Goal: Task Accomplishment & Management: Manage account settings

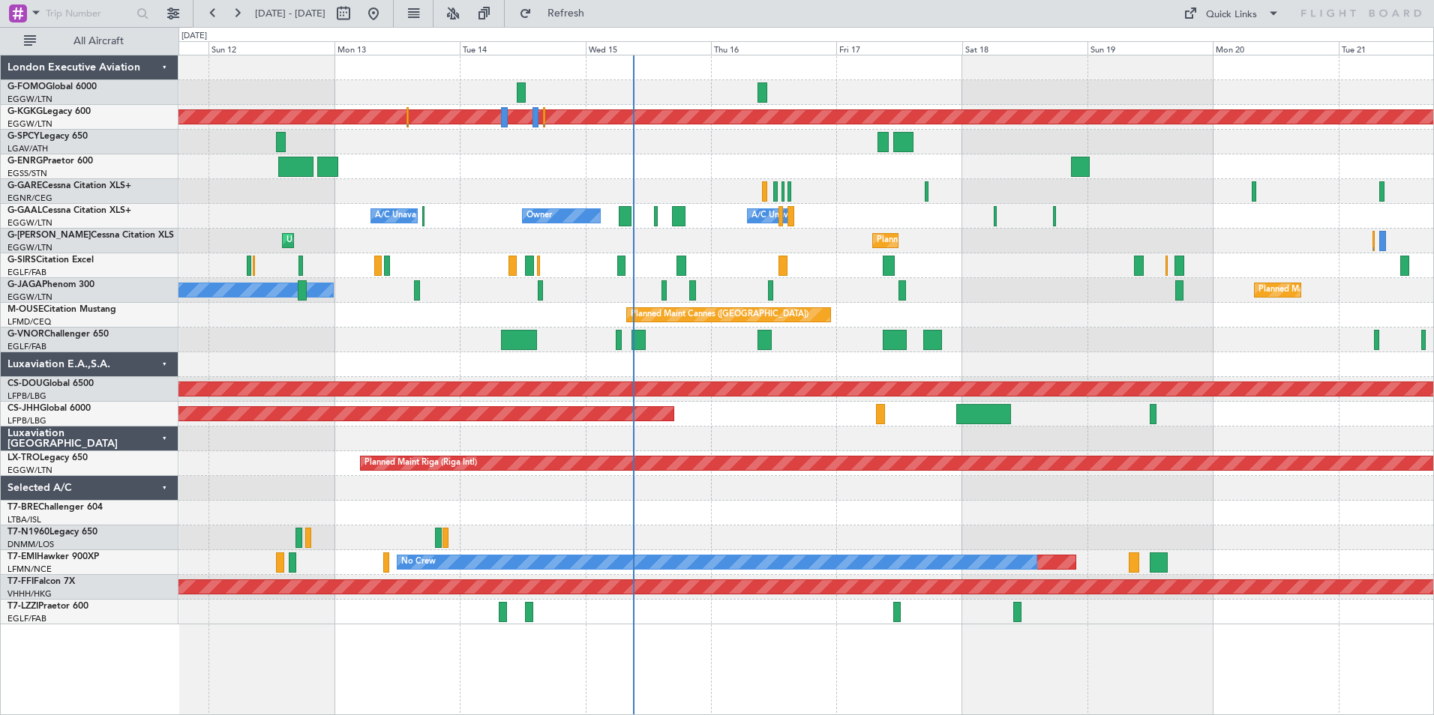
click at [769, 360] on div "Planned Maint Athens ([PERSON_NAME] Intl) Owner Owner A/C Unavailable A/C Unava…" at bounding box center [805, 339] width 1254 height 569
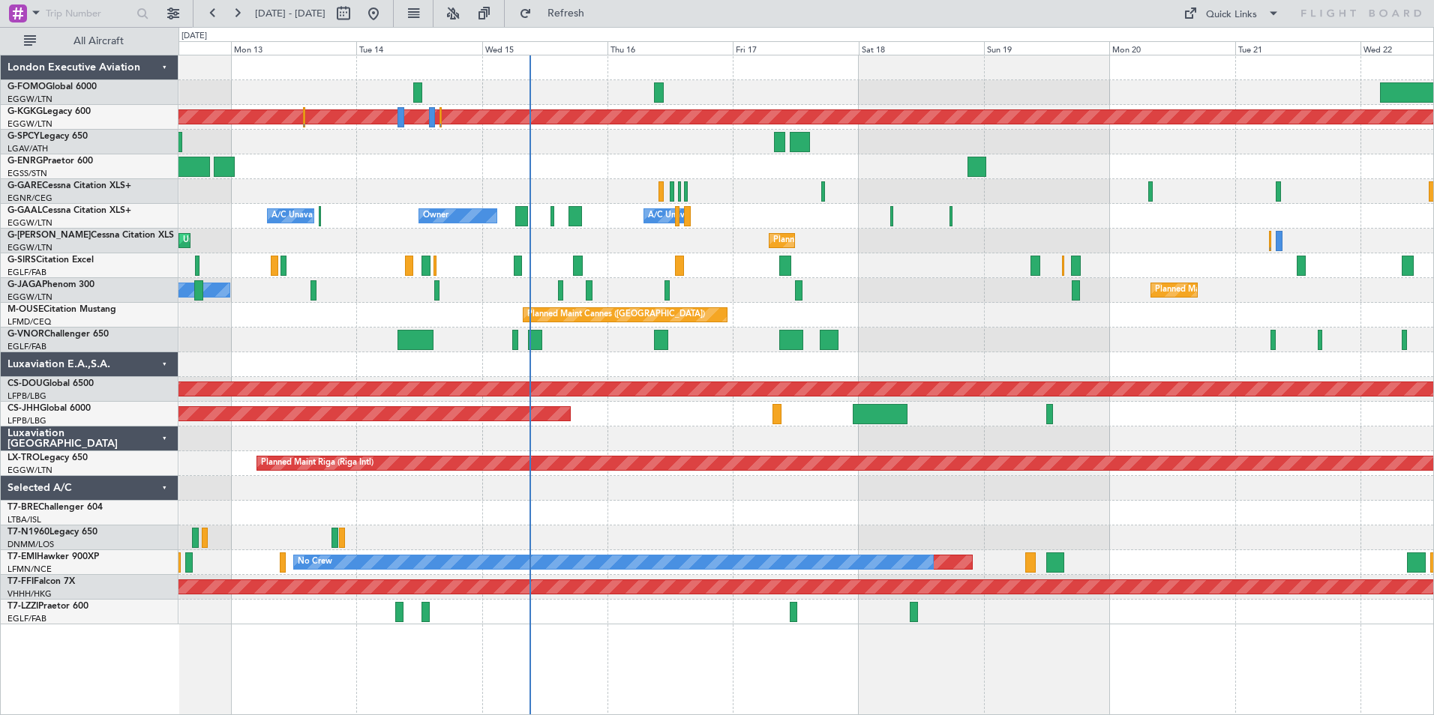
click at [563, 229] on div "Planned Maint Athens ([PERSON_NAME] Intl) Owner Owner A/C Unavailable A/C Unava…" at bounding box center [805, 339] width 1254 height 569
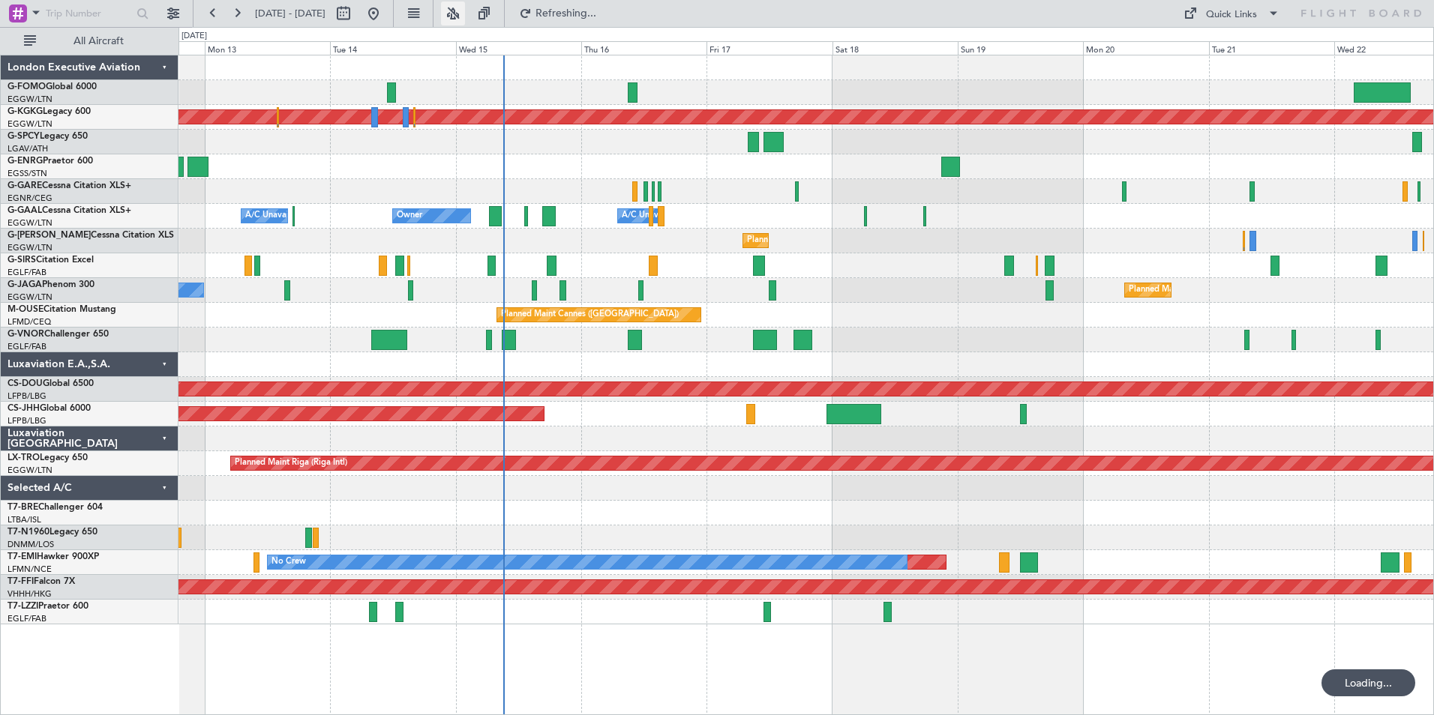
click at [465, 11] on button at bounding box center [453, 13] width 24 height 24
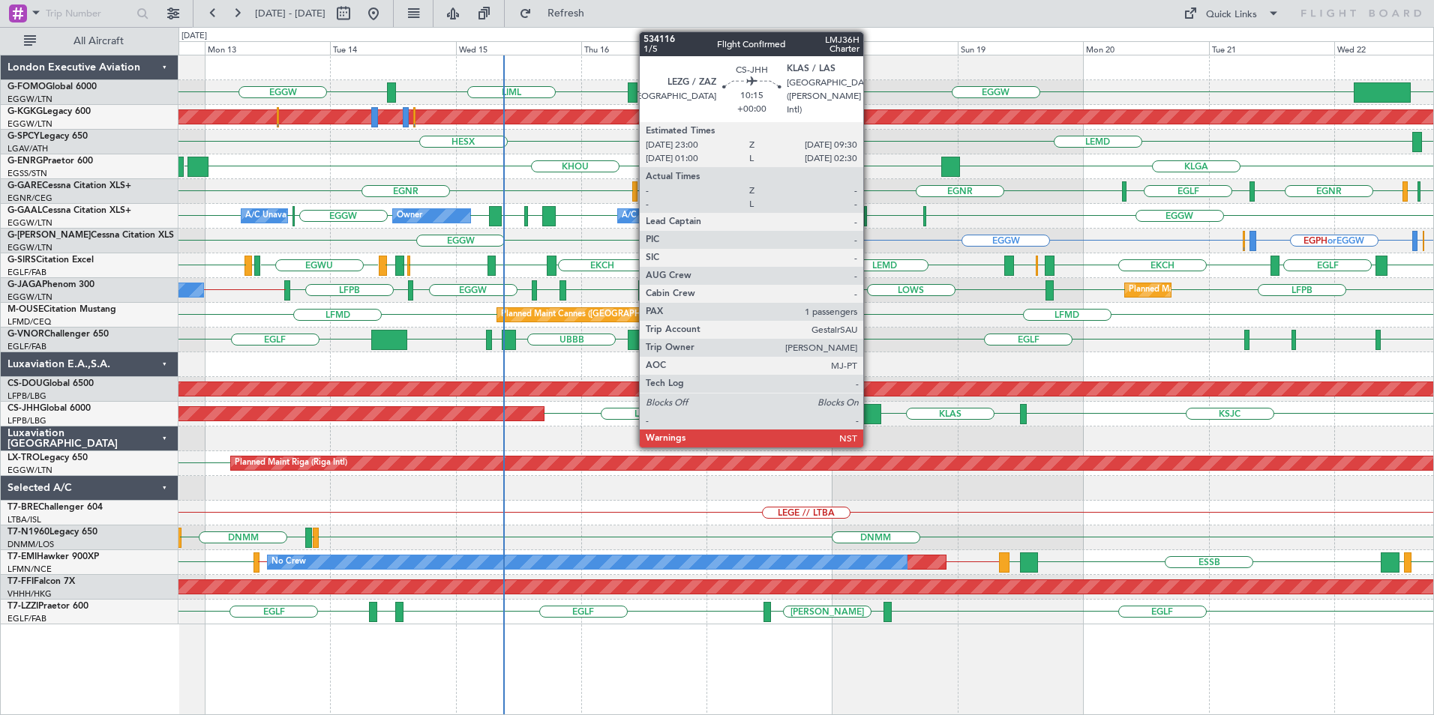
click at [870, 418] on div at bounding box center [853, 414] width 55 height 20
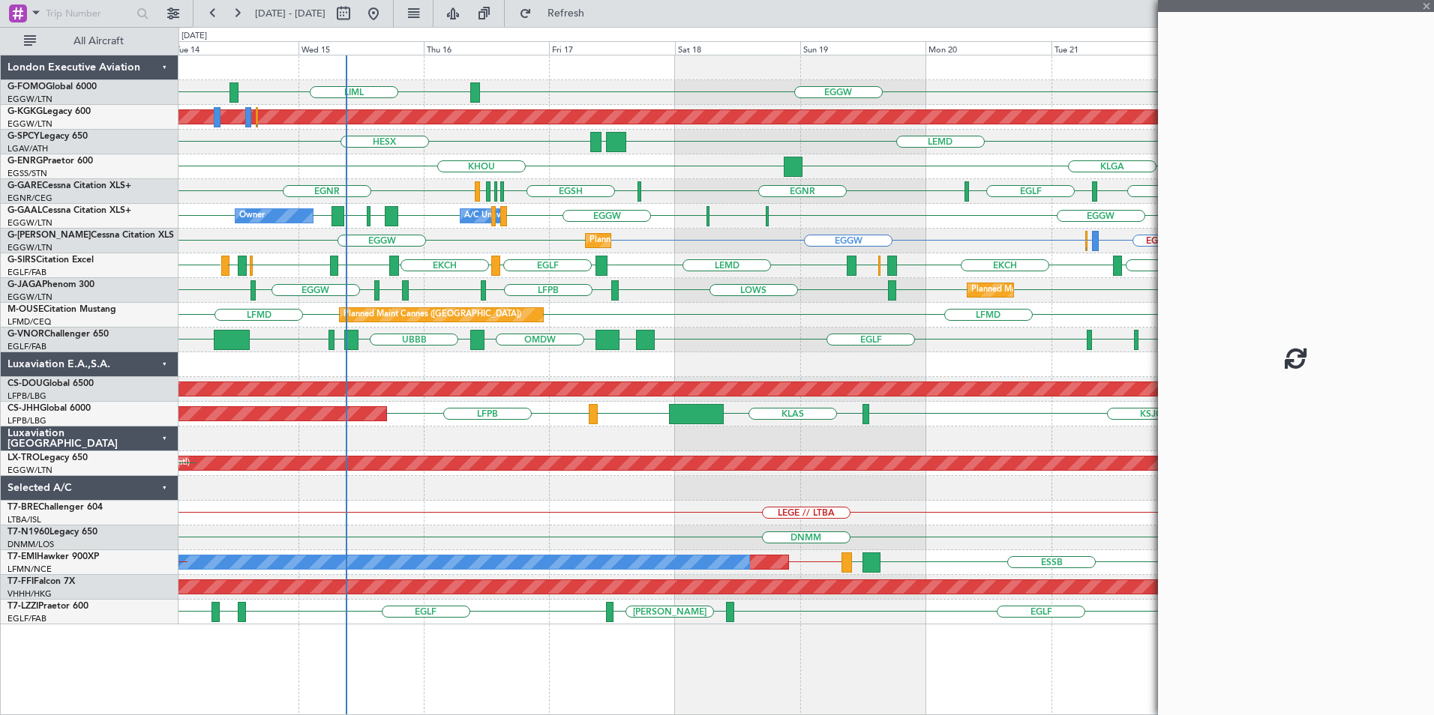
click at [704, 375] on div "EGGW KSFO LIML EGGW Planned Maint [GEOGRAPHIC_DATA] ([PERSON_NAME] Intl) LEMD L…" at bounding box center [805, 339] width 1254 height 569
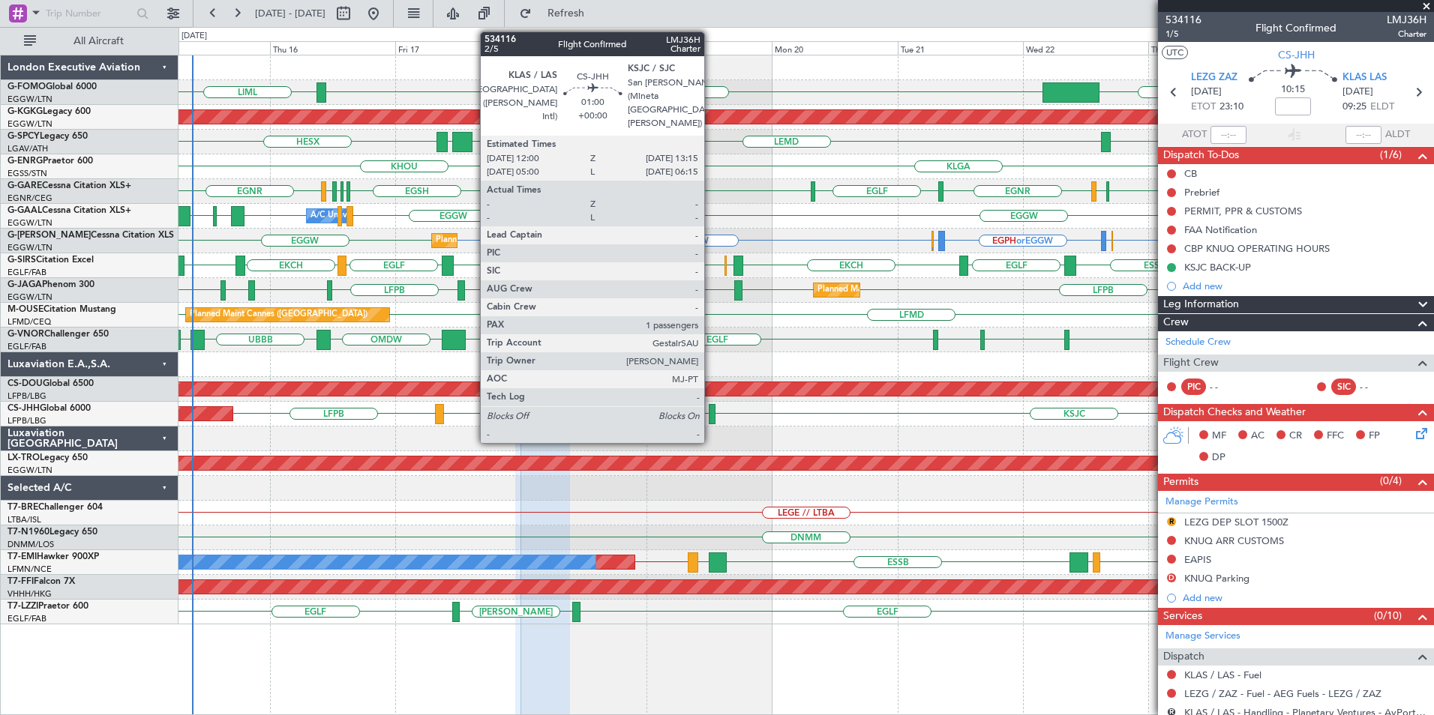
click at [711, 418] on div at bounding box center [712, 414] width 7 height 20
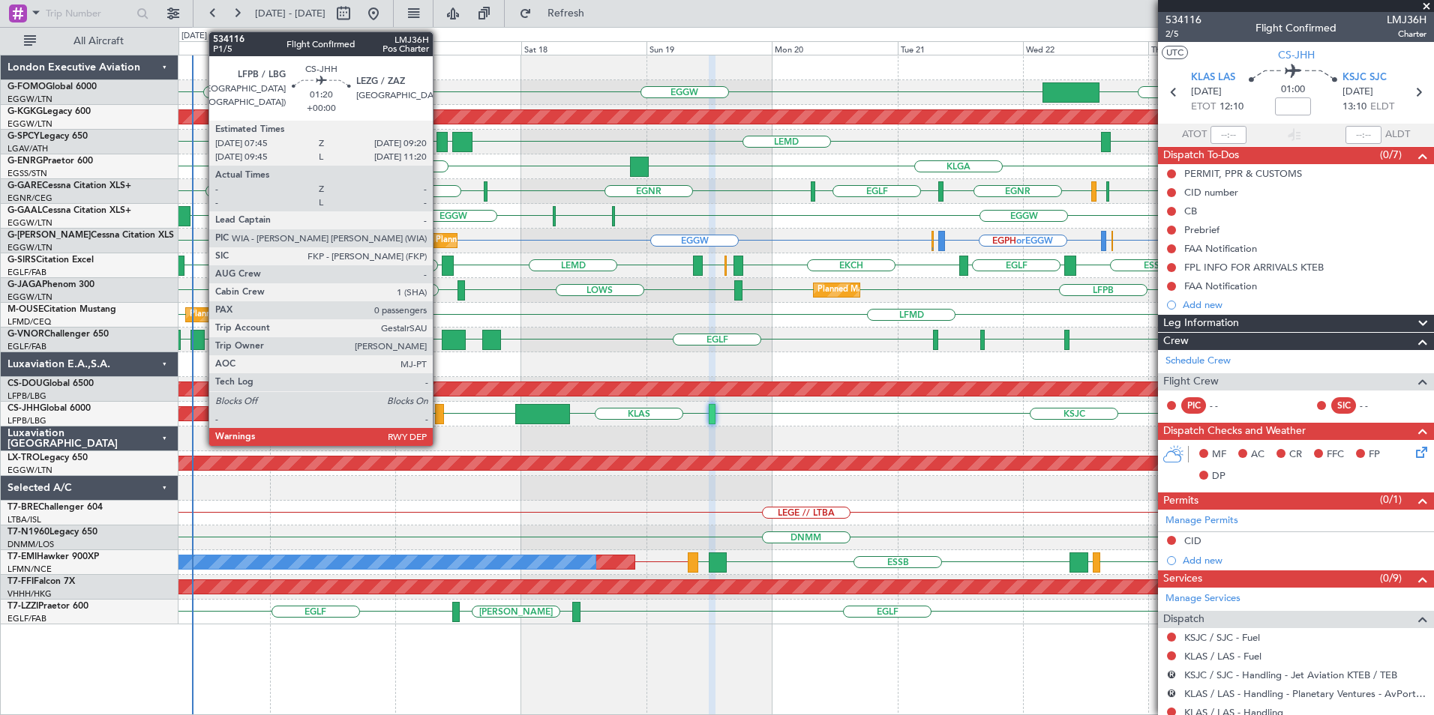
click at [439, 415] on div at bounding box center [439, 414] width 9 height 20
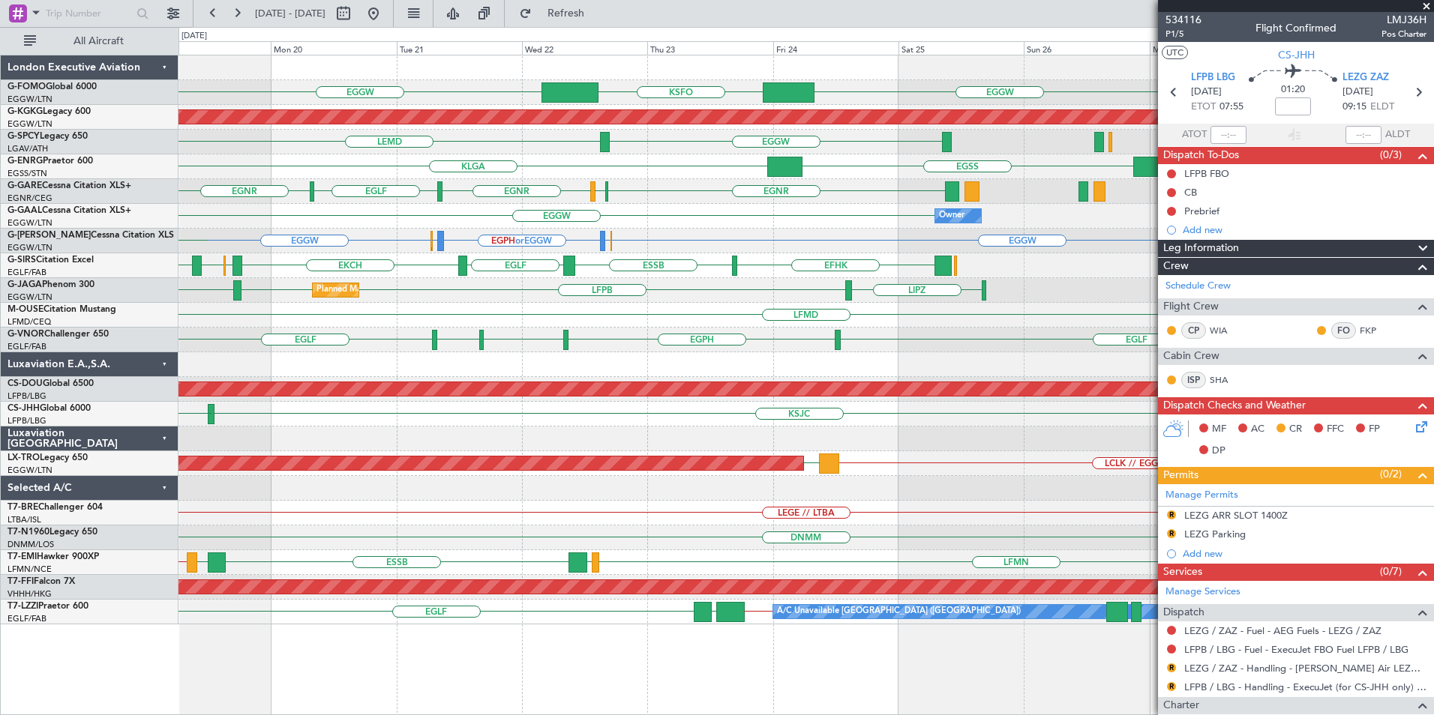
click at [220, 410] on div "KSJC KLAS [GEOGRAPHIC_DATA] LFPB" at bounding box center [805, 414] width 1254 height 25
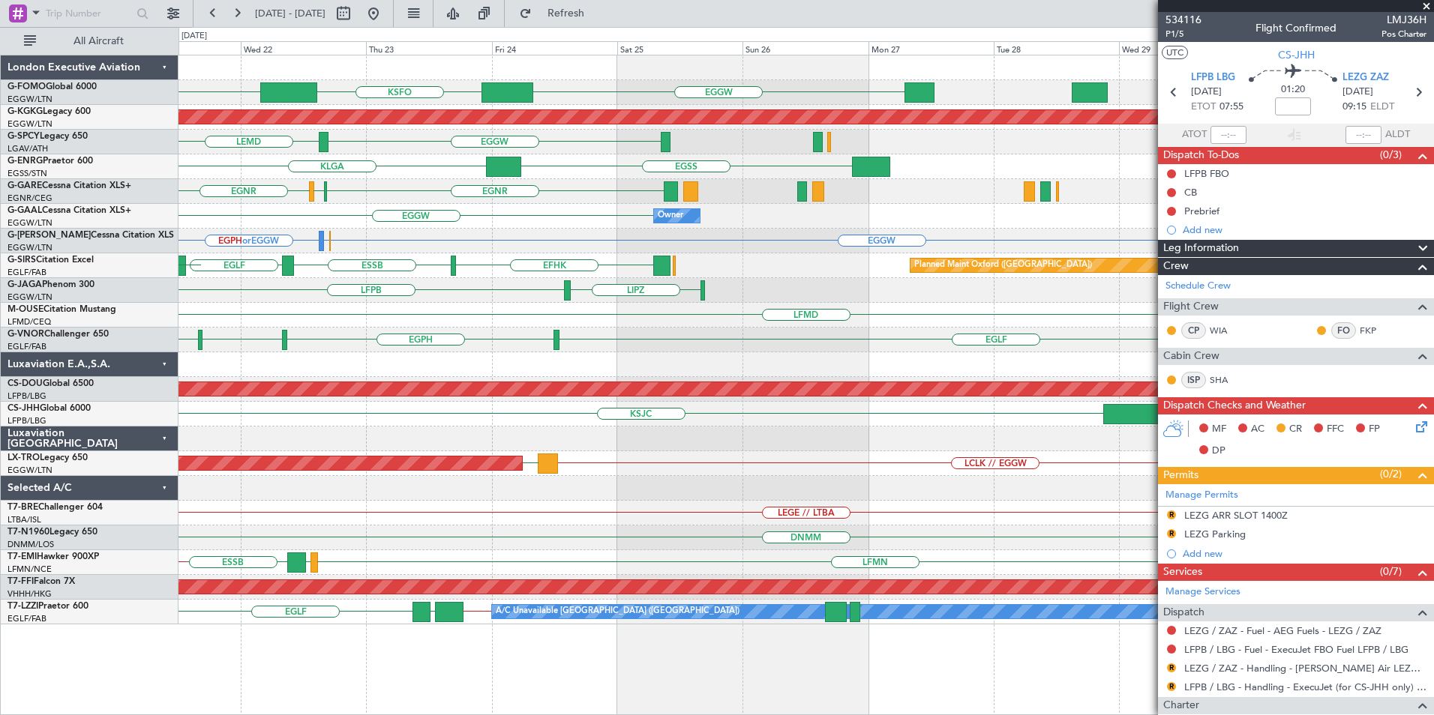
click at [846, 449] on div at bounding box center [805, 439] width 1254 height 25
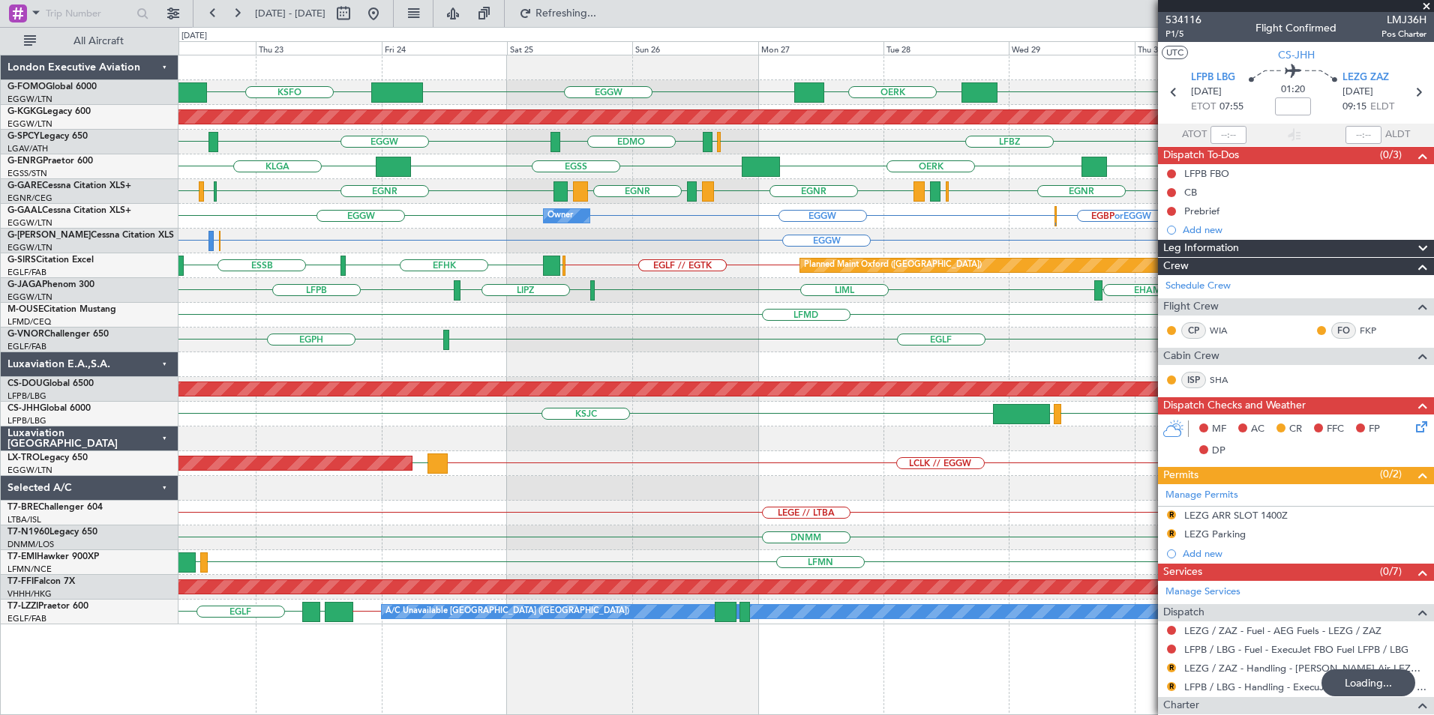
click at [1110, 413] on div "KSJC LFPB [GEOGRAPHIC_DATA]" at bounding box center [805, 414] width 1254 height 25
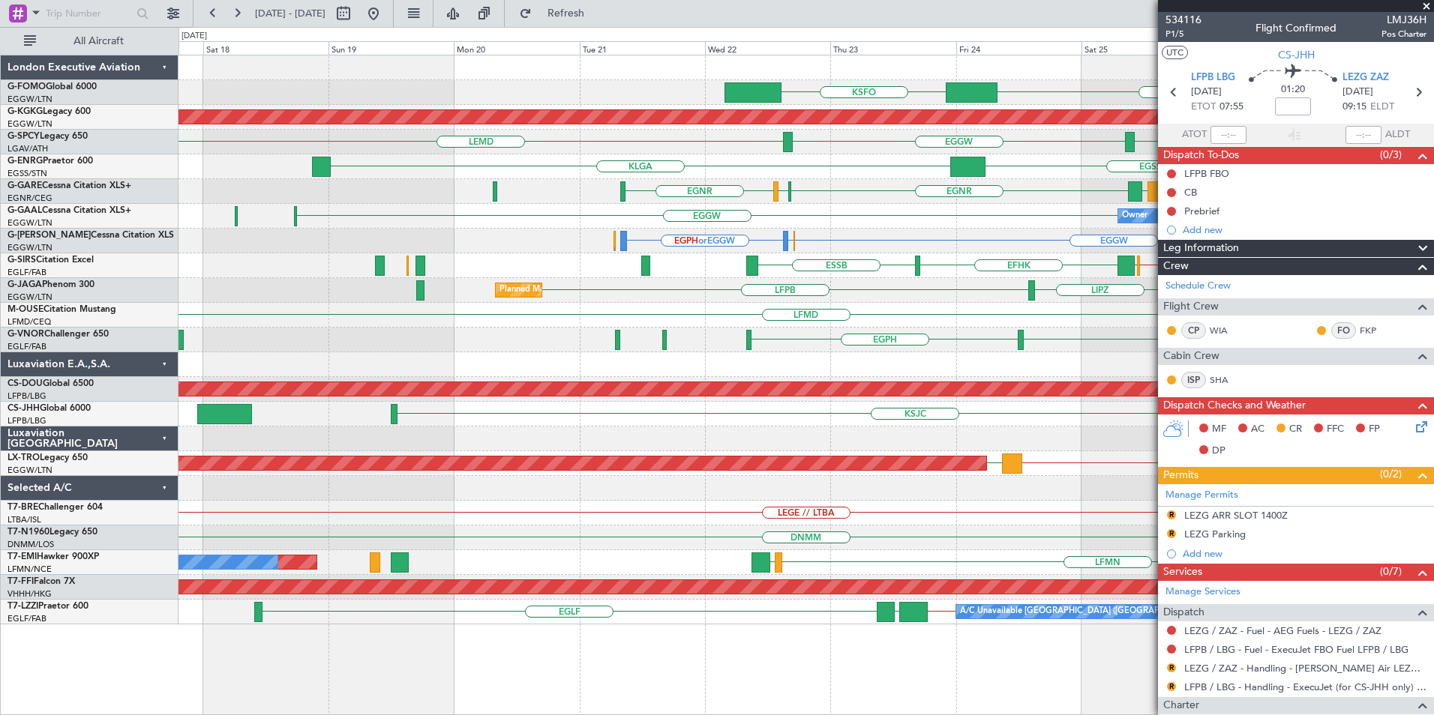
click at [942, 417] on div "KSJC [GEOGRAPHIC_DATA] LFPB Planned Maint [GEOGRAPHIC_DATA] ([GEOGRAPHIC_DATA])" at bounding box center [805, 414] width 1254 height 25
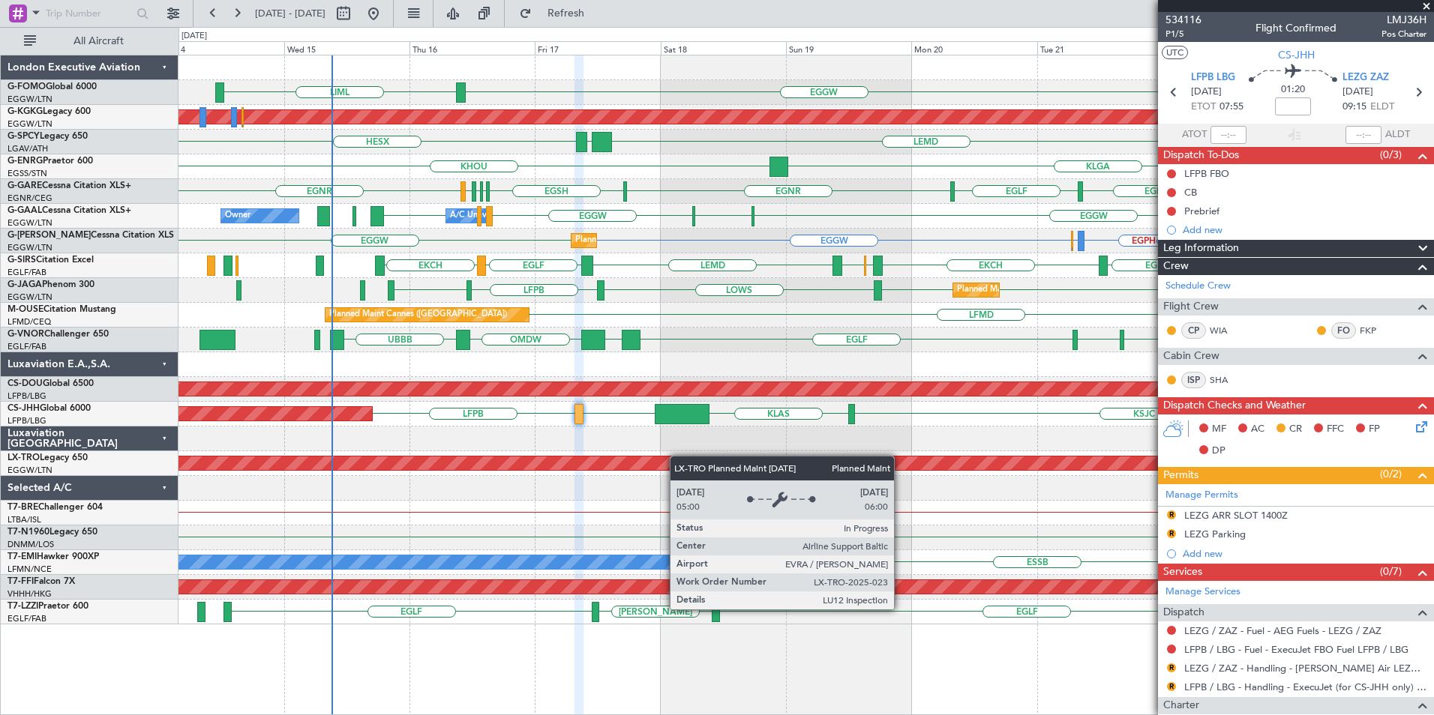
click at [772, 460] on div "Planned Maint Riga (Riga Intl) [GEOGRAPHIC_DATA] LCLK // EGGW" at bounding box center [805, 463] width 1254 height 25
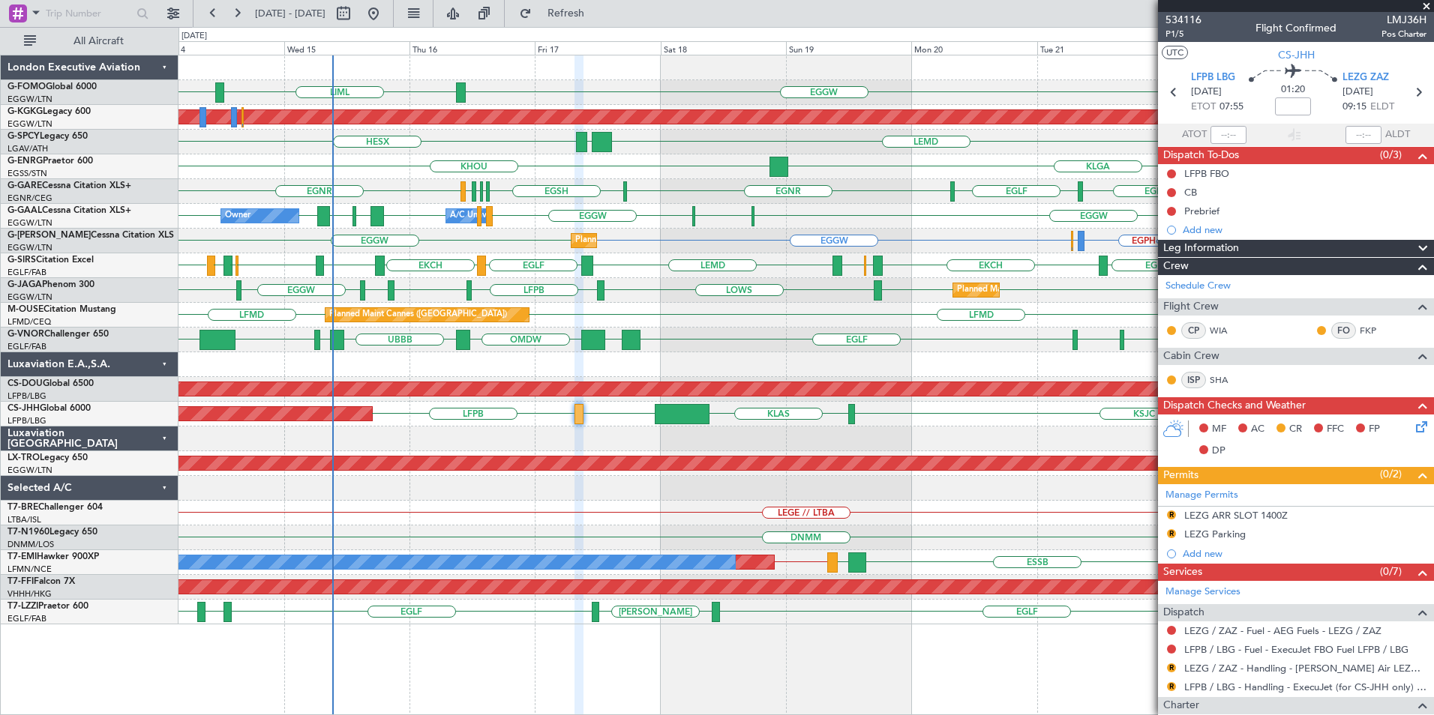
click at [389, 436] on div "EGGW EGGW LIML KSFO Planned Maint [GEOGRAPHIC_DATA] ([PERSON_NAME] Intl) LEMD L…" at bounding box center [805, 339] width 1254 height 569
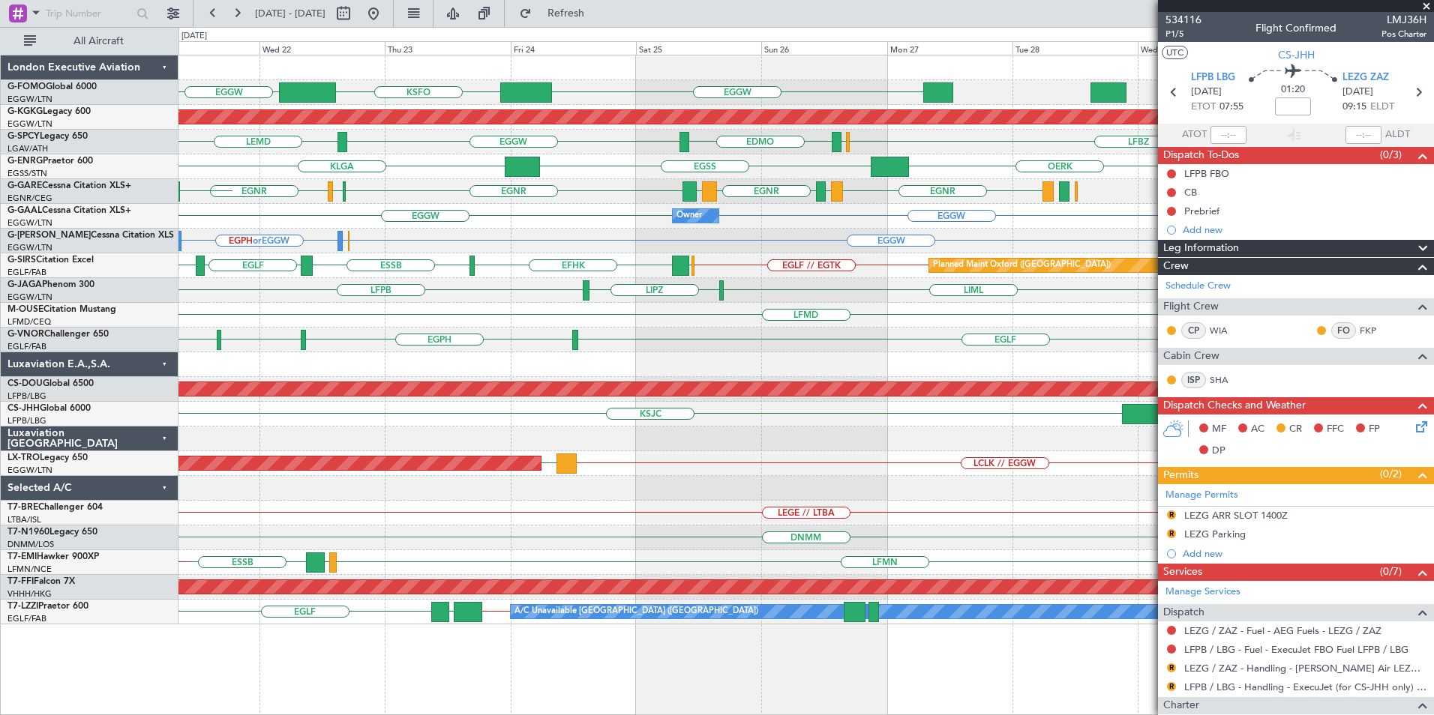
click at [392, 489] on div "EGGW EGGW KSFO Planned Maint [GEOGRAPHIC_DATA] ([PERSON_NAME] Intl) LFBZ LEMD L…" at bounding box center [805, 339] width 1254 height 569
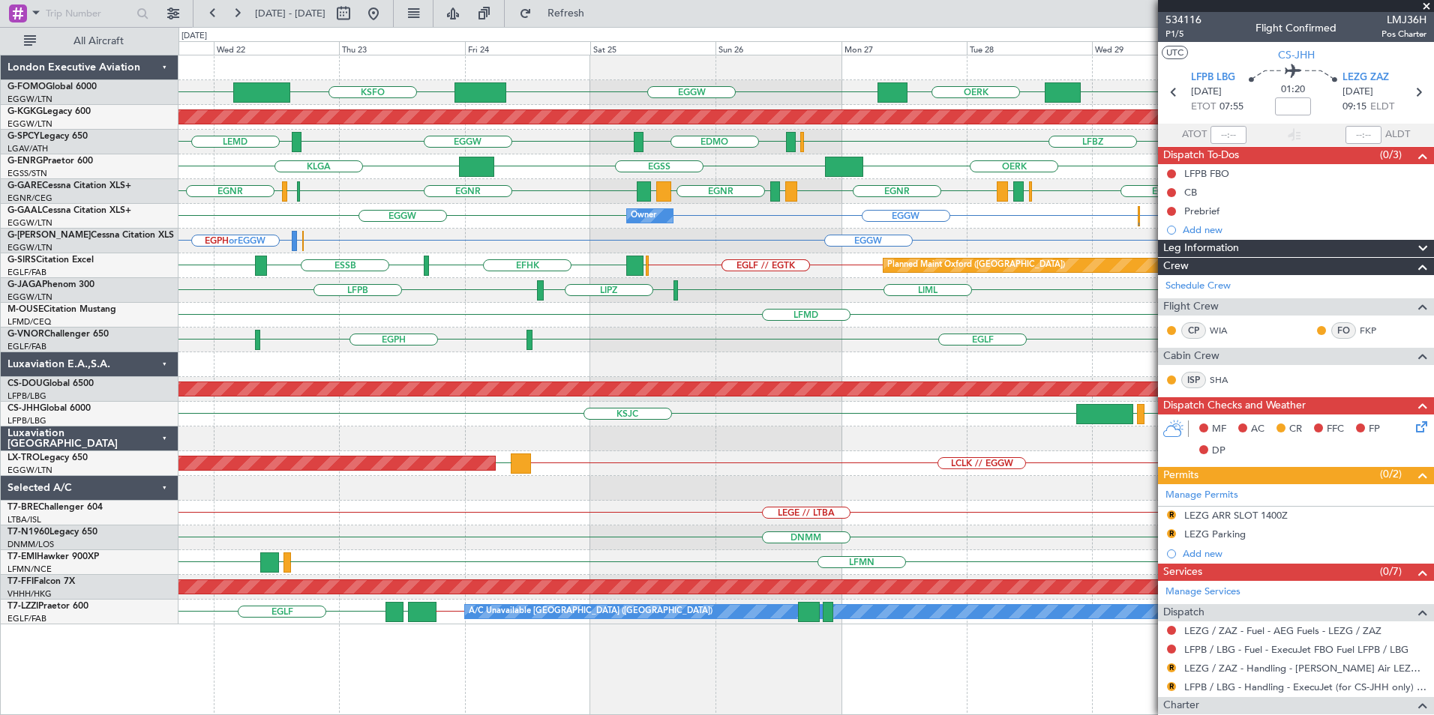
click at [453, 490] on div "EGGW OERK EGGW EGGW KSFO Planned Maint [GEOGRAPHIC_DATA] ([PERSON_NAME] Intl) E…" at bounding box center [805, 339] width 1254 height 569
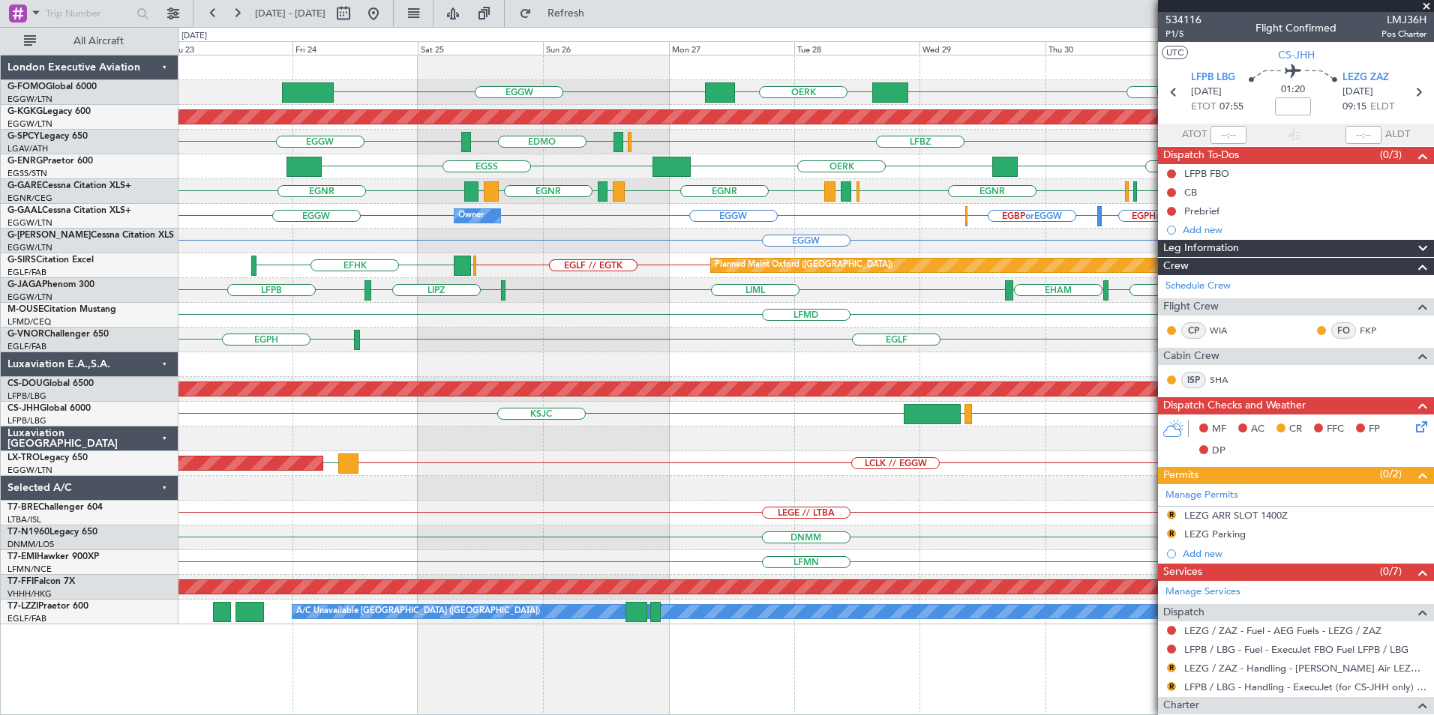
click at [965, 433] on div "EGGW OERK EGGW OBBI WSSL Planned Maint [GEOGRAPHIC_DATA] ([PERSON_NAME] Intl) E…" at bounding box center [805, 339] width 1254 height 569
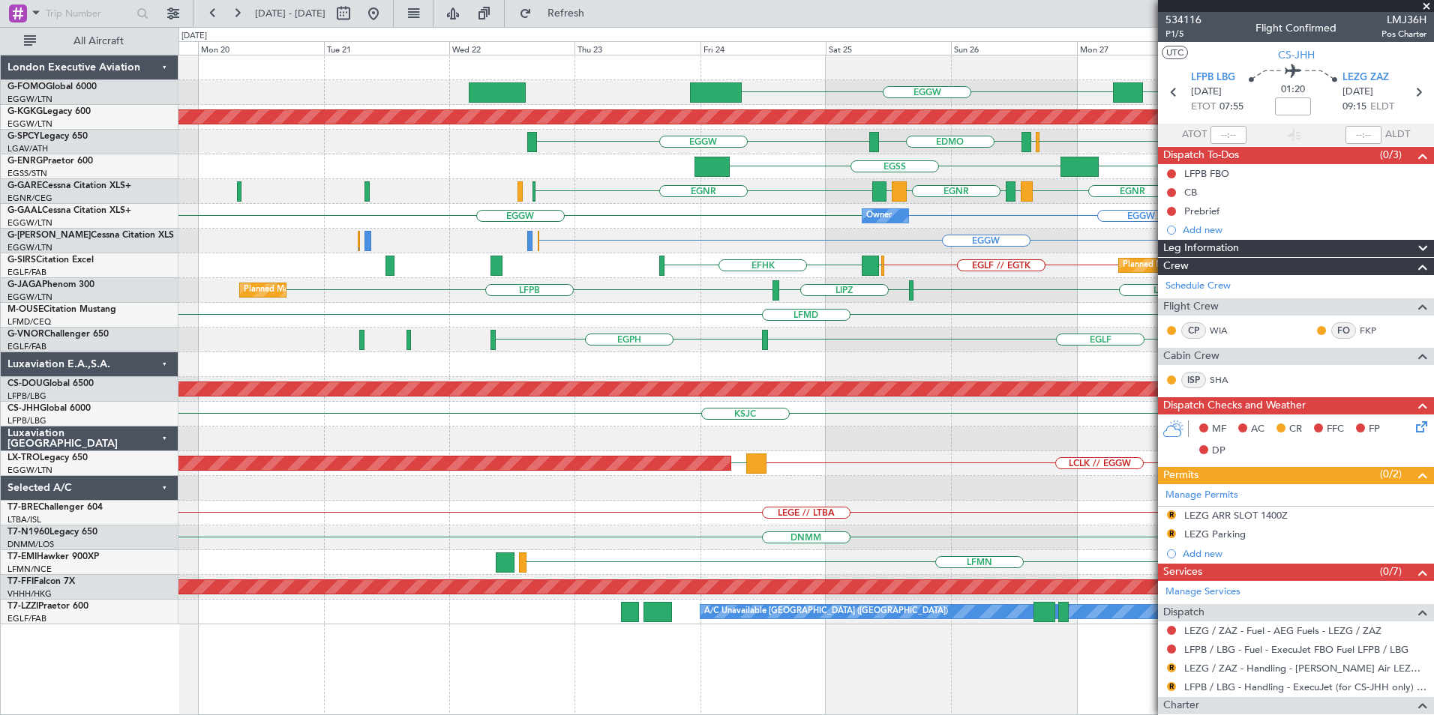
click at [1038, 451] on div "EGGW OERK EGGW Planned Maint [GEOGRAPHIC_DATA] ([PERSON_NAME] Intl) LFBZ LFBD E…" at bounding box center [805, 339] width 1254 height 569
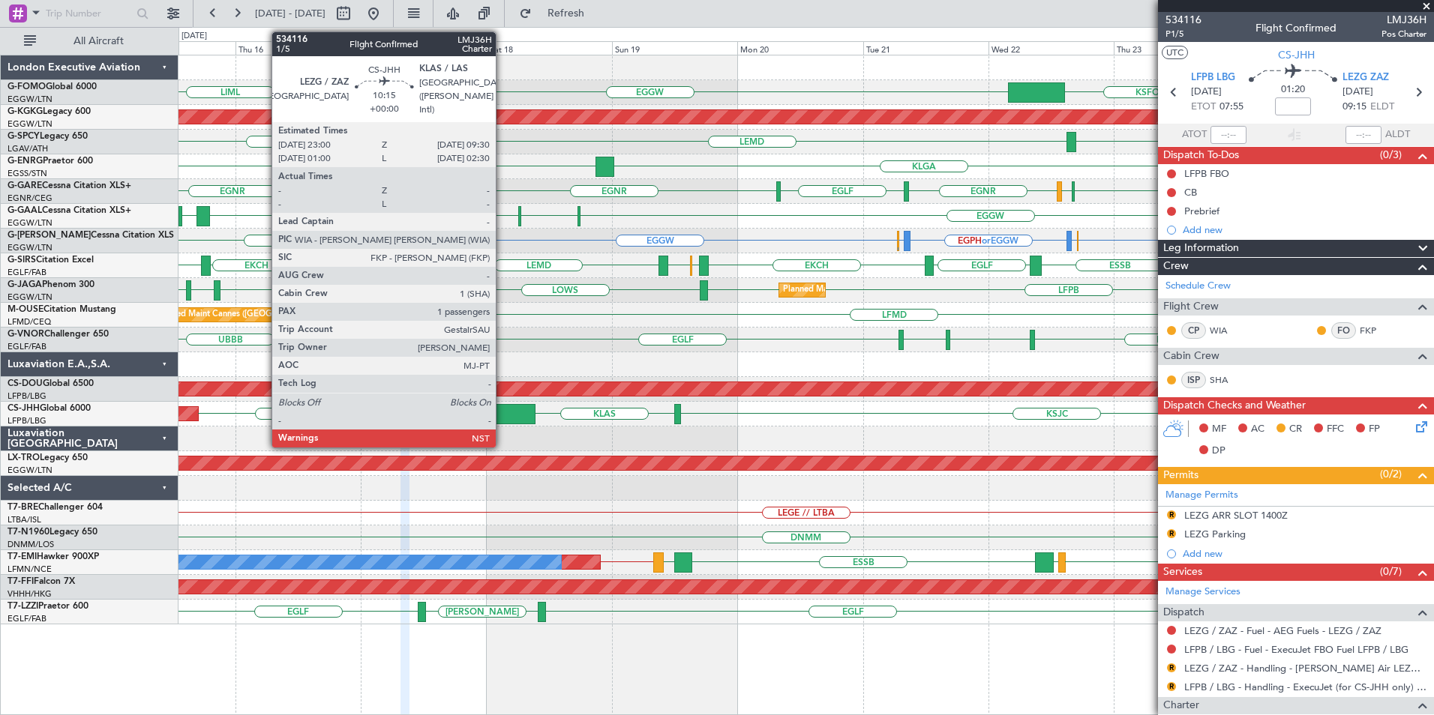
click at [502, 417] on div at bounding box center [508, 414] width 55 height 20
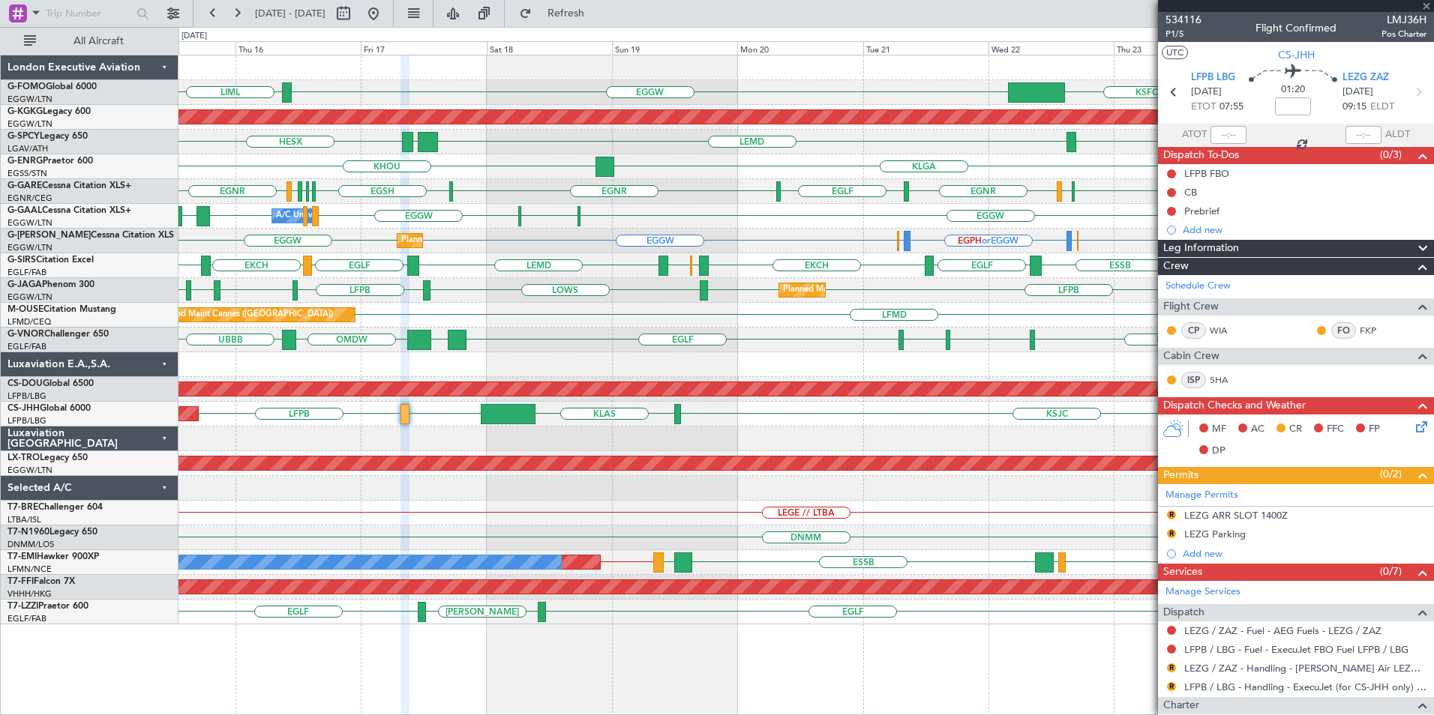
type input "1"
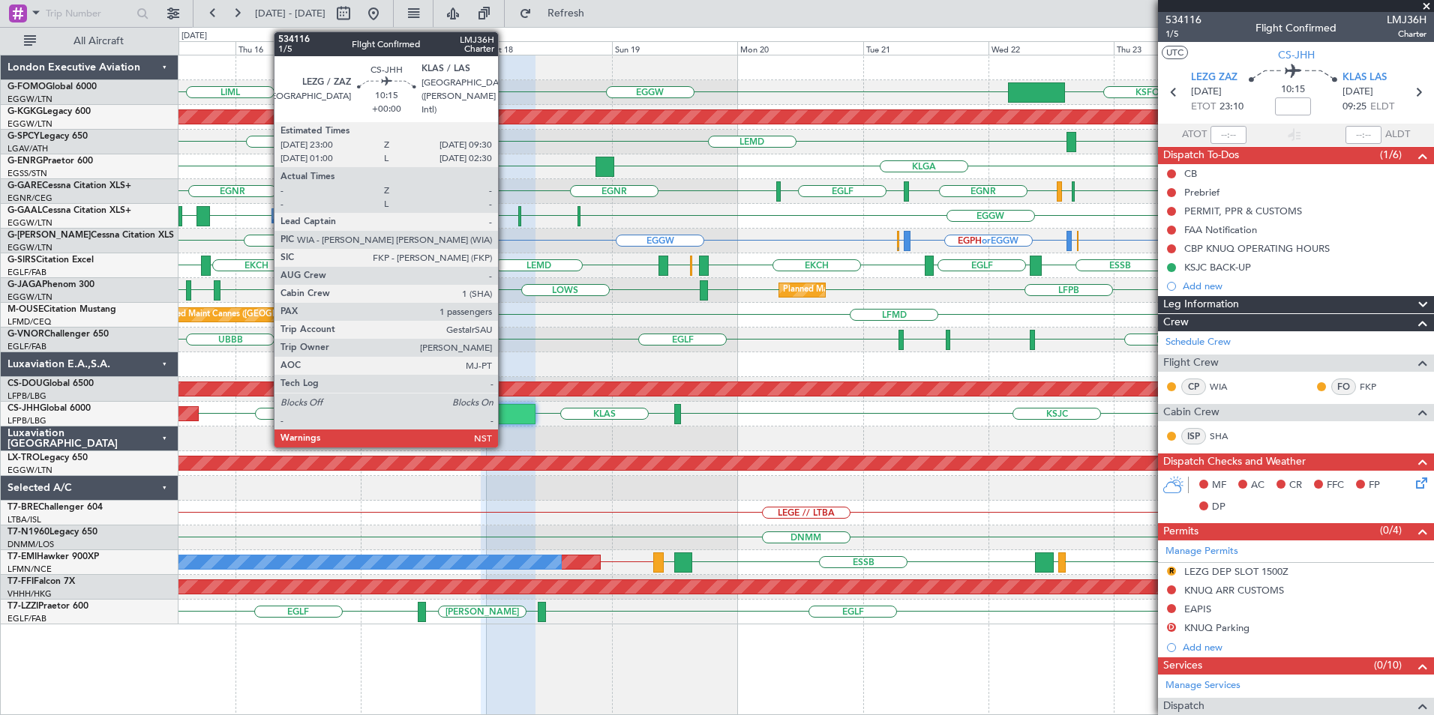
click at [505, 409] on div at bounding box center [508, 414] width 55 height 20
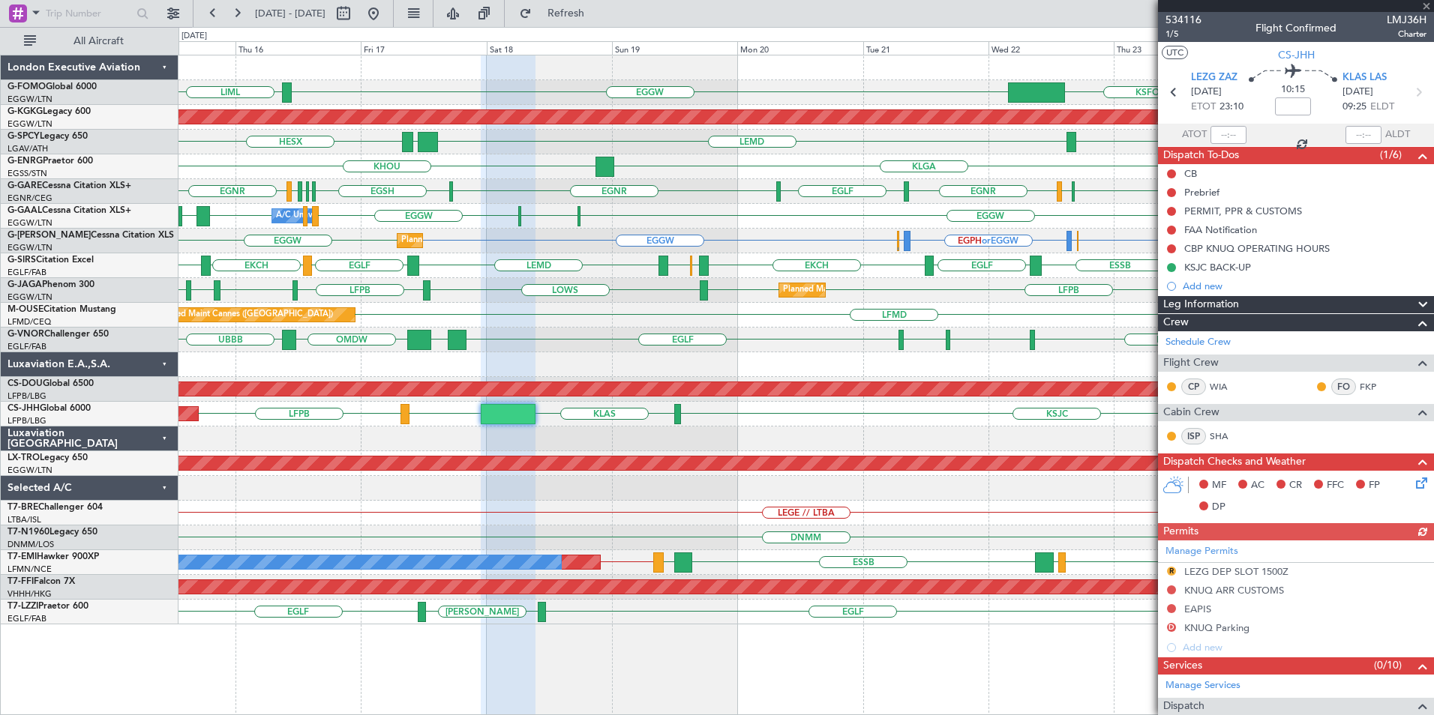
click at [1178, 341] on link "Schedule Crew" at bounding box center [1197, 342] width 65 height 15
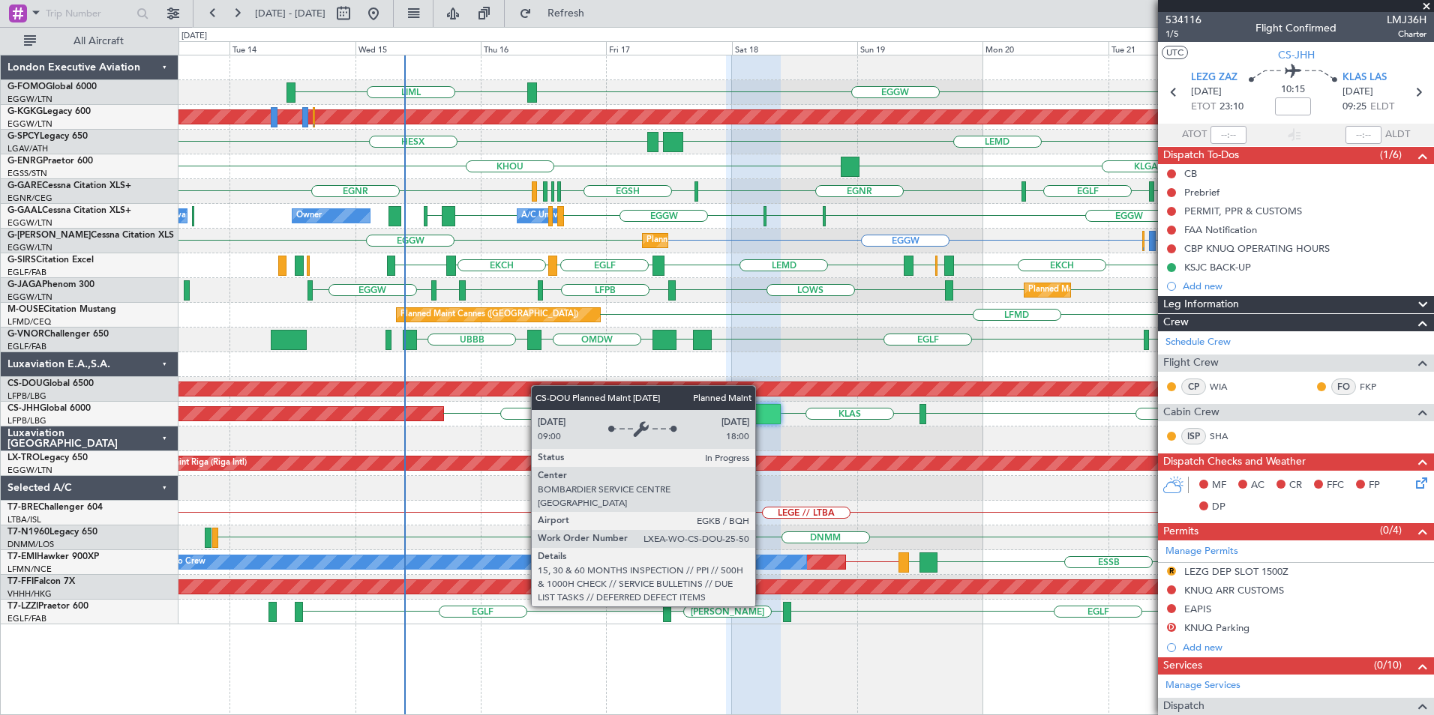
click at [594, 385] on div "EGGW LIML KSFO EGGW Planned Maint [GEOGRAPHIC_DATA] ([PERSON_NAME] Intl) LEMD L…" at bounding box center [805, 339] width 1254 height 569
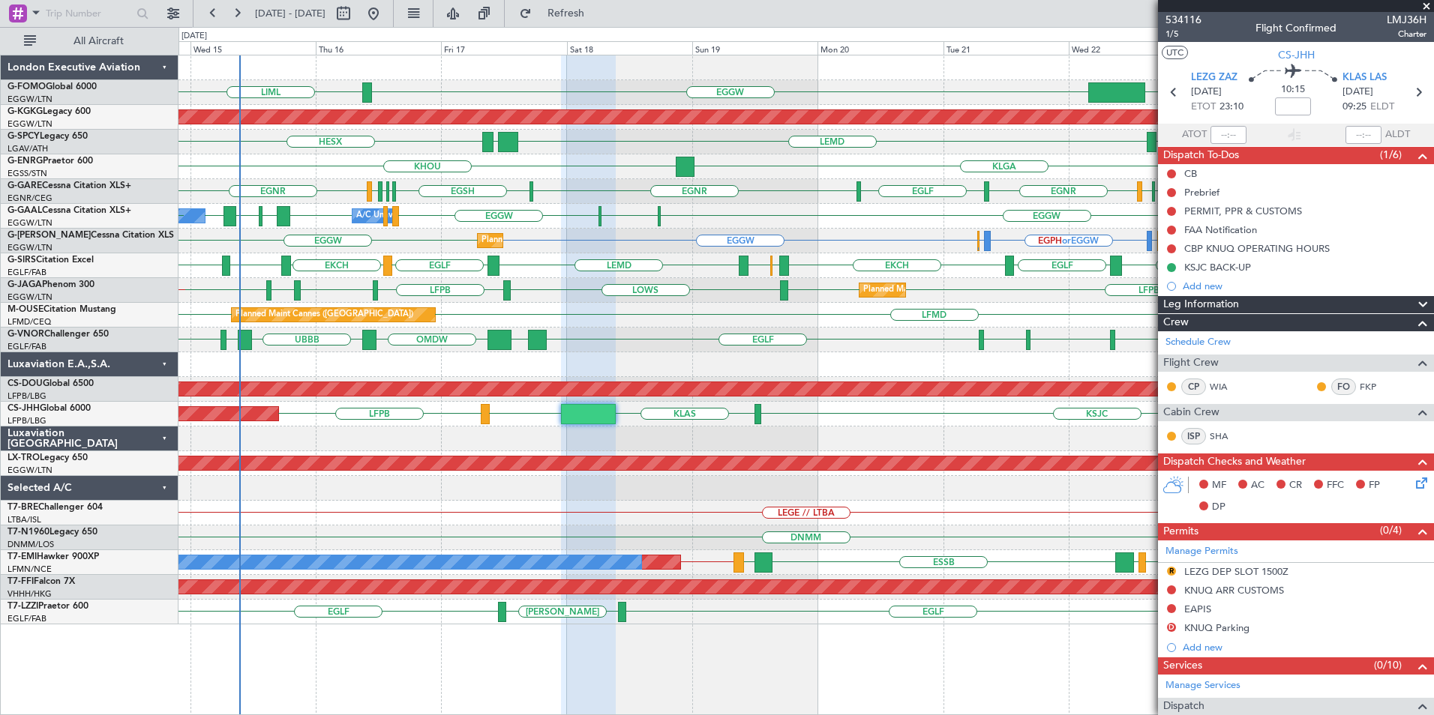
click at [800, 495] on div "EGGW LIML KSFO EGGW Planned Maint [GEOGRAPHIC_DATA] ([PERSON_NAME] Intl) LEMD L…" at bounding box center [805, 339] width 1254 height 569
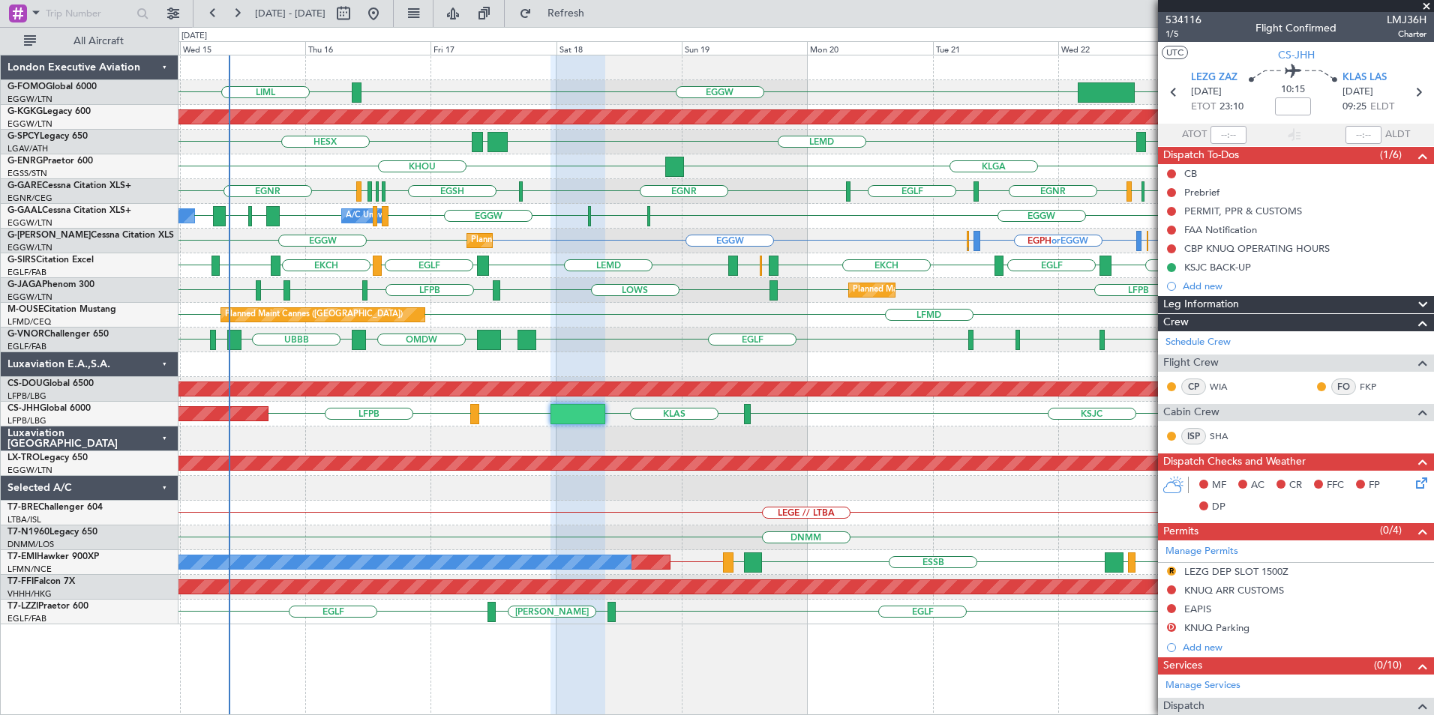
click at [0, 334] on html "[DATE] - [DATE] Refresh Quick Links All Aircraft EGGW LIML EGGW KSFO Planned Ma…" at bounding box center [717, 357] width 1434 height 715
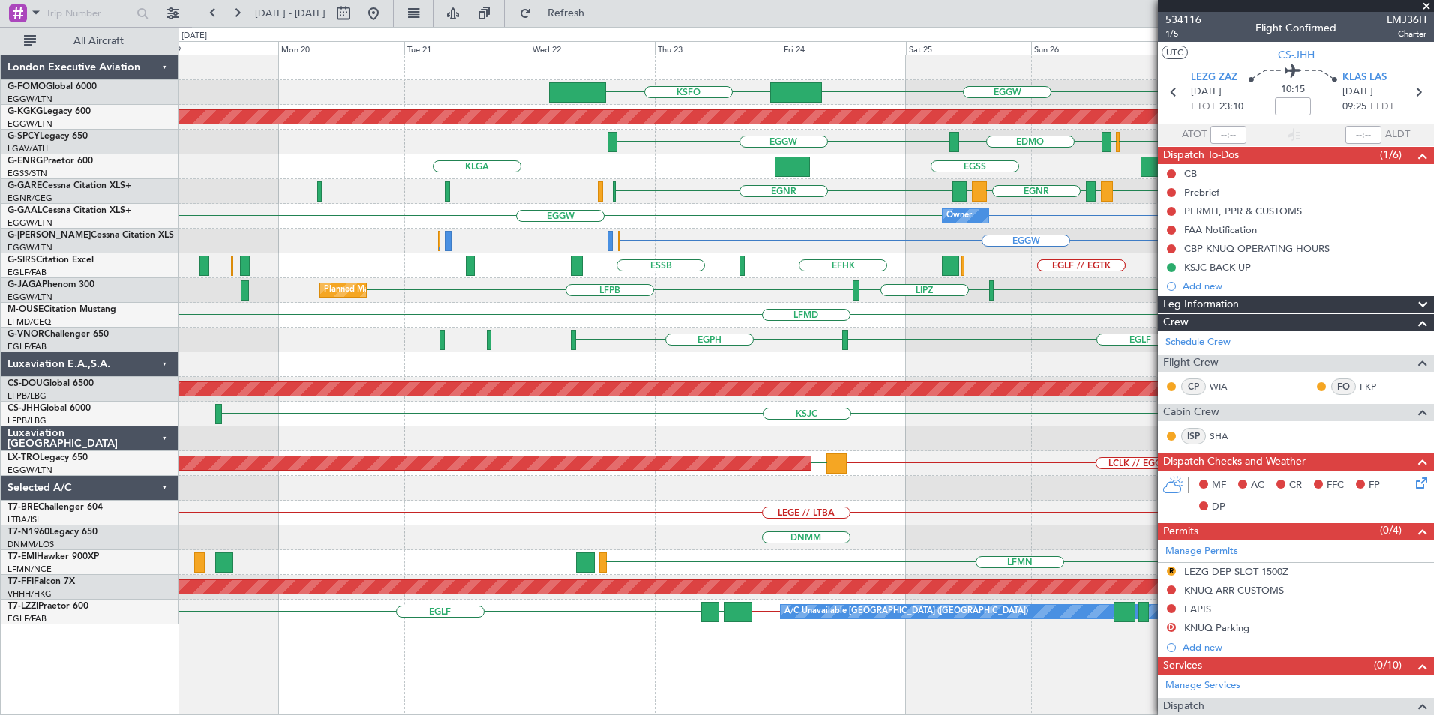
click at [1167, 411] on fb-app "[DATE] - [DATE] Refresh Quick Links All Aircraft EGGW OERK EGGW KSFO Planned Ma…" at bounding box center [717, 363] width 1434 height 704
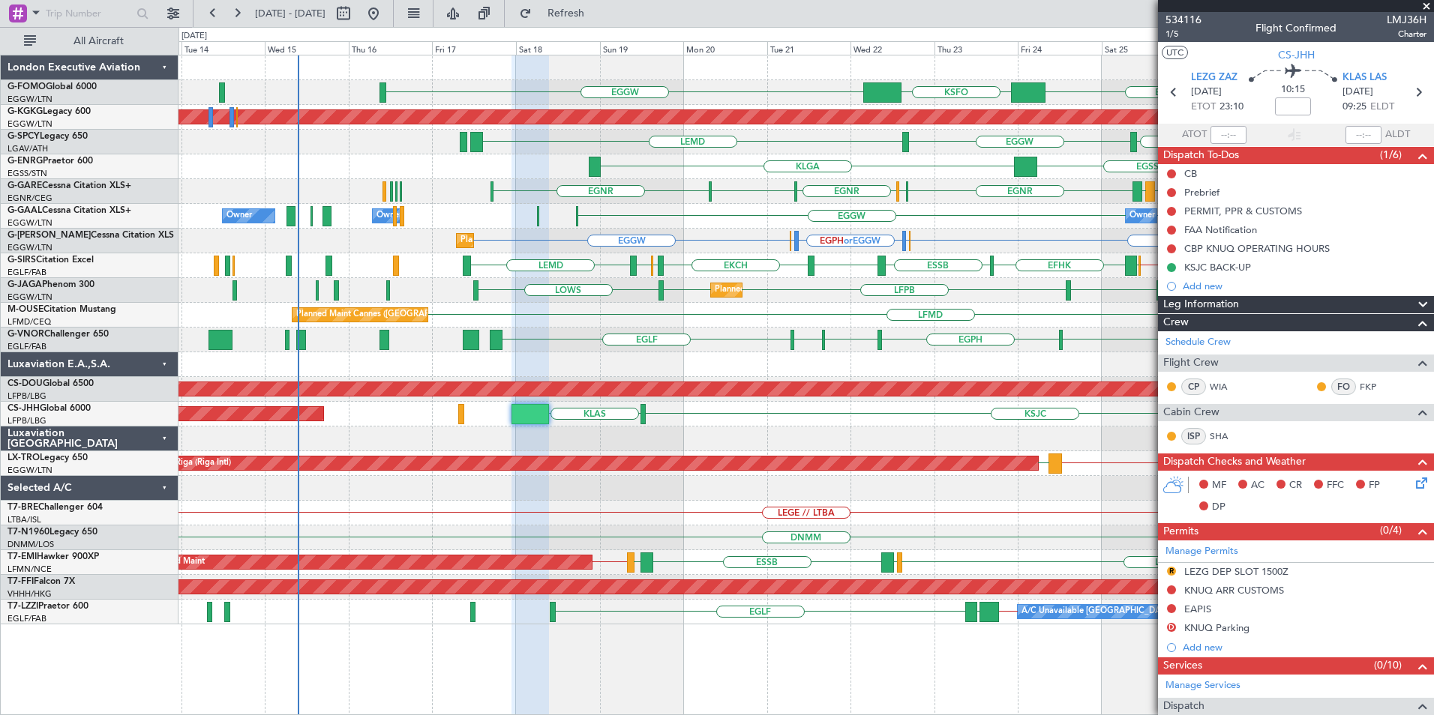
click at [936, 417] on div "KSJC KLAS Planned Maint [GEOGRAPHIC_DATA] ([GEOGRAPHIC_DATA])" at bounding box center [805, 414] width 1254 height 25
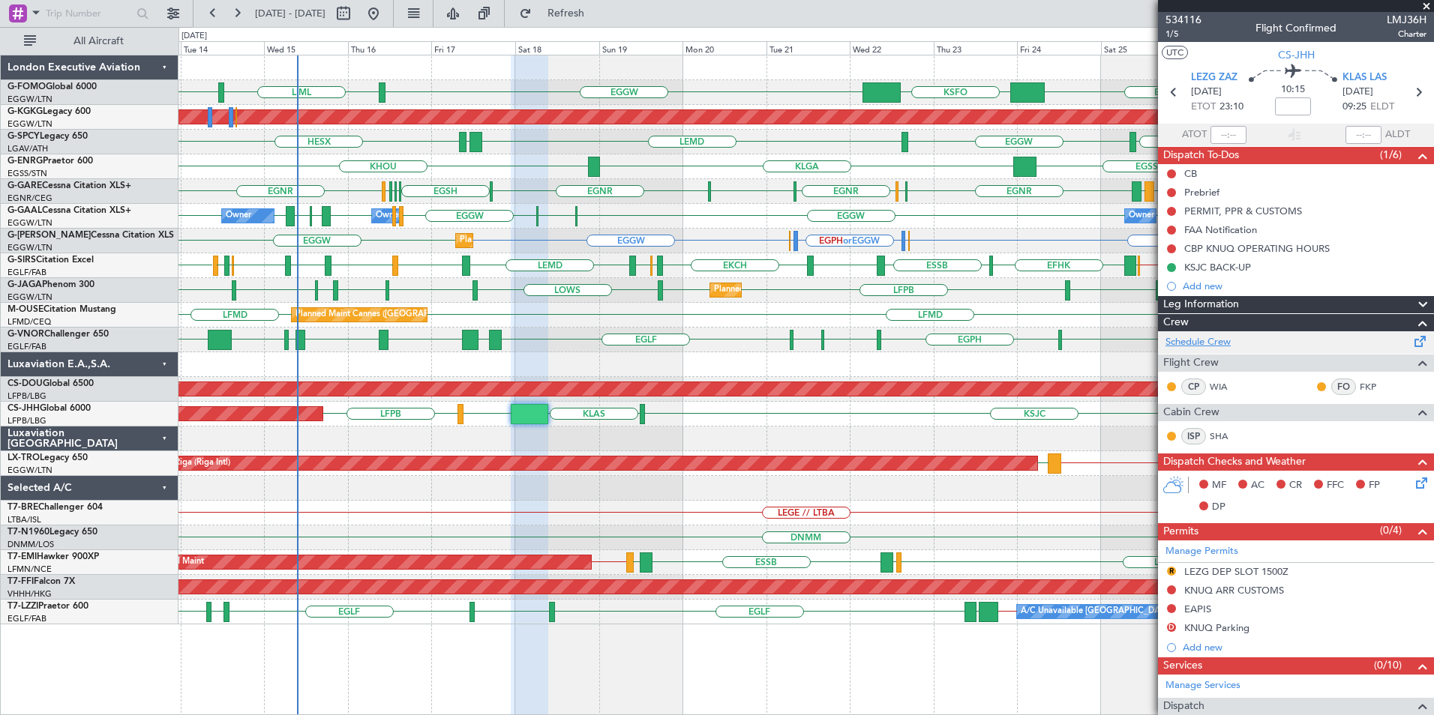
click at [1193, 344] on link "Schedule Crew" at bounding box center [1197, 342] width 65 height 15
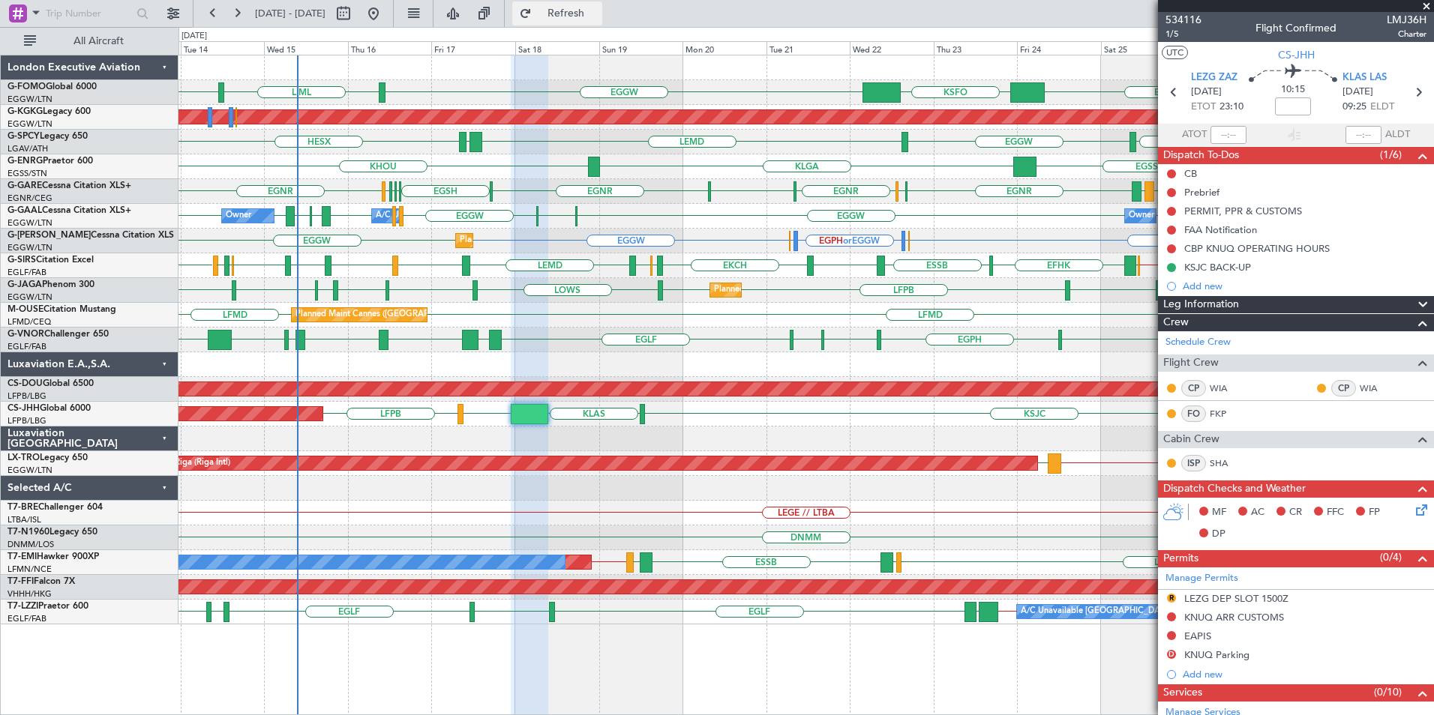
click at [602, 4] on button "Refresh" at bounding box center [557, 13] width 90 height 24
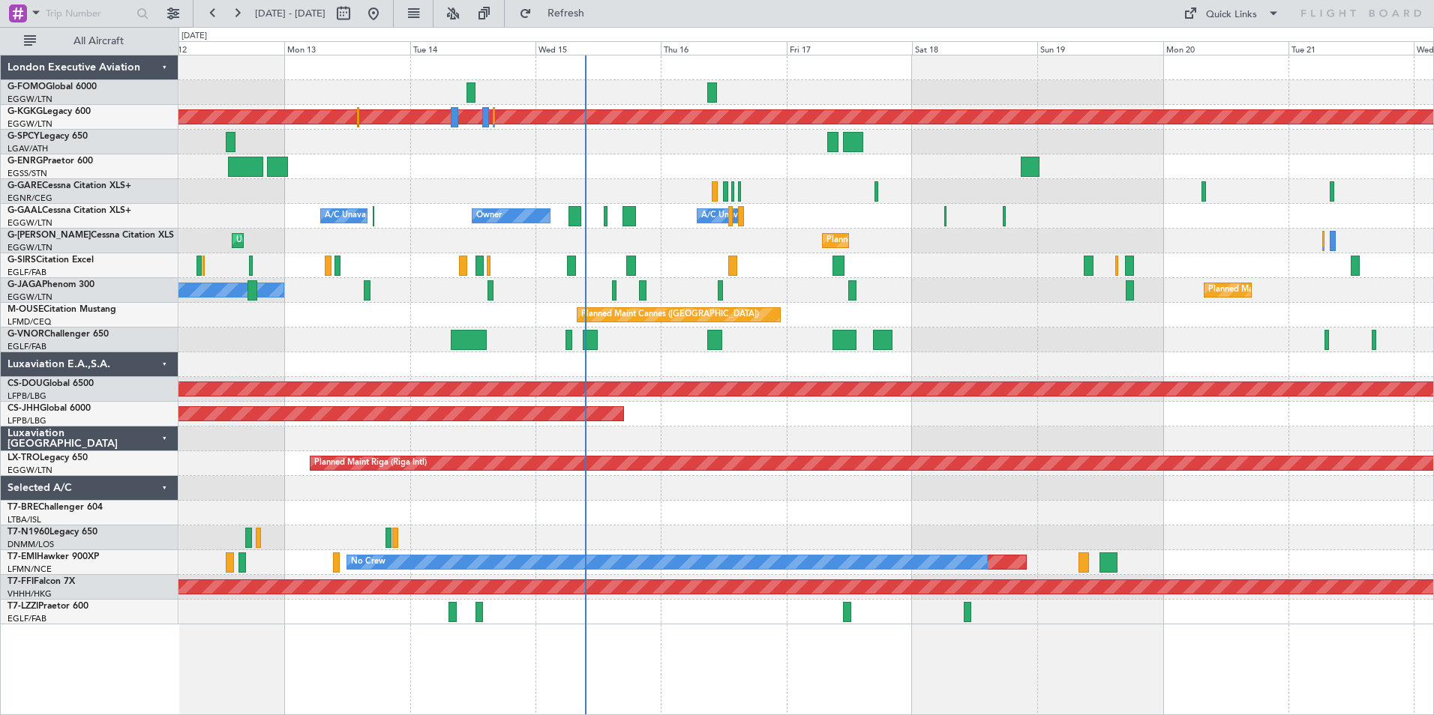
click at [751, 527] on div "Planned Maint Athens (Eleftherios Venizelos Intl) Owner Owner A/C Unavailable A…" at bounding box center [805, 339] width 1254 height 569
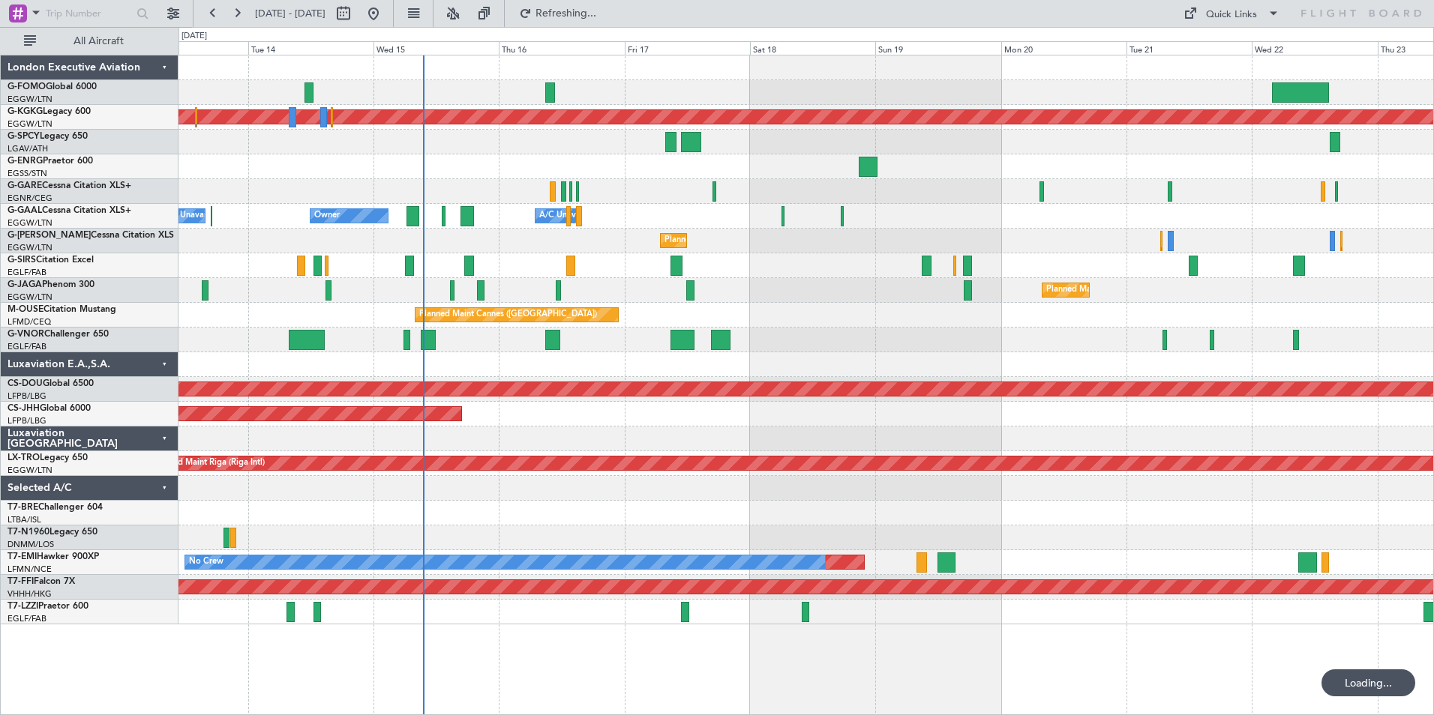
drag, startPoint x: 634, startPoint y: 12, endPoint x: 653, endPoint y: 19, distance: 20.9
click at [598, 10] on span "Refreshing..." at bounding box center [566, 13] width 63 height 10
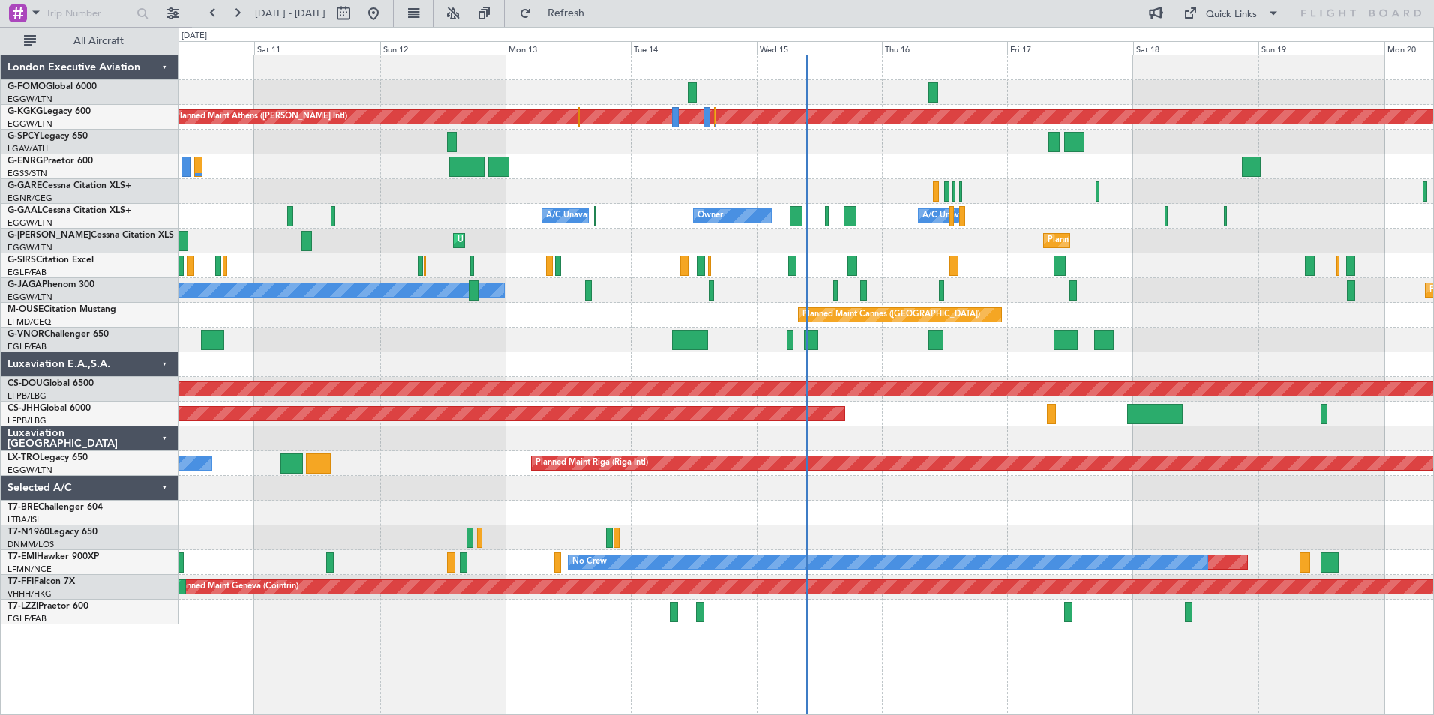
click at [741, 437] on div "Planned Maint Athens (Eleftherios Venizelos Intl) Unplanned Maint Istanbul (Ata…" at bounding box center [805, 339] width 1254 height 569
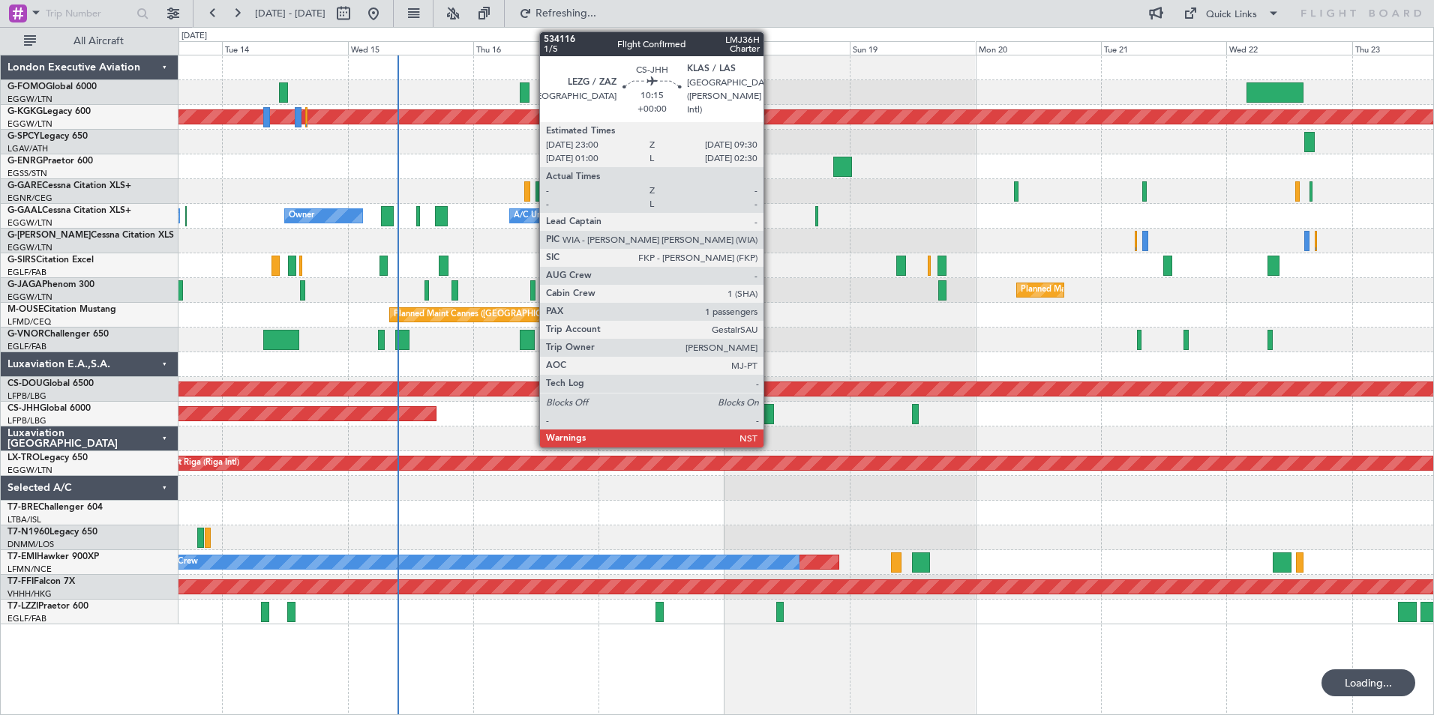
click at [770, 417] on div at bounding box center [745, 414] width 55 height 20
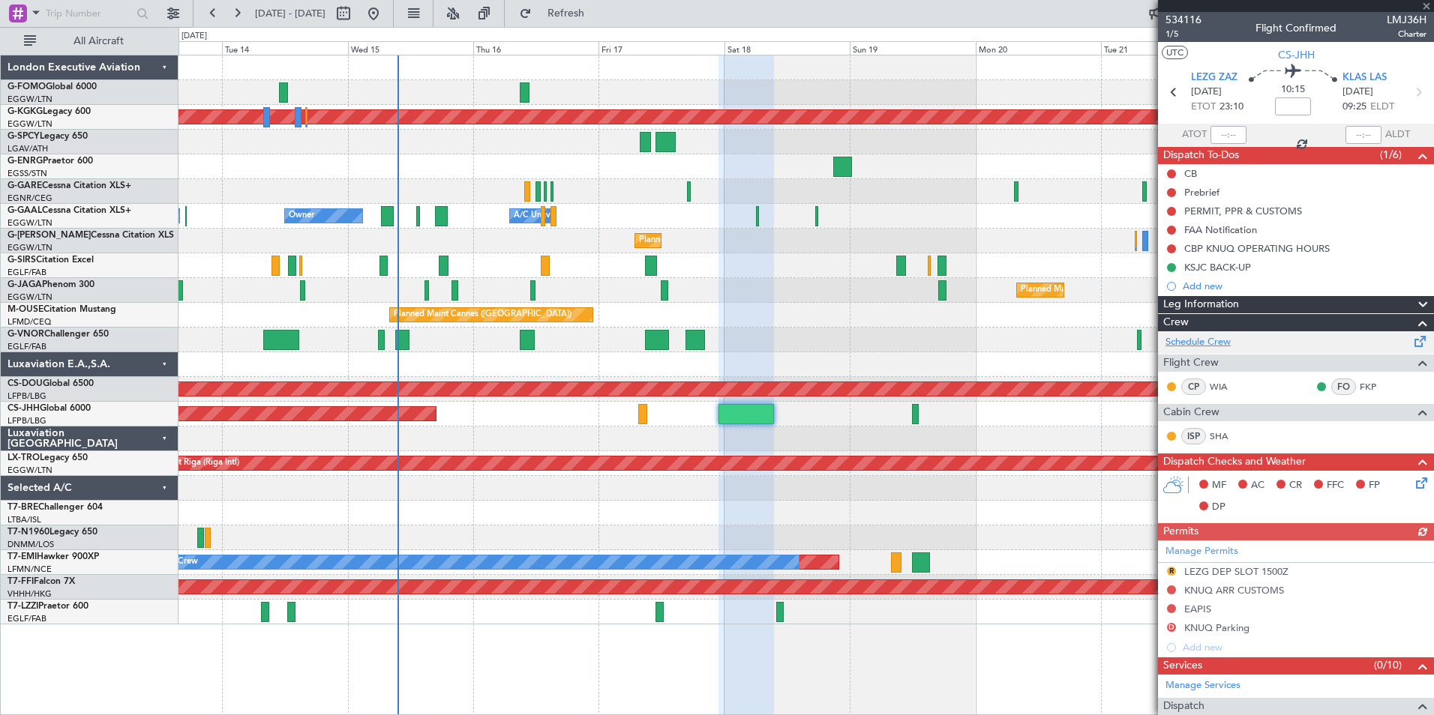
click at [1184, 341] on link "Schedule Crew" at bounding box center [1197, 342] width 65 height 15
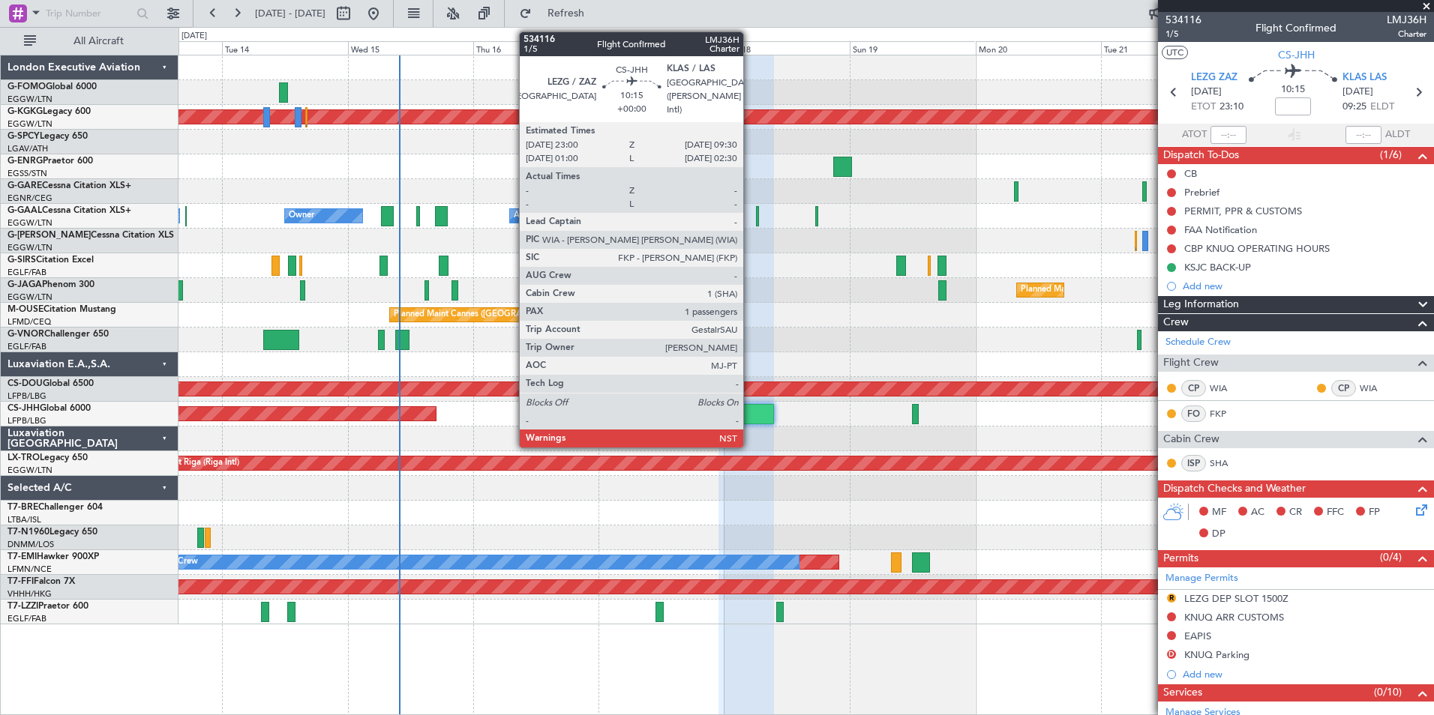
click at [750, 412] on div at bounding box center [745, 414] width 55 height 20
click at [749, 410] on div at bounding box center [745, 414] width 55 height 20
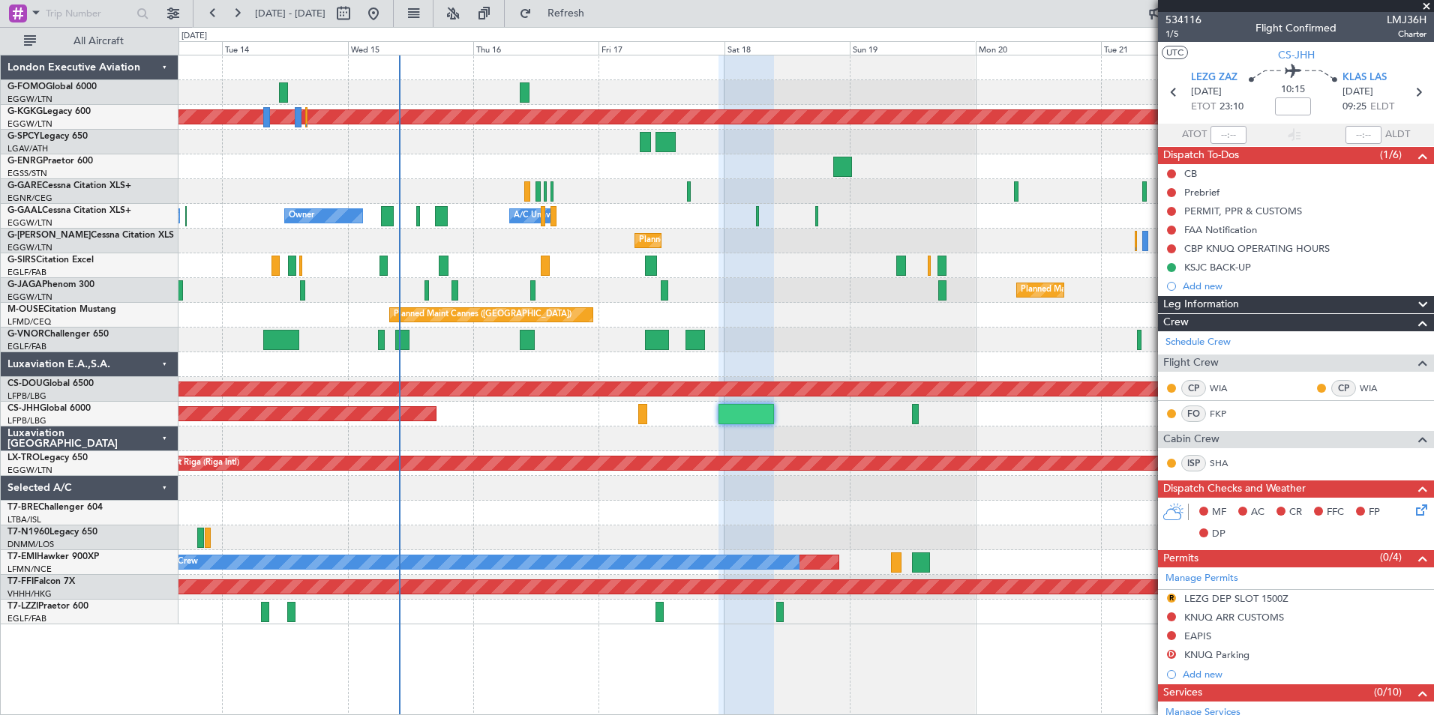
drag, startPoint x: 1431, startPoint y: 4, endPoint x: 1419, endPoint y: 4, distance: 12.0
click at [1431, 4] on span at bounding box center [1426, 6] width 15 height 13
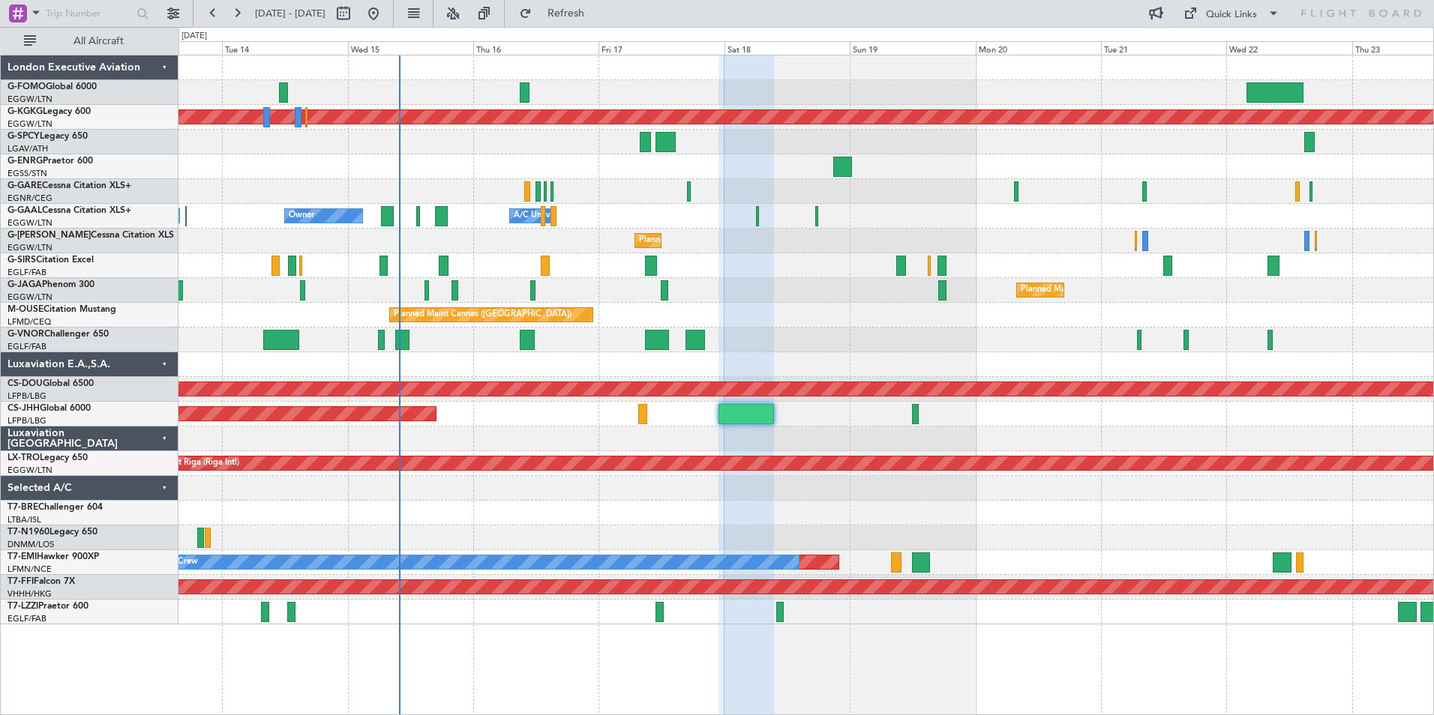
type input "0"
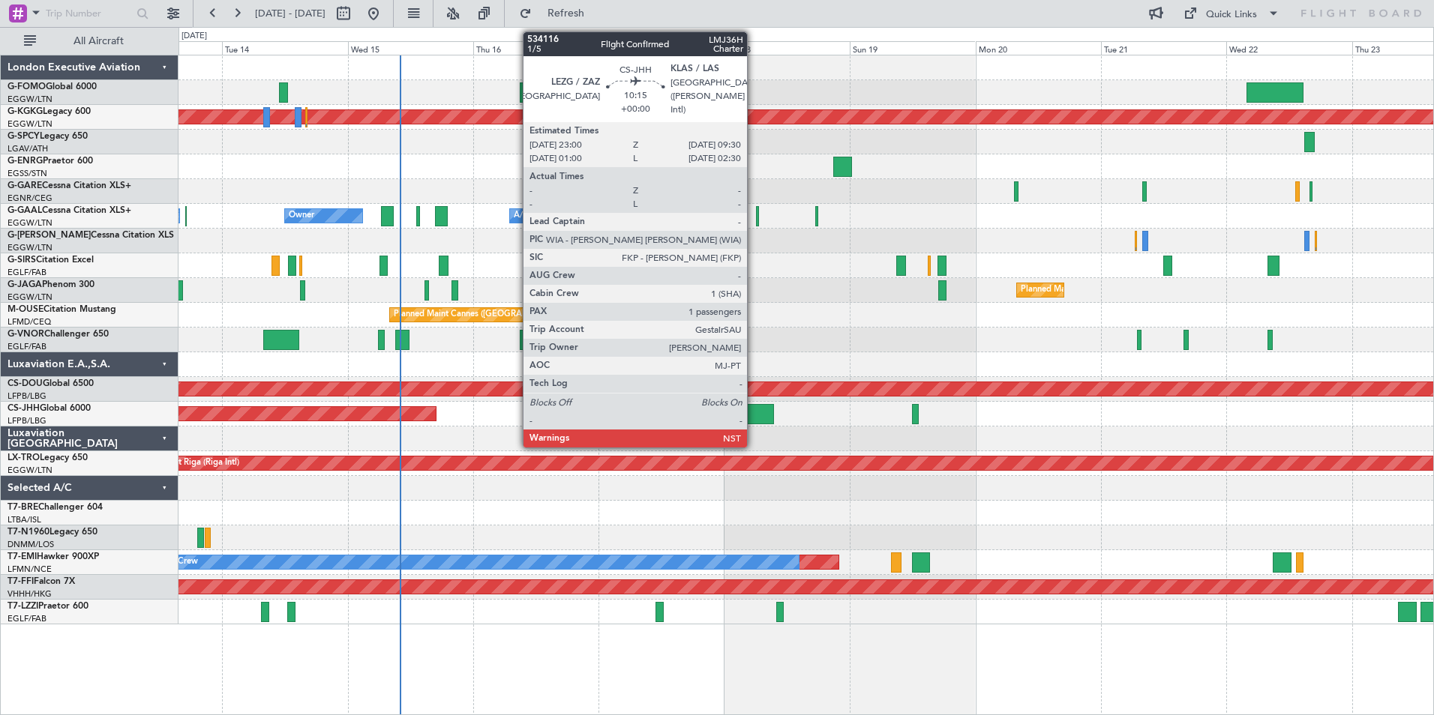
click at [754, 409] on div at bounding box center [745, 414] width 55 height 20
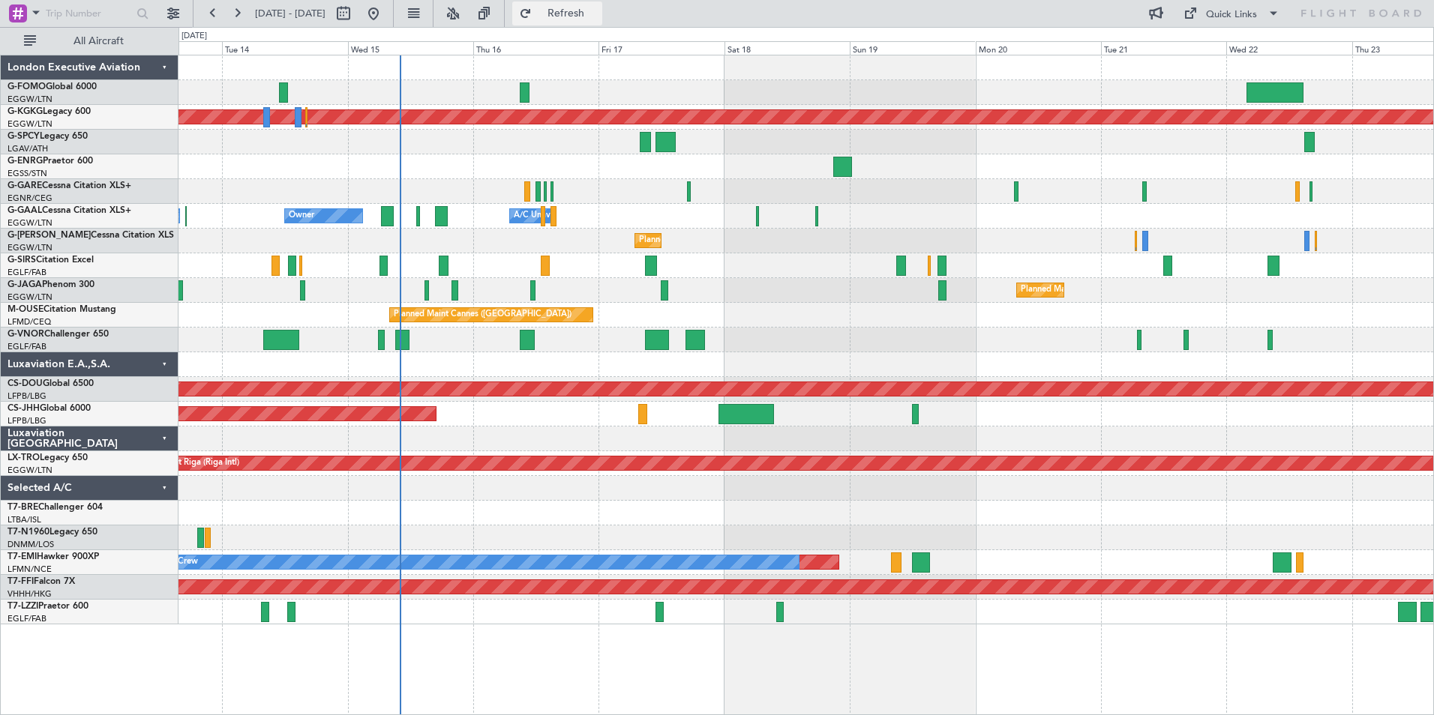
click at [598, 13] on span "Refresh" at bounding box center [566, 13] width 63 height 10
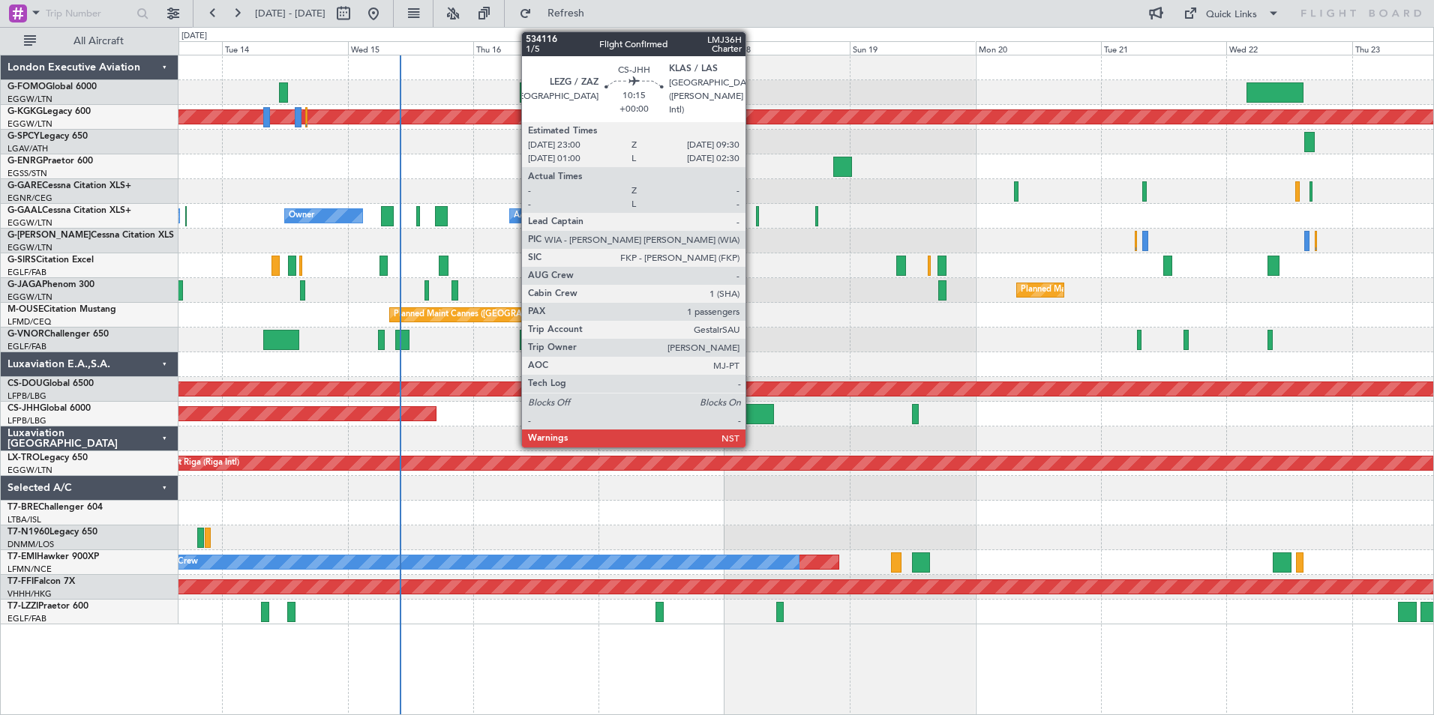
click at [752, 419] on div at bounding box center [745, 414] width 55 height 20
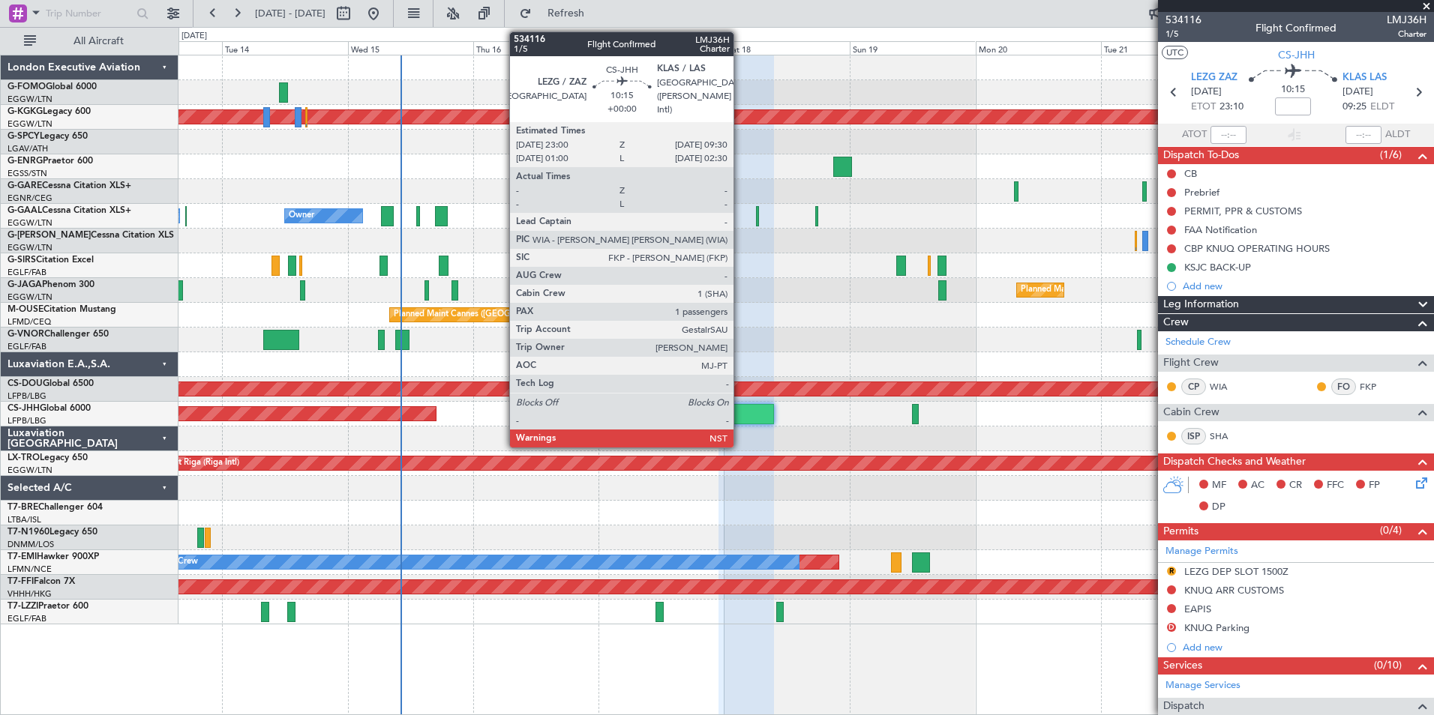
click at [740, 412] on div at bounding box center [745, 414] width 55 height 20
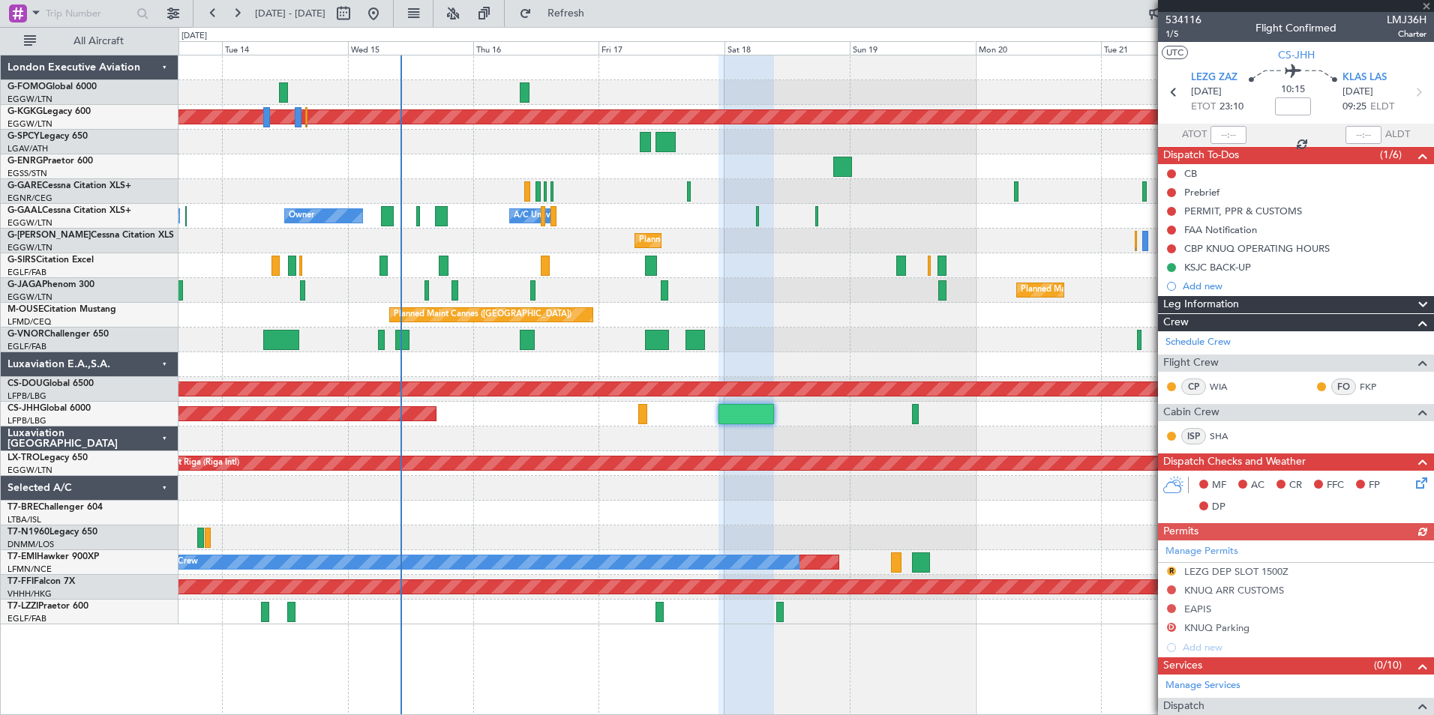
scroll to position [318, 0]
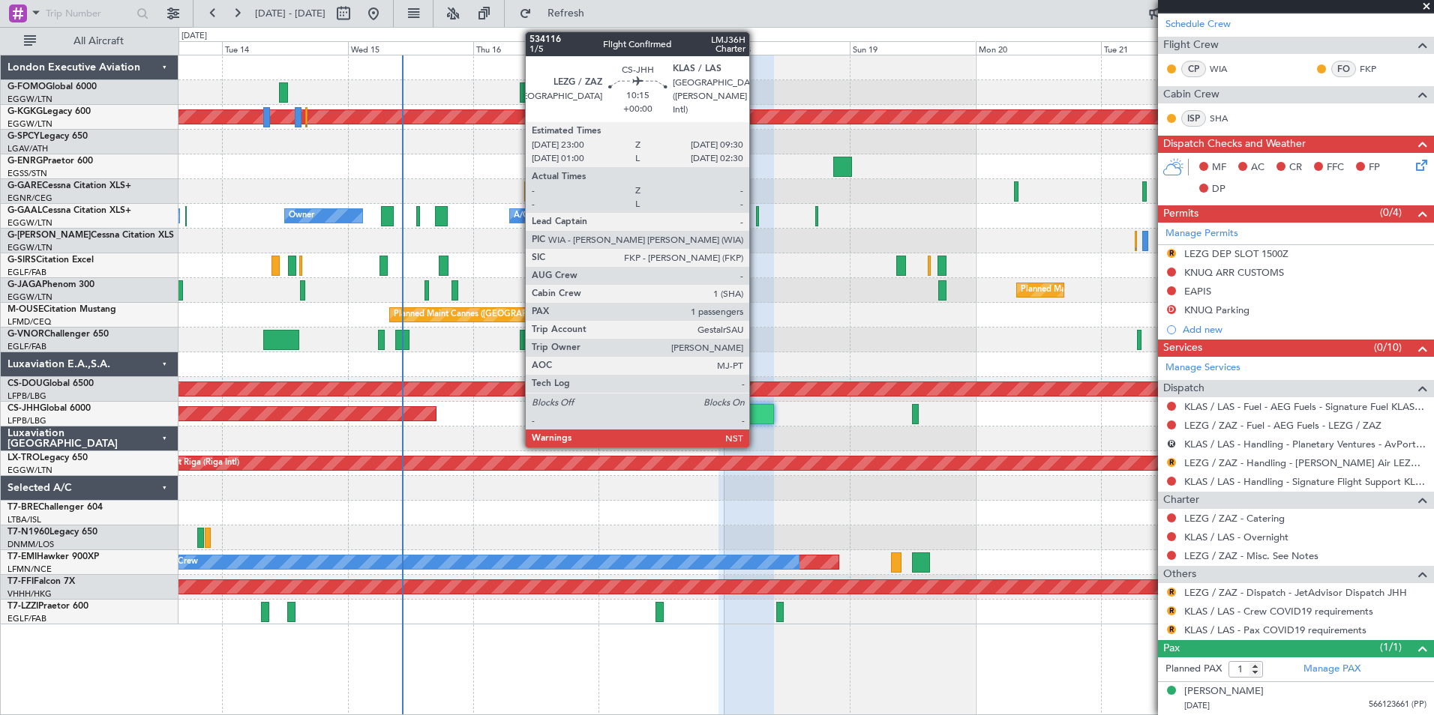
click at [756, 414] on div at bounding box center [745, 414] width 55 height 20
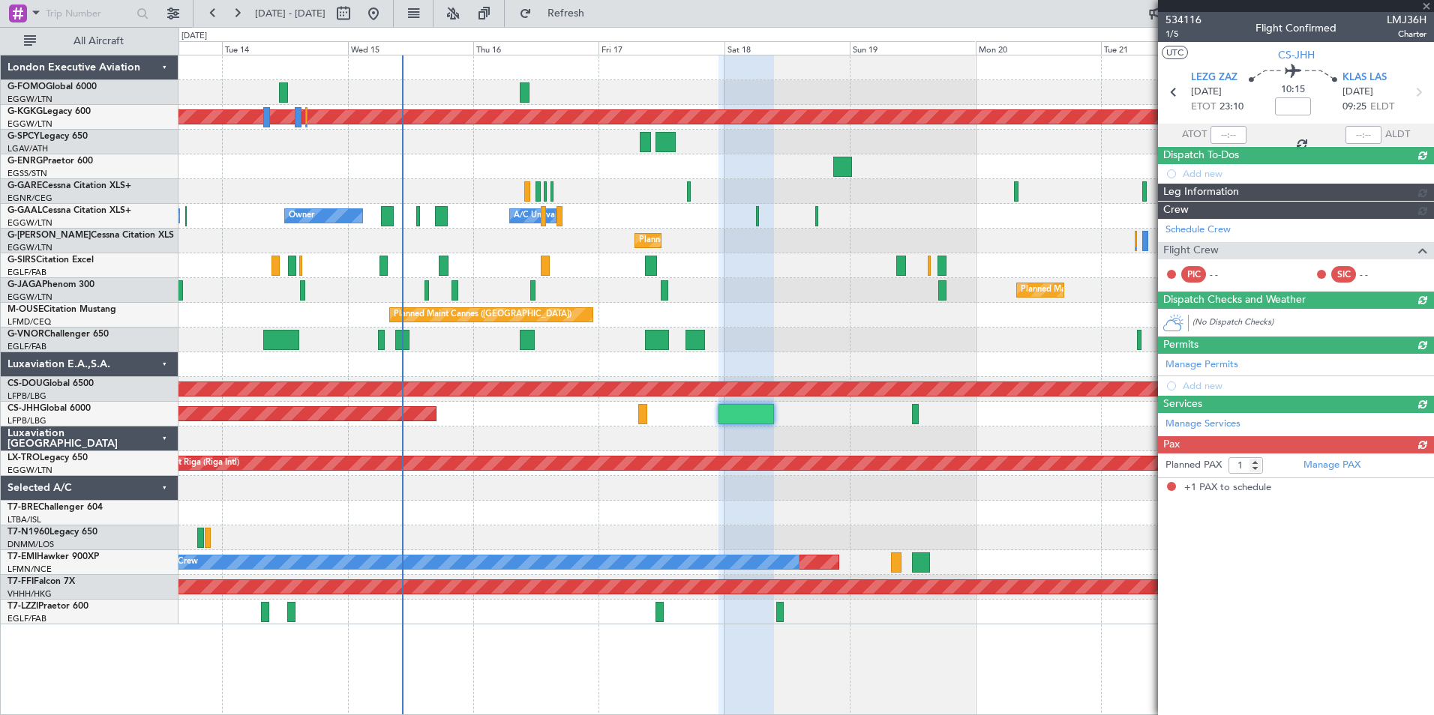
scroll to position [0, 0]
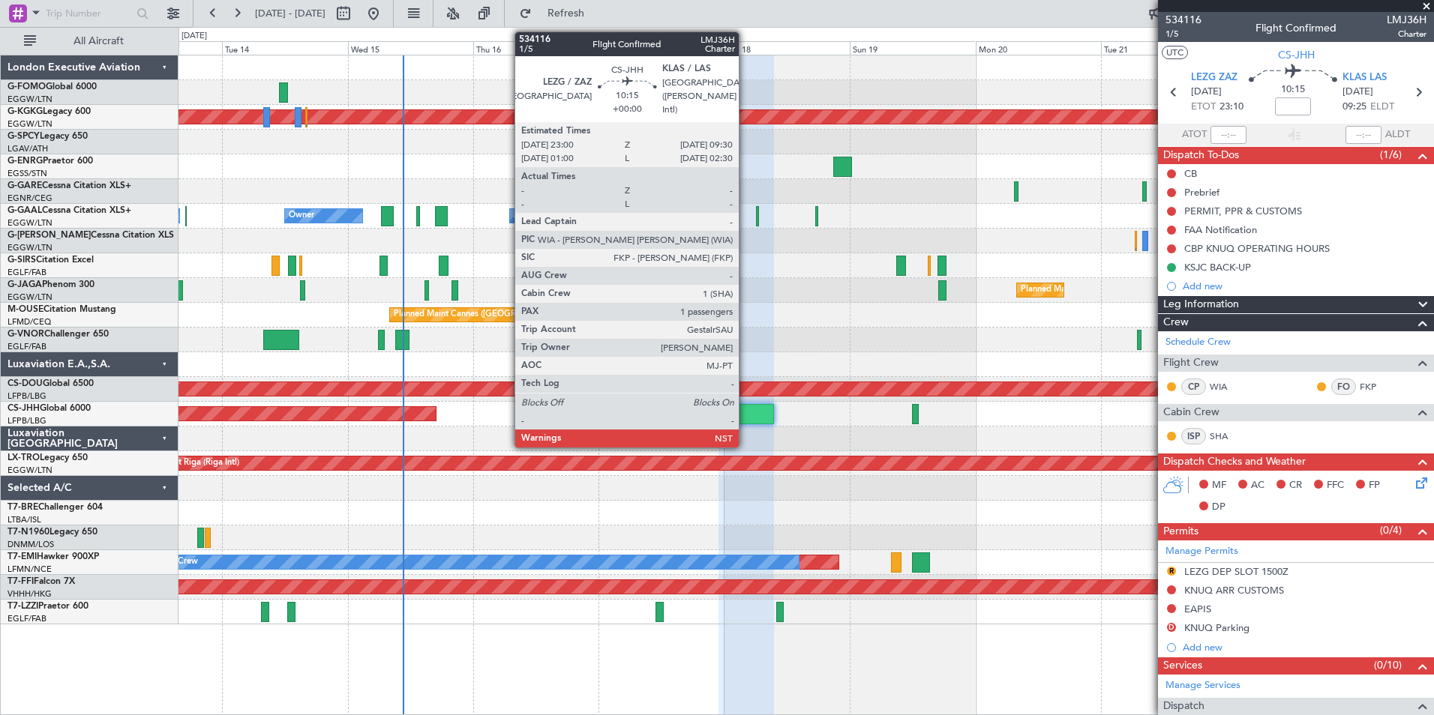
click at [745, 420] on div at bounding box center [745, 414] width 55 height 20
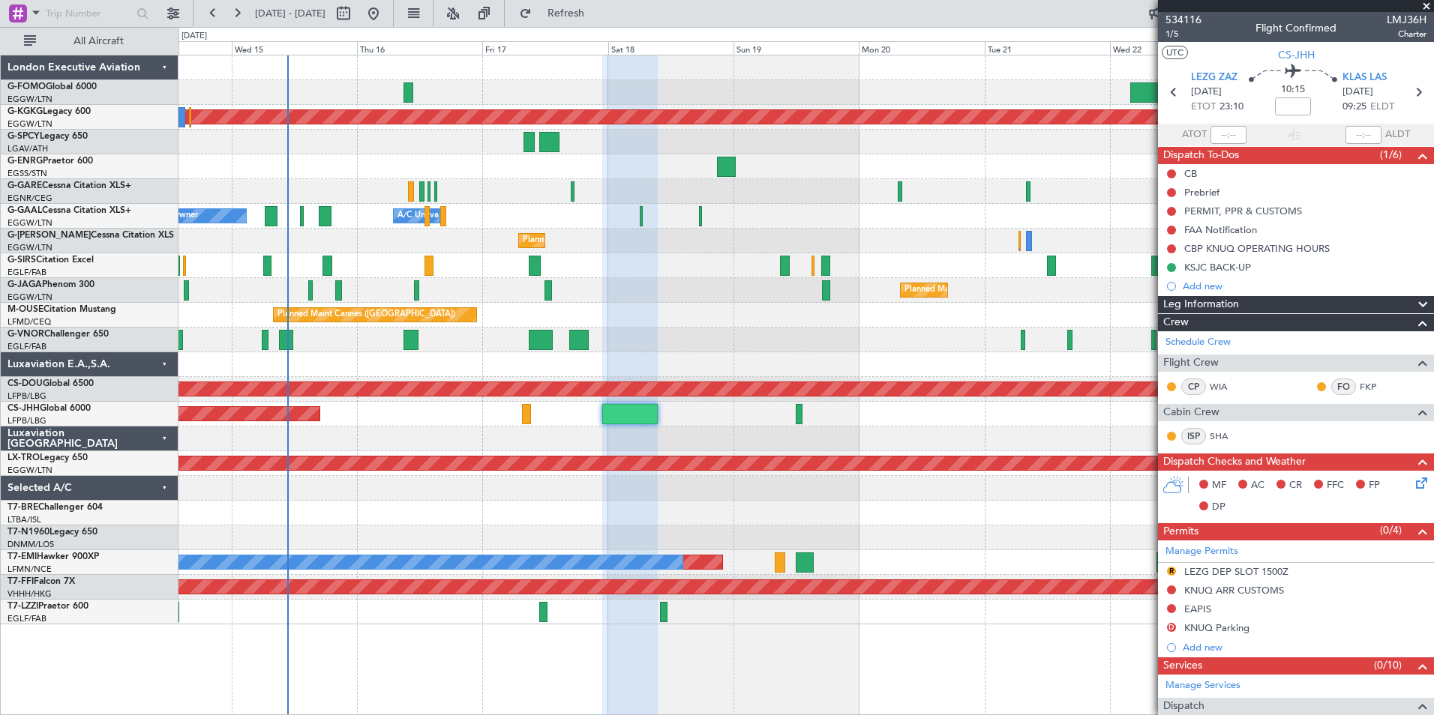
click at [574, 510] on div "Planned Maint Athens (Eleftherios Venizelos Intl) Owner Owner A/C Unavailable A…" at bounding box center [805, 339] width 1254 height 569
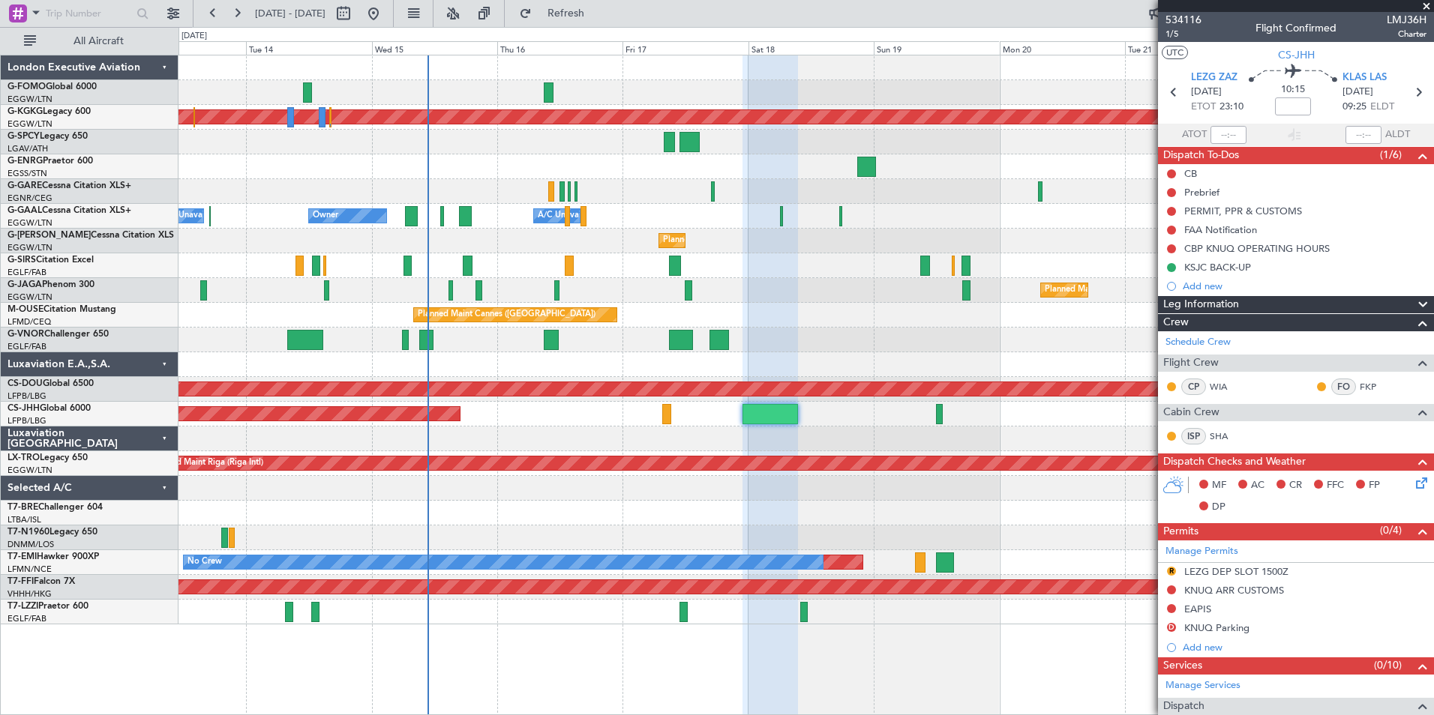
click at [809, 528] on div at bounding box center [805, 538] width 1254 height 25
click at [1175, 25] on span "534116" at bounding box center [1183, 20] width 36 height 16
click at [598, 15] on span "Refresh" at bounding box center [566, 13] width 63 height 10
click at [465, 13] on button at bounding box center [453, 13] width 24 height 24
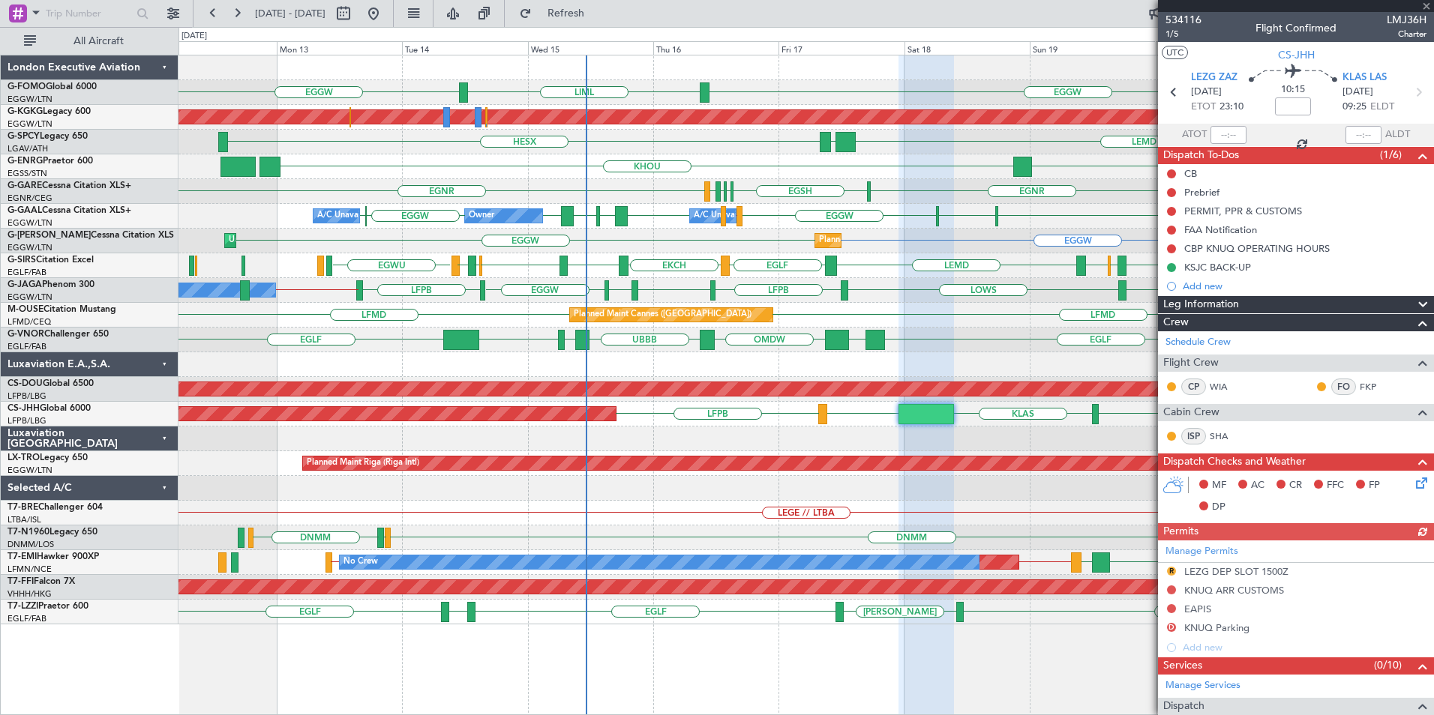
click at [958, 316] on div "EGGW EGGW LIML KSFO Planned Maint Athens (Eleftherios Venizelos Intl) LEMD LGAV…" at bounding box center [805, 339] width 1254 height 569
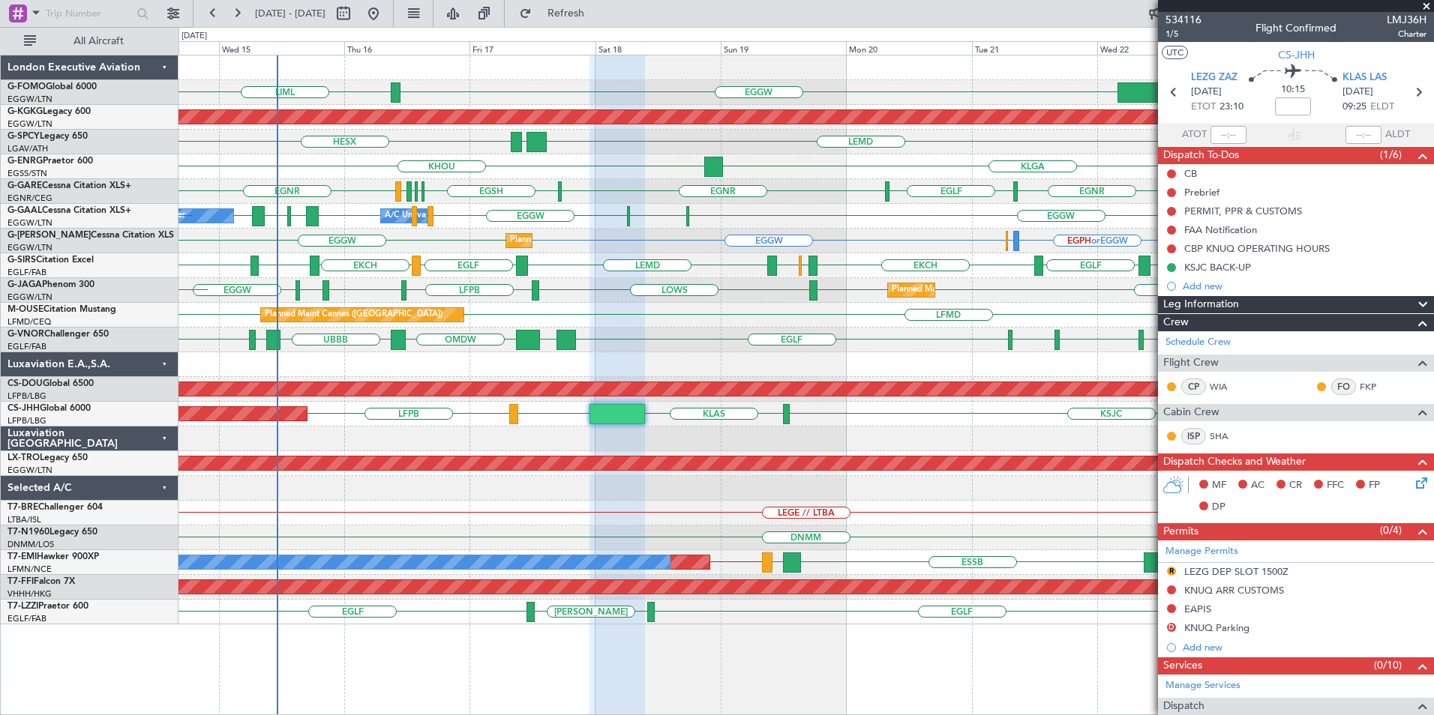
click at [767, 359] on div "EGGW LIML KSFO EGGW Planned Maint Athens (Eleftherios Venizelos Intl) LEMD LGAV…" at bounding box center [805, 339] width 1254 height 569
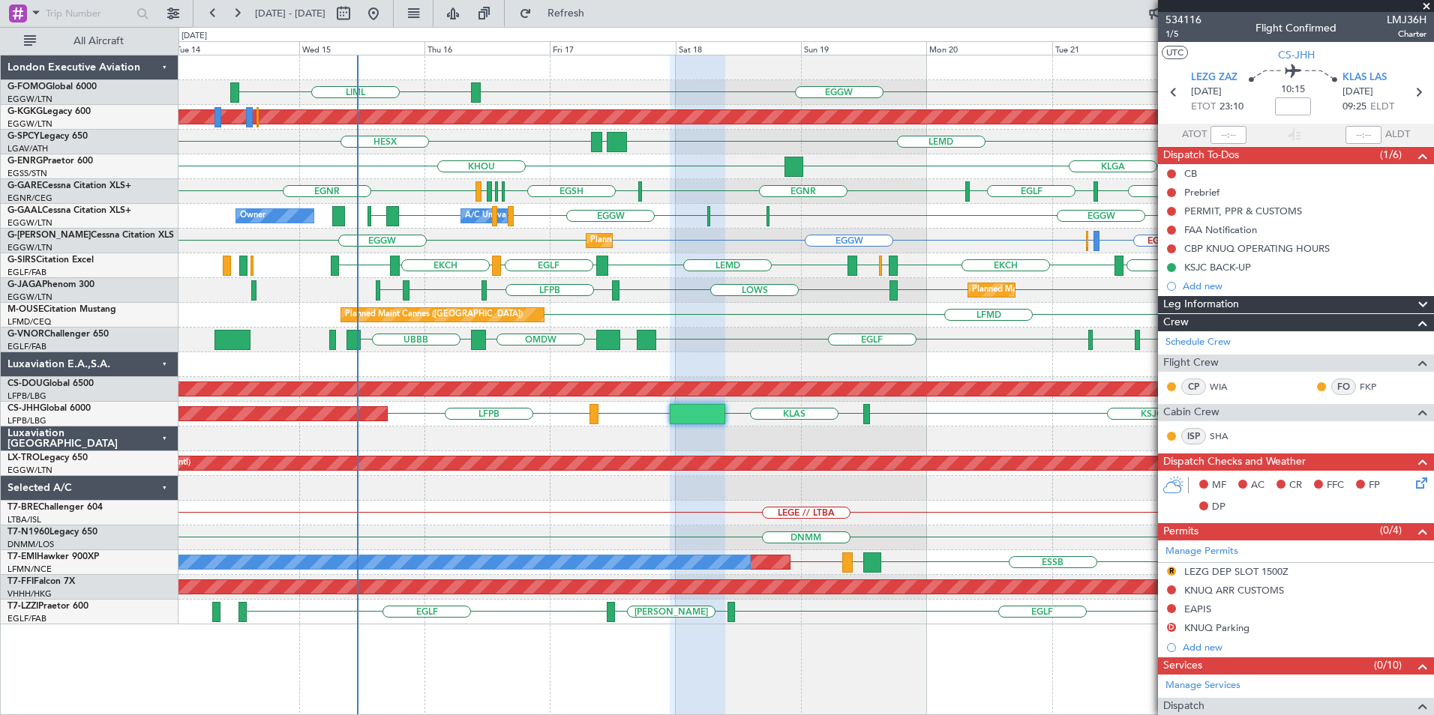
click at [840, 520] on div "LEGE // LTBA" at bounding box center [805, 513] width 1254 height 25
click at [822, 303] on div "Planned Maint Cannes (Mandelieu) LFMD LFMD" at bounding box center [805, 315] width 1254 height 25
click at [574, 503] on div "EGGW EGGW LIML KSFO Planned Maint Athens (Eleftherios Venizelos Intl) LEMD LGAV…" at bounding box center [805, 339] width 1254 height 569
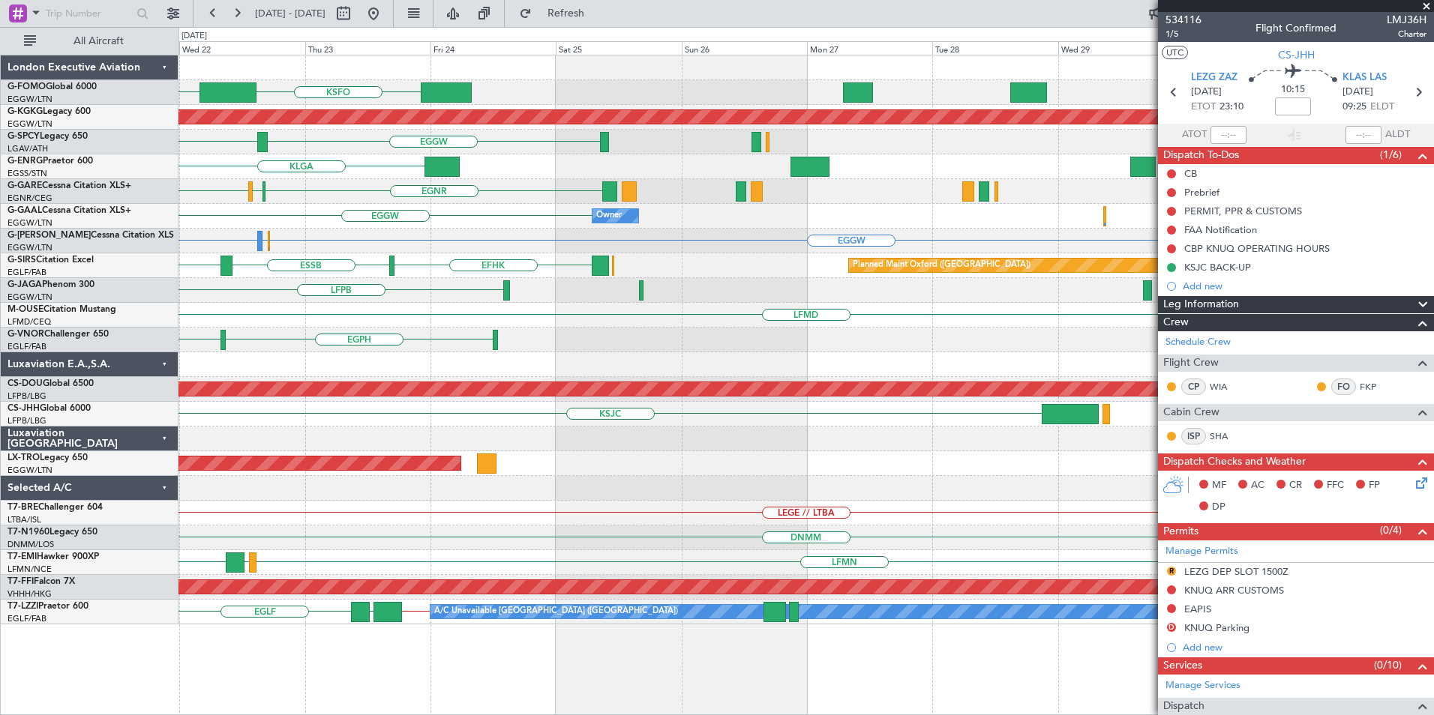
click at [399, 523] on div "LEGE // LTBA" at bounding box center [805, 513] width 1254 height 25
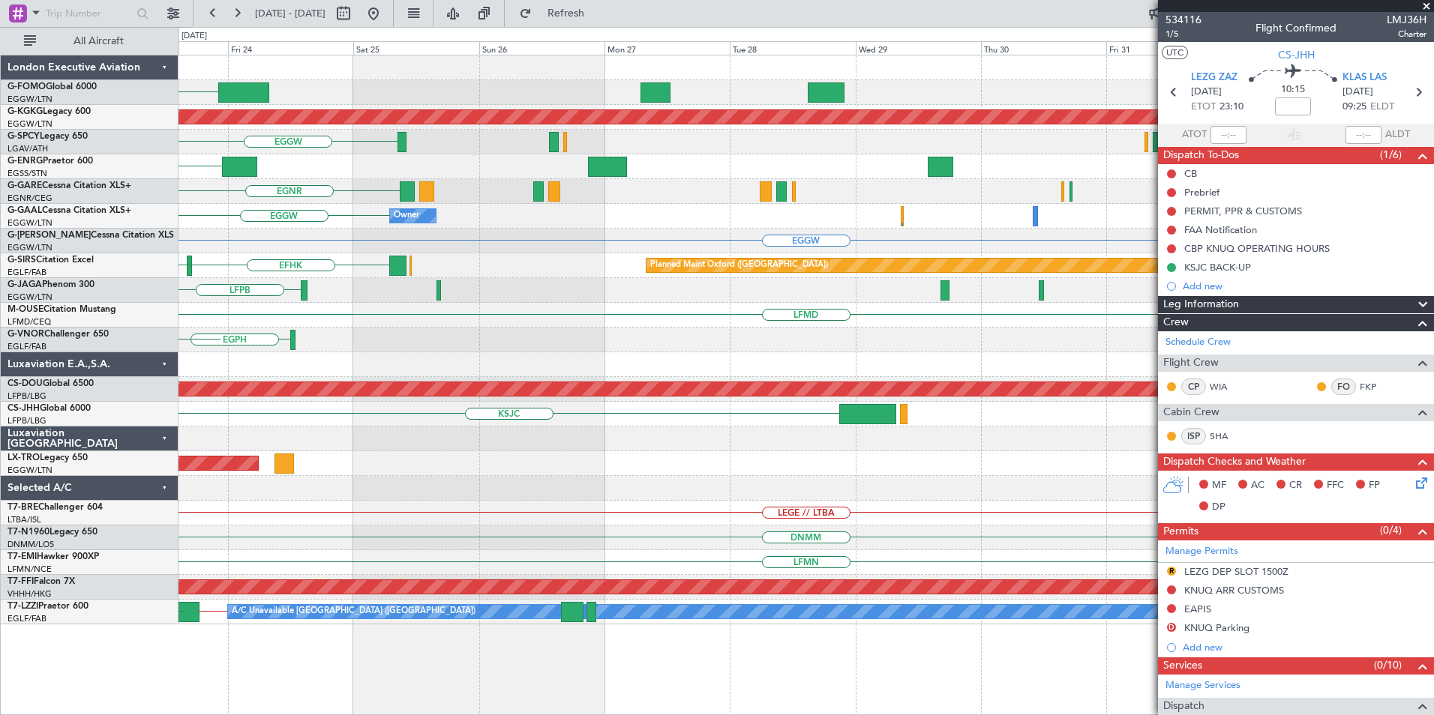
click at [589, 511] on div "LEGE // LTBA" at bounding box center [805, 513] width 1254 height 25
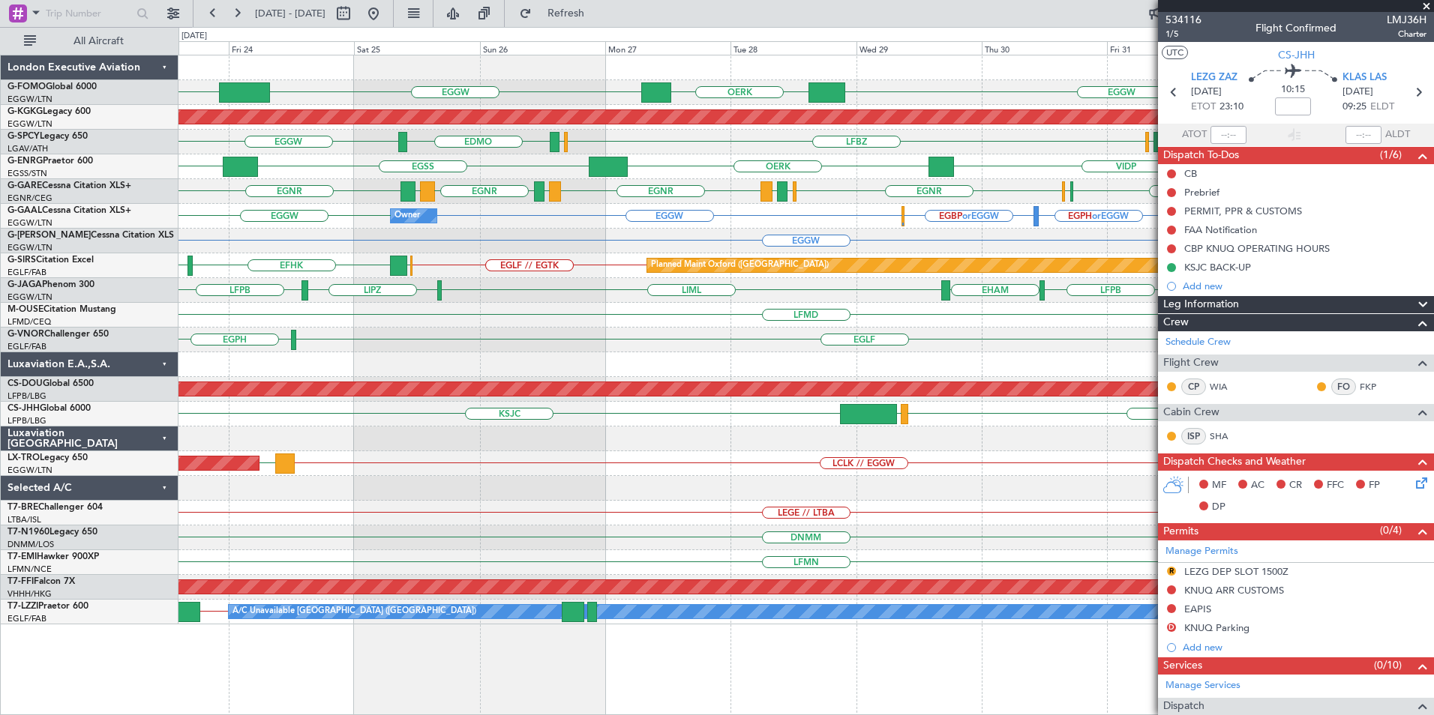
click at [1136, 550] on div "EGGW OERK EGGW KSFO OBBI Planned Maint Athens (Eleftherios Venizelos Intl) EGGW…" at bounding box center [805, 339] width 1254 height 569
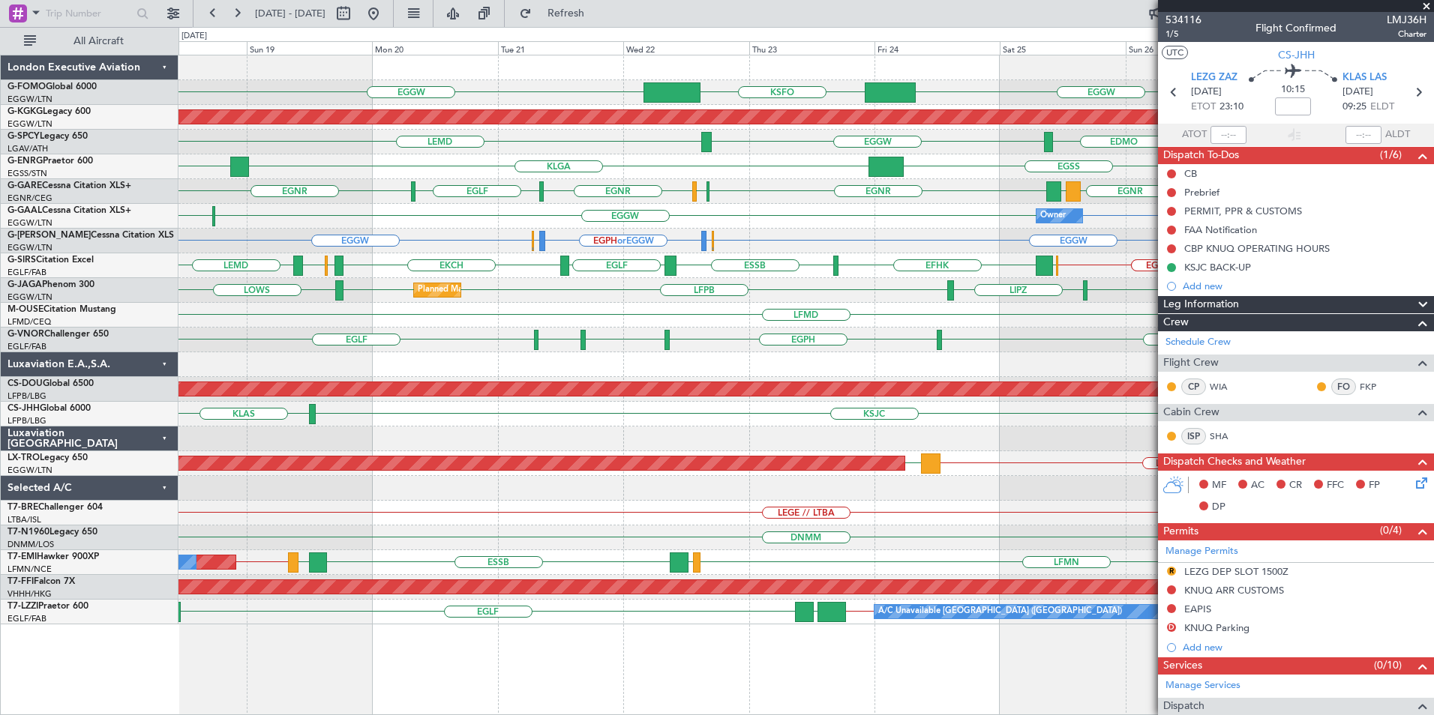
click at [587, 446] on div "OERK EGGW EGGW KSFO Planned Maint Athens (Eleftherios Venizelos Intl) LFBZ LEMD…" at bounding box center [805, 339] width 1254 height 569
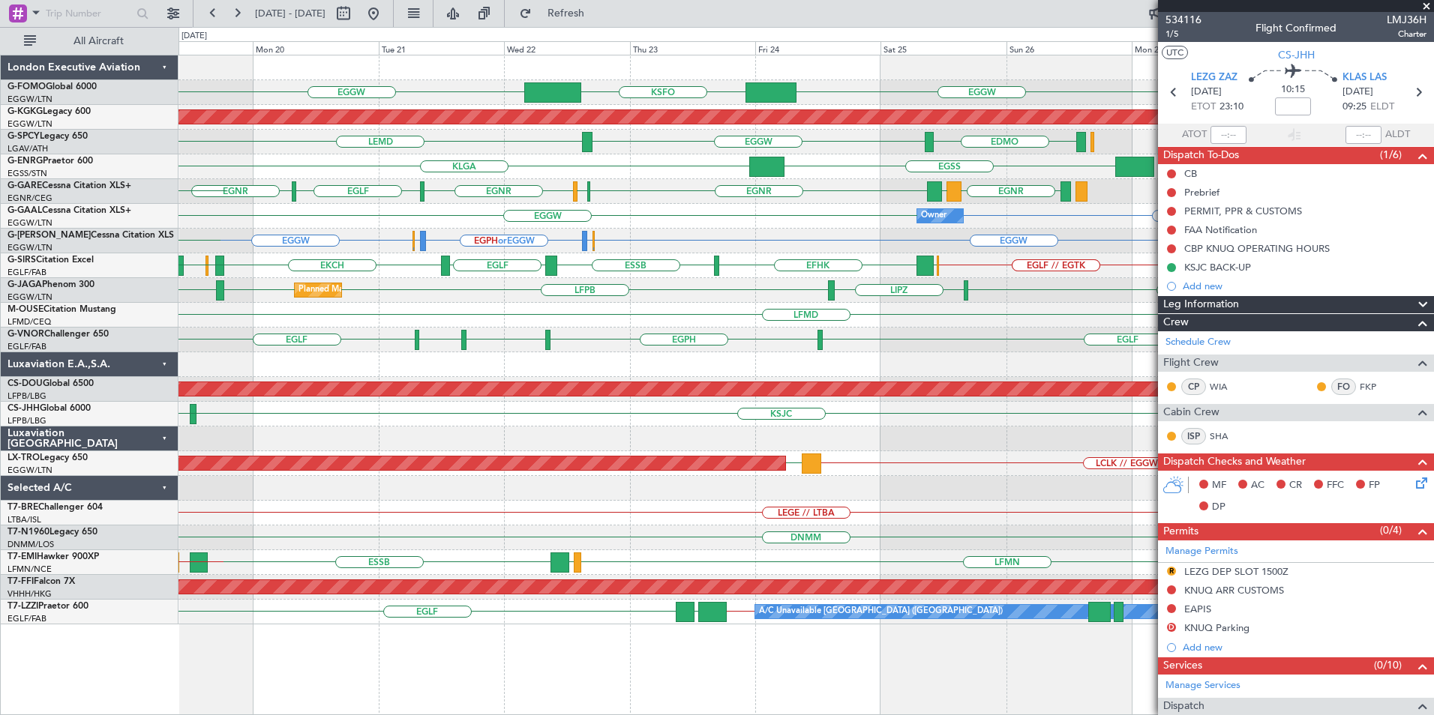
click at [531, 481] on div "EGGW EGGW KSFO Planned Maint Athens (Eleftherios Venizelos Intl) LEMD EDMO EGGW…" at bounding box center [805, 339] width 1254 height 569
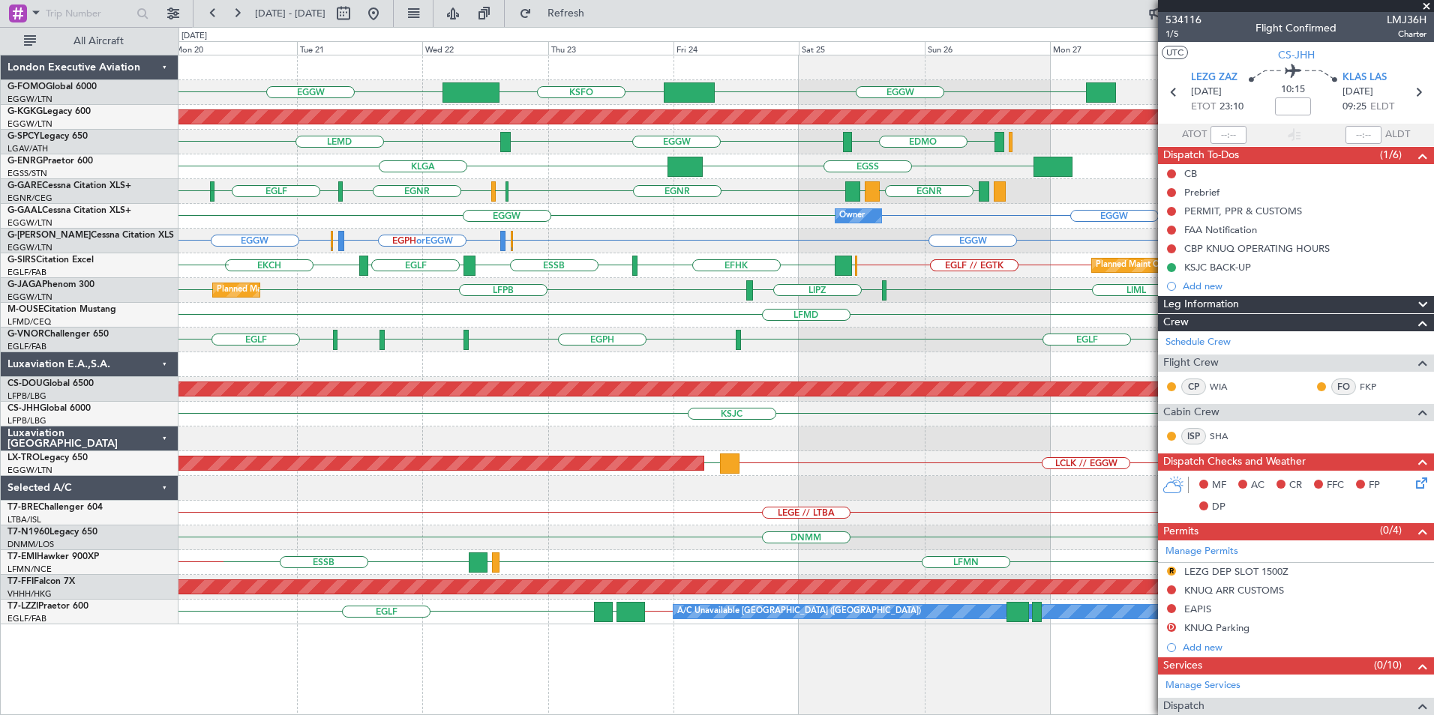
click at [478, 476] on div "EGGW EGGW KSFO Planned Maint Athens (Eleftherios Venizelos Intl) LEMD EDMO EGGW…" at bounding box center [805, 339] width 1254 height 569
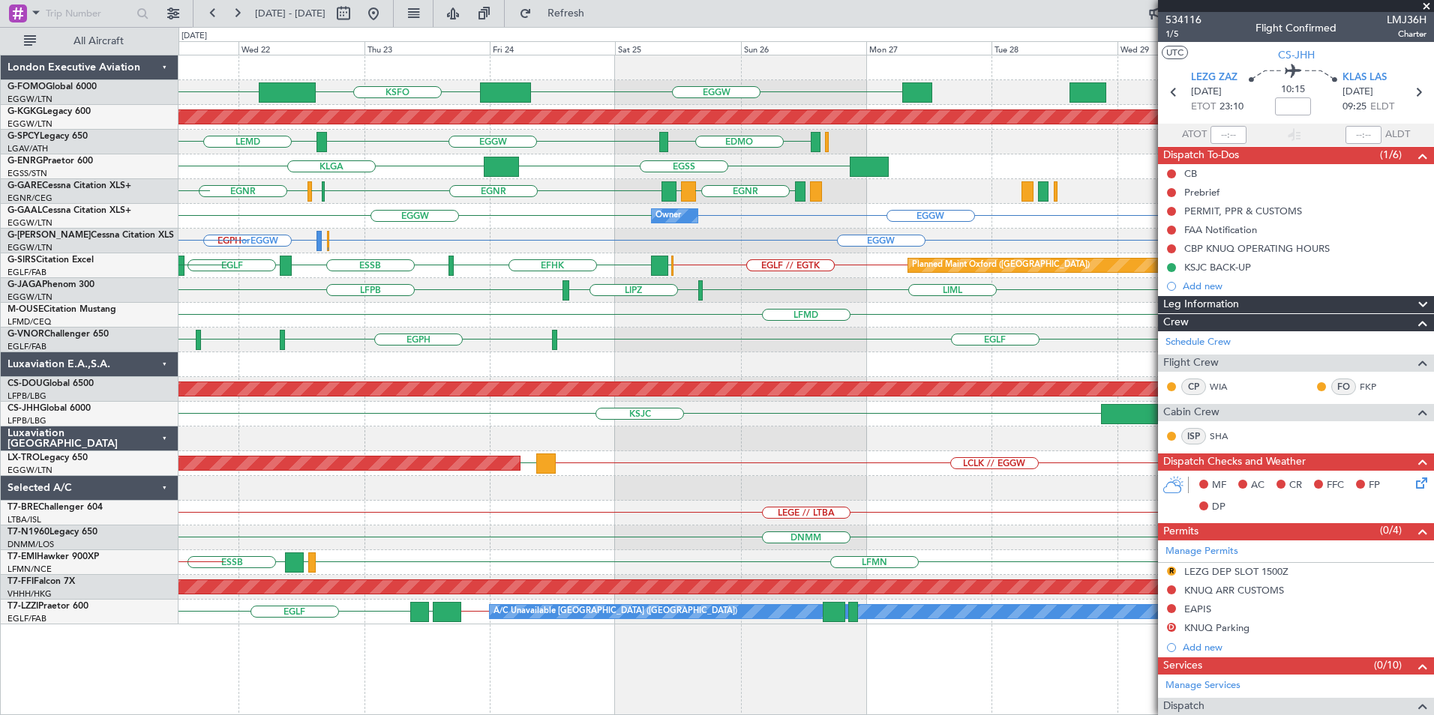
click at [1315, 431] on fb-app "16 Oct 2025 - 26 Oct 2025 Refresh Quick Links All Aircraft EGGW KSFO EGGW Plann…" at bounding box center [717, 363] width 1434 height 704
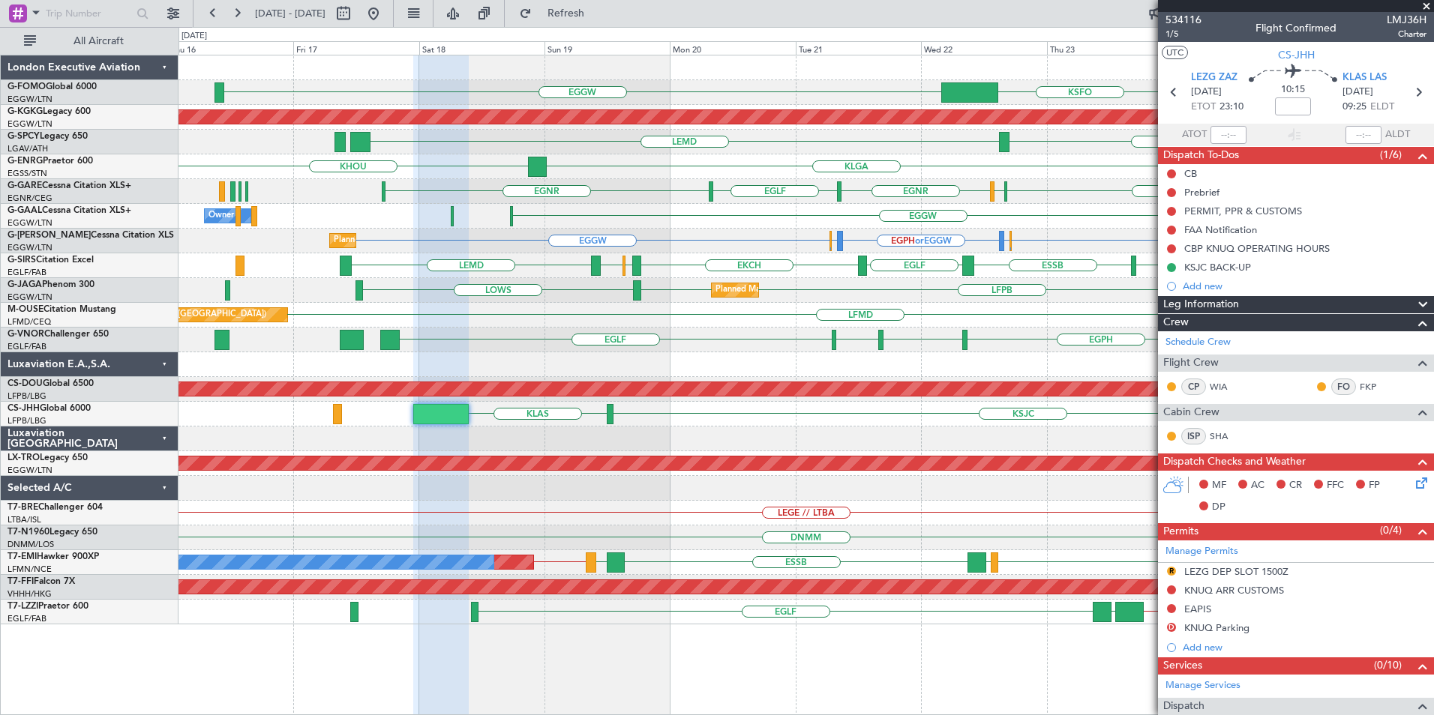
click at [1001, 510] on div "LEGE // LTBA" at bounding box center [805, 513] width 1254 height 25
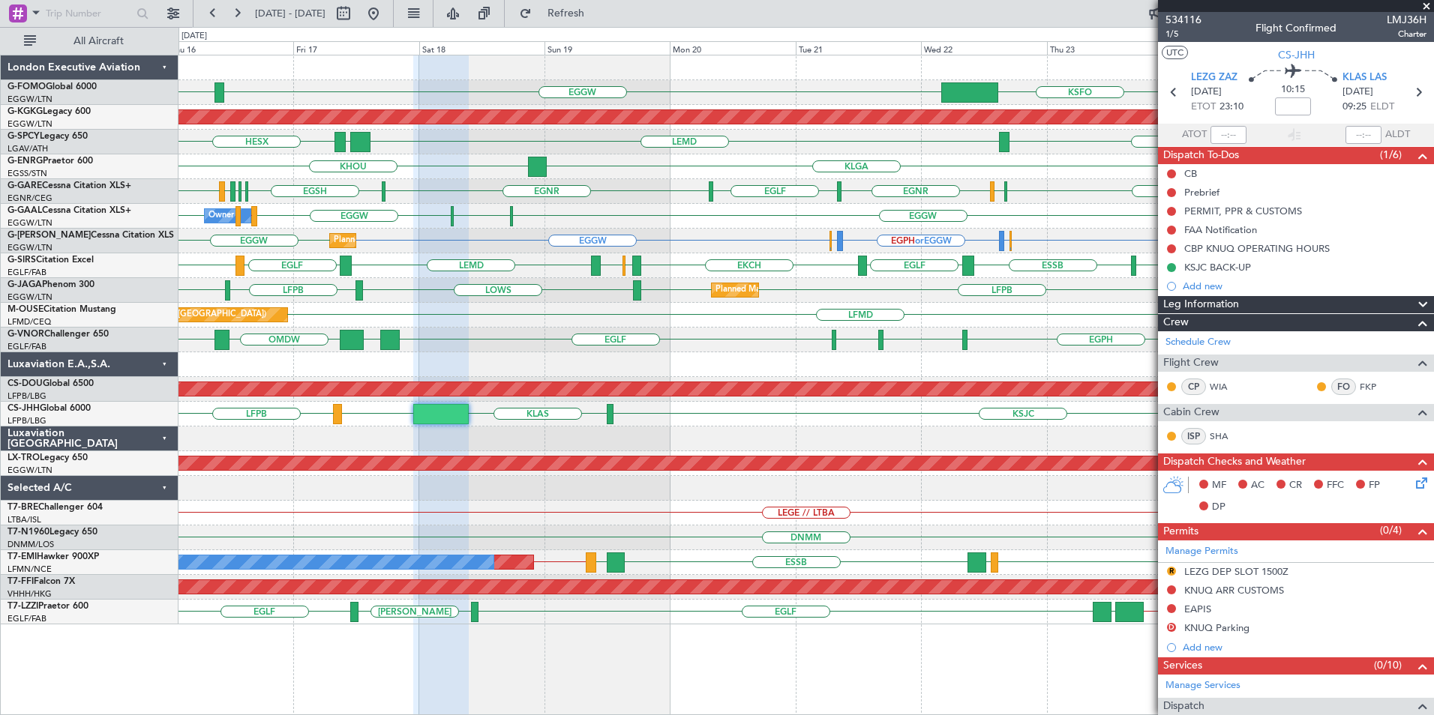
click at [1034, 493] on div at bounding box center [805, 488] width 1254 height 25
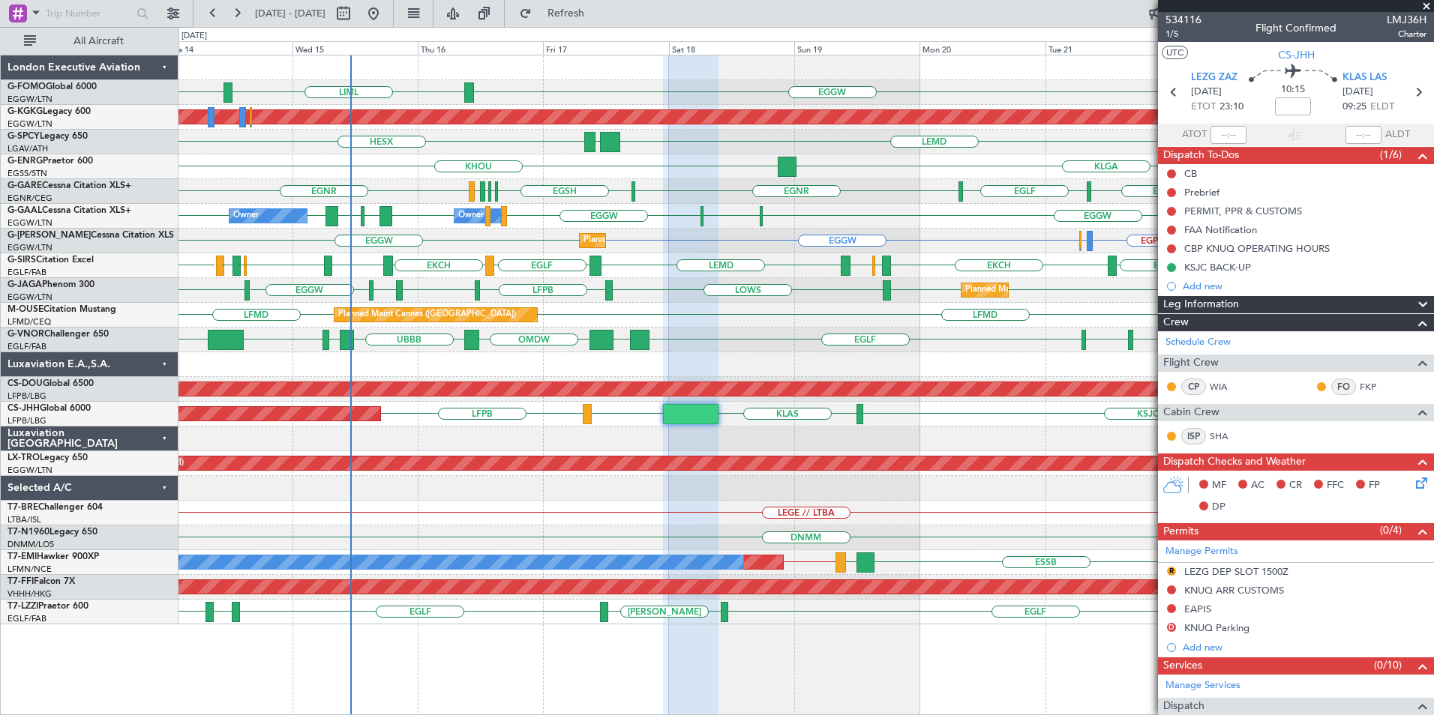
drag, startPoint x: 1428, startPoint y: 7, endPoint x: 1408, endPoint y: 8, distance: 20.3
click at [1428, 7] on span at bounding box center [1426, 6] width 15 height 13
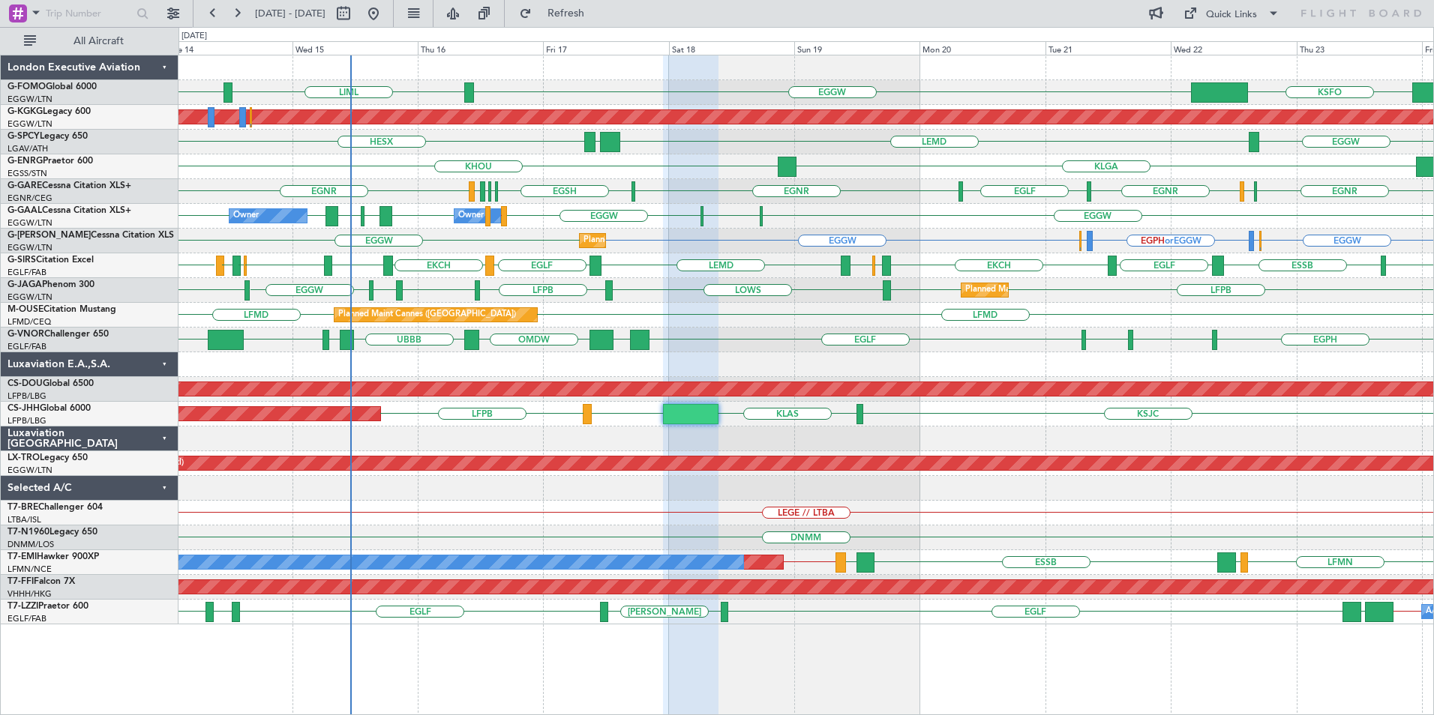
type input "0"
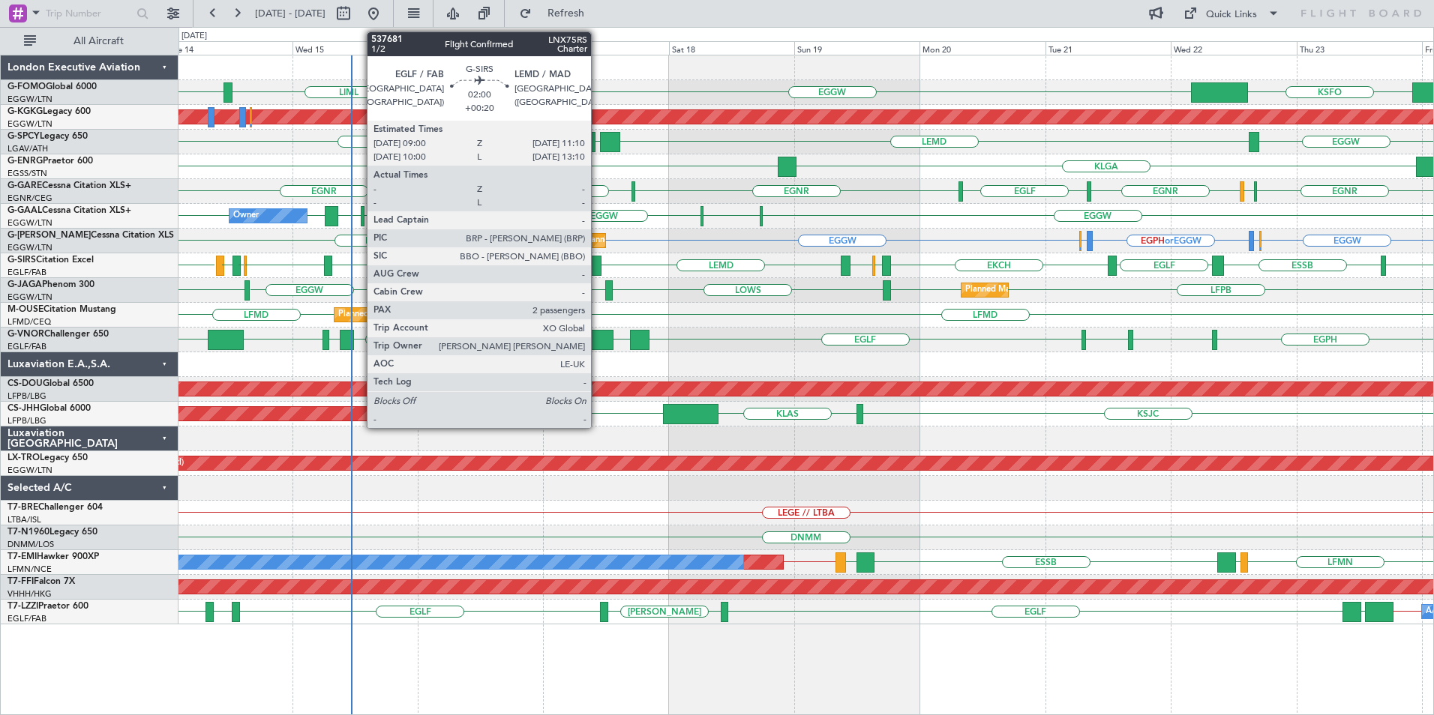
click at [598, 265] on div at bounding box center [595, 266] width 12 height 20
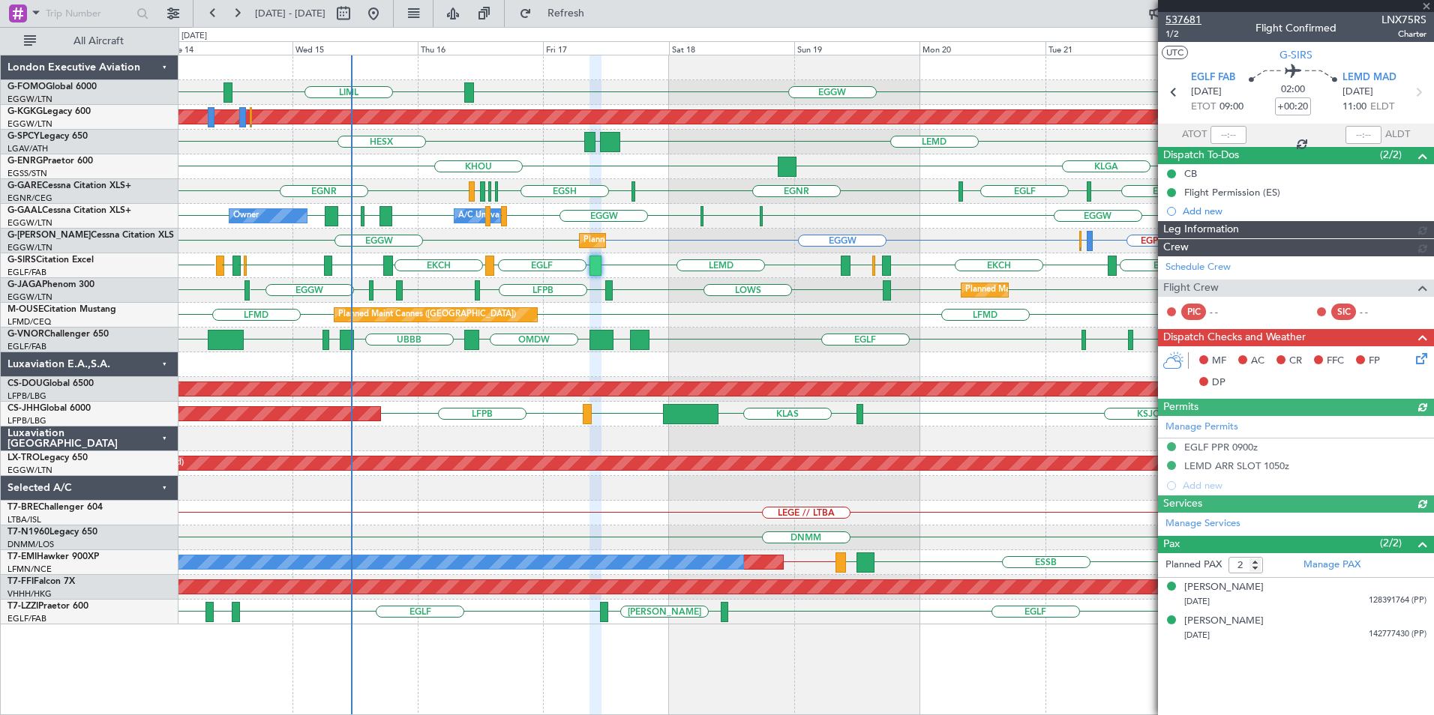
click at [1177, 18] on span "537681" at bounding box center [1183, 20] width 36 height 16
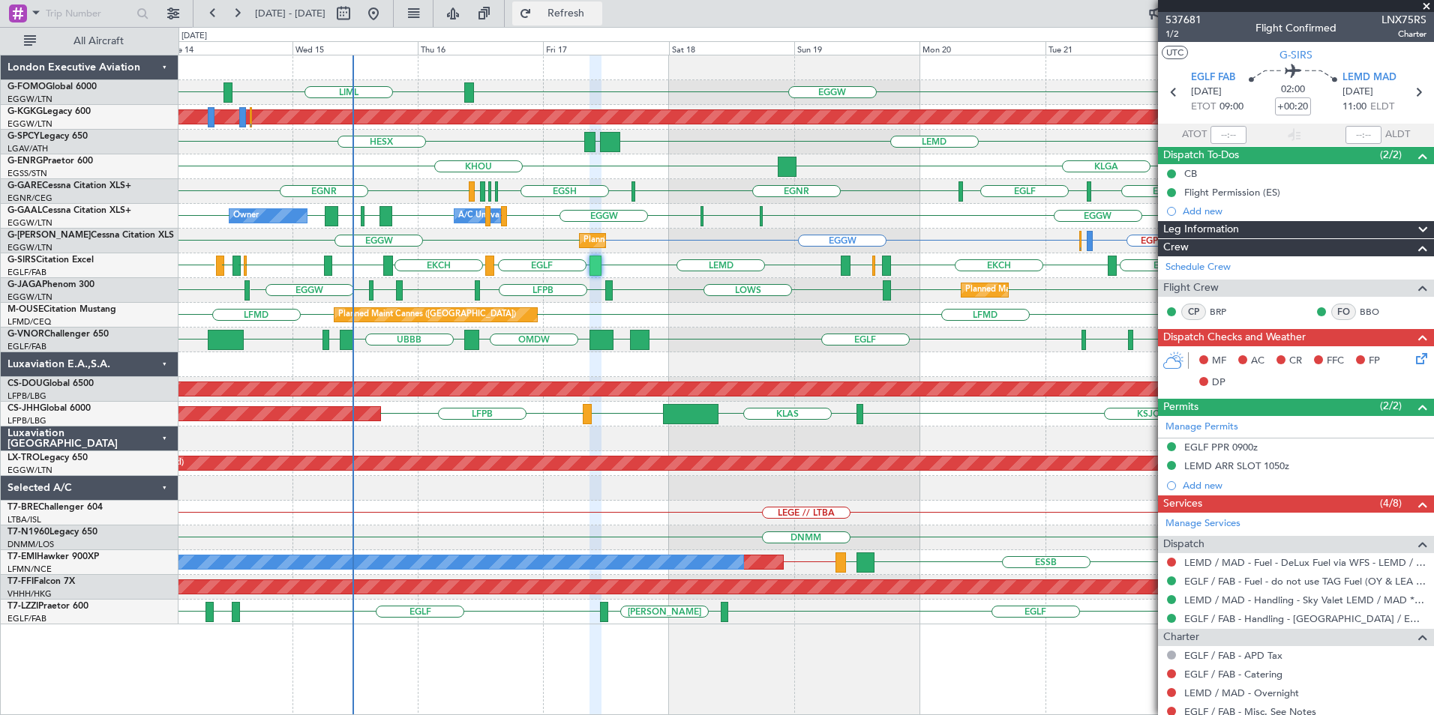
click at [598, 15] on span "Refresh" at bounding box center [566, 13] width 63 height 10
click at [1426, 1] on span at bounding box center [1426, 6] width 15 height 13
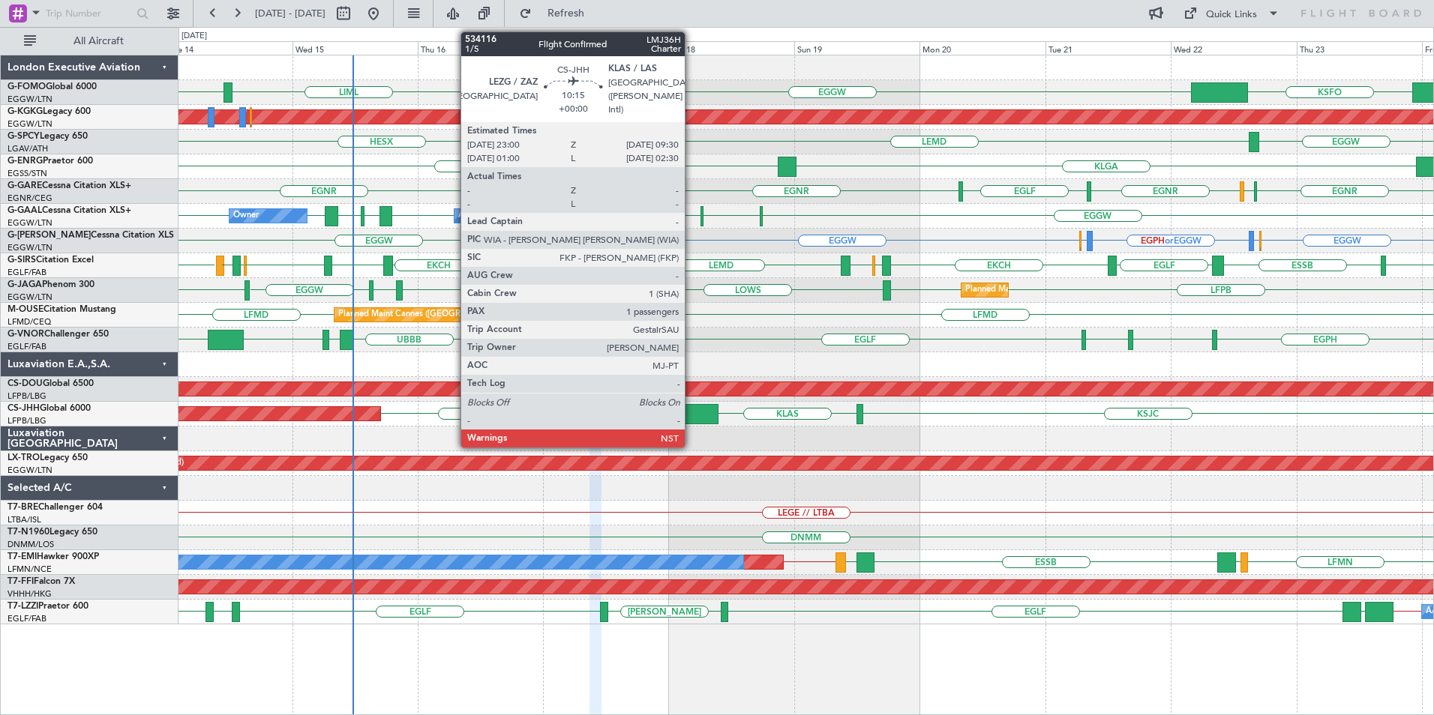
click at [691, 416] on div at bounding box center [690, 414] width 55 height 20
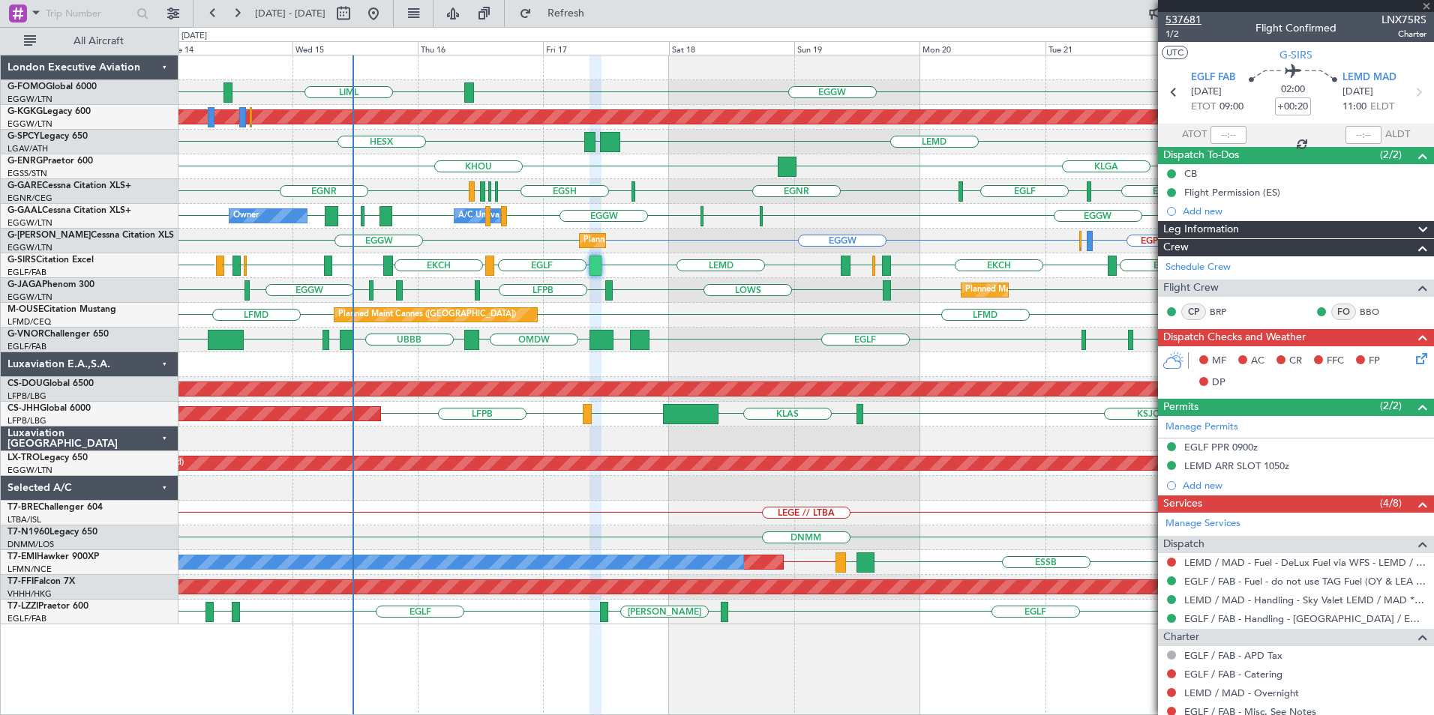
click at [1179, 21] on span "537681" at bounding box center [1183, 20] width 36 height 16
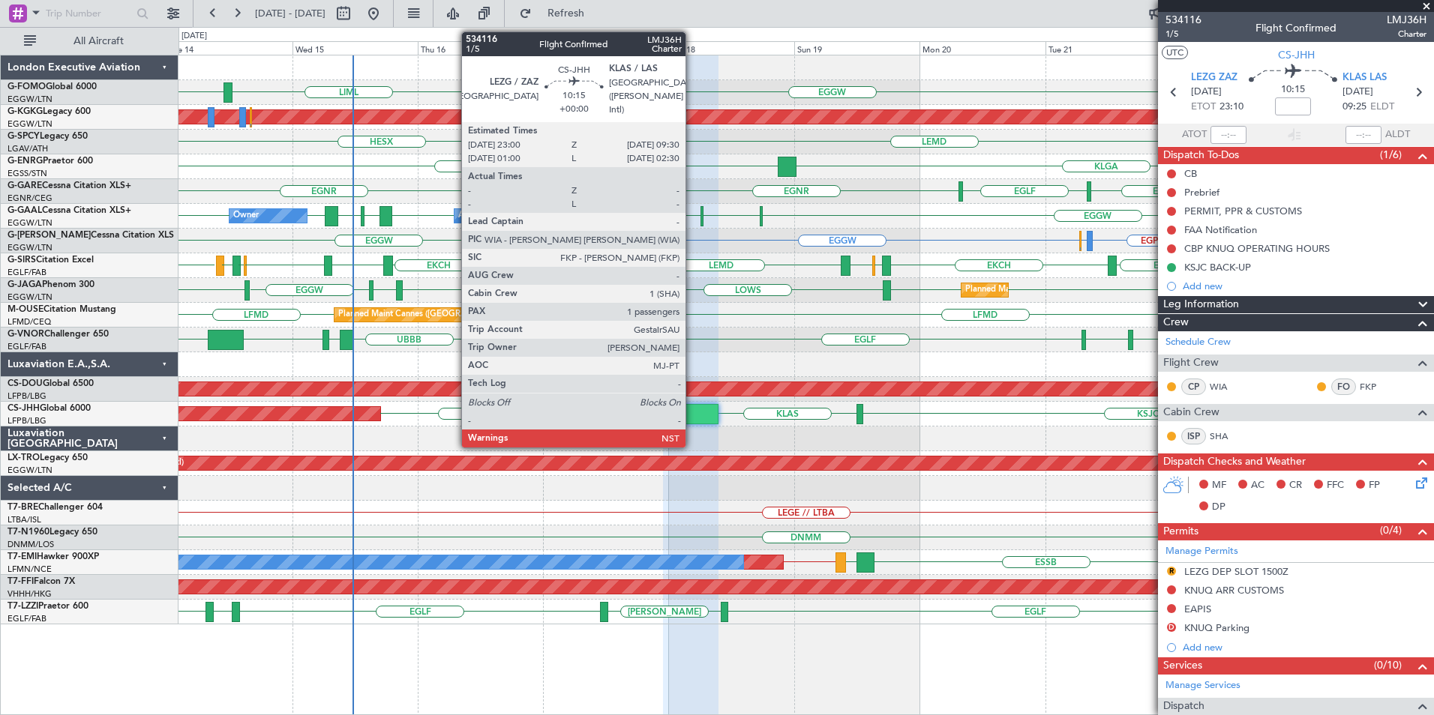
click at [692, 411] on div at bounding box center [690, 414] width 55 height 20
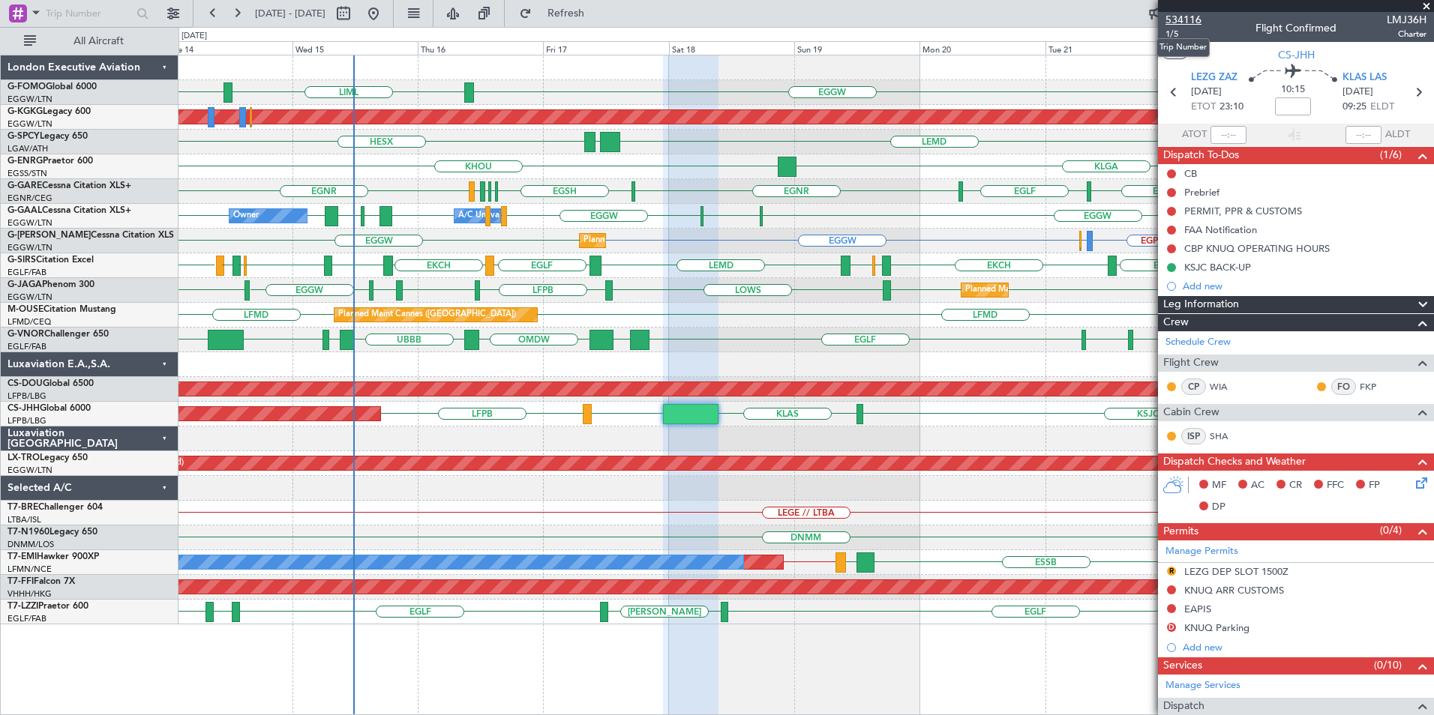
click at [1171, 20] on span "534116" at bounding box center [1183, 20] width 36 height 16
click at [596, 22] on button "Refresh" at bounding box center [557, 13] width 90 height 24
click at [1427, 7] on div at bounding box center [1296, 6] width 276 height 12
click at [1425, 7] on span at bounding box center [1426, 6] width 15 height 13
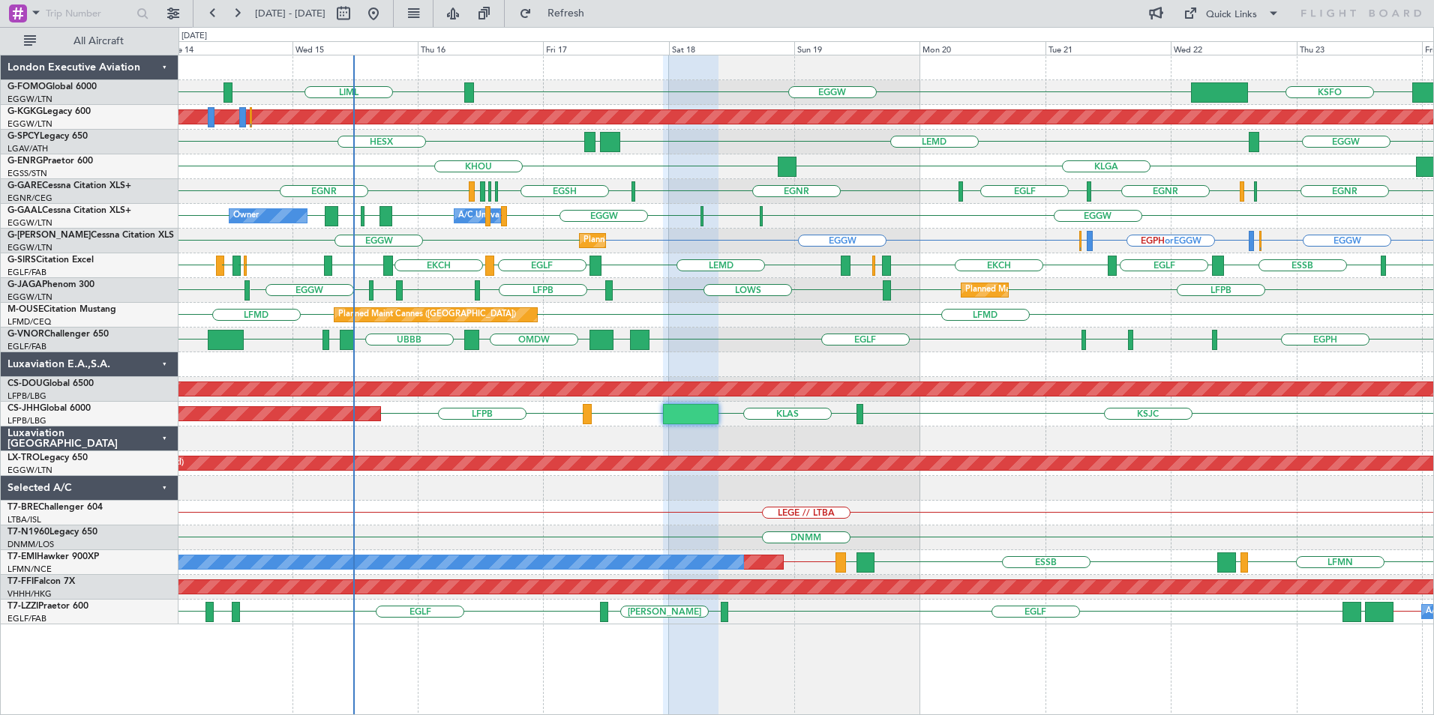
type input "0"
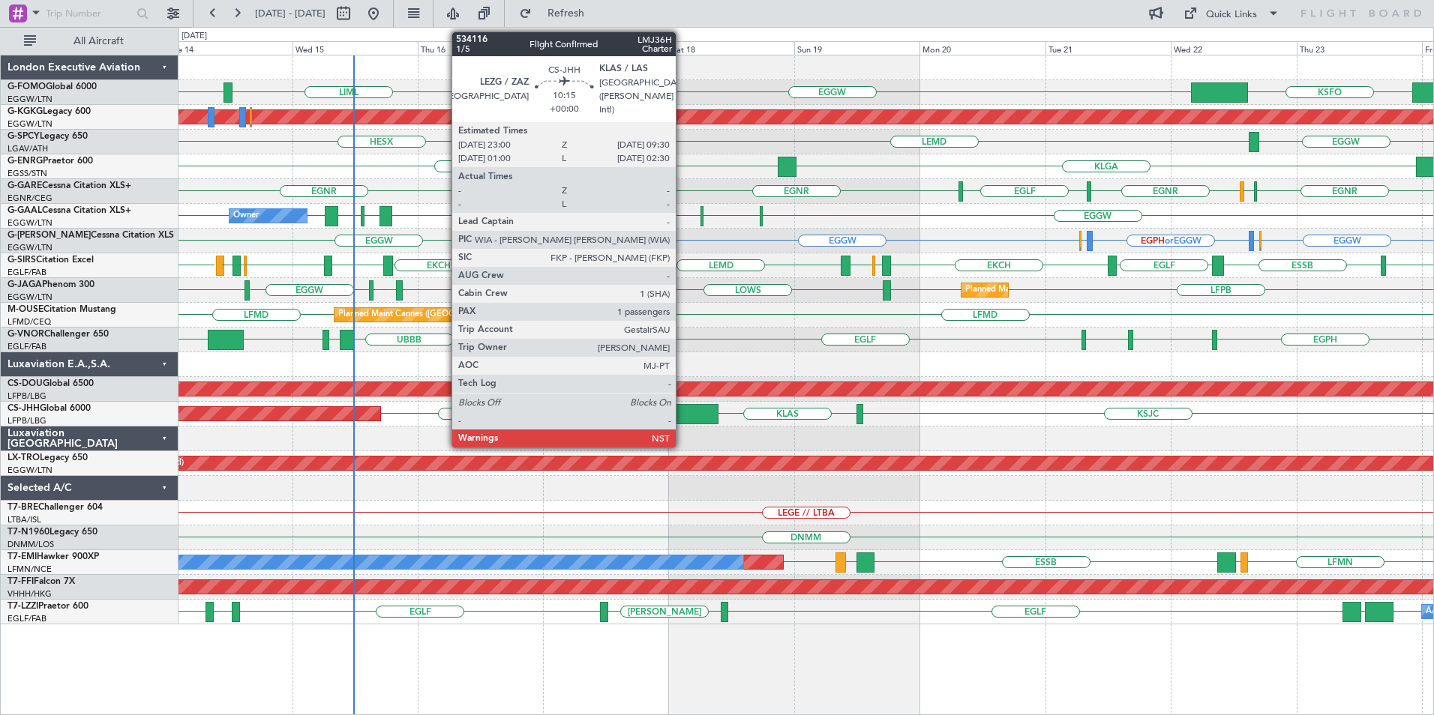
click at [682, 405] on div at bounding box center [690, 414] width 55 height 20
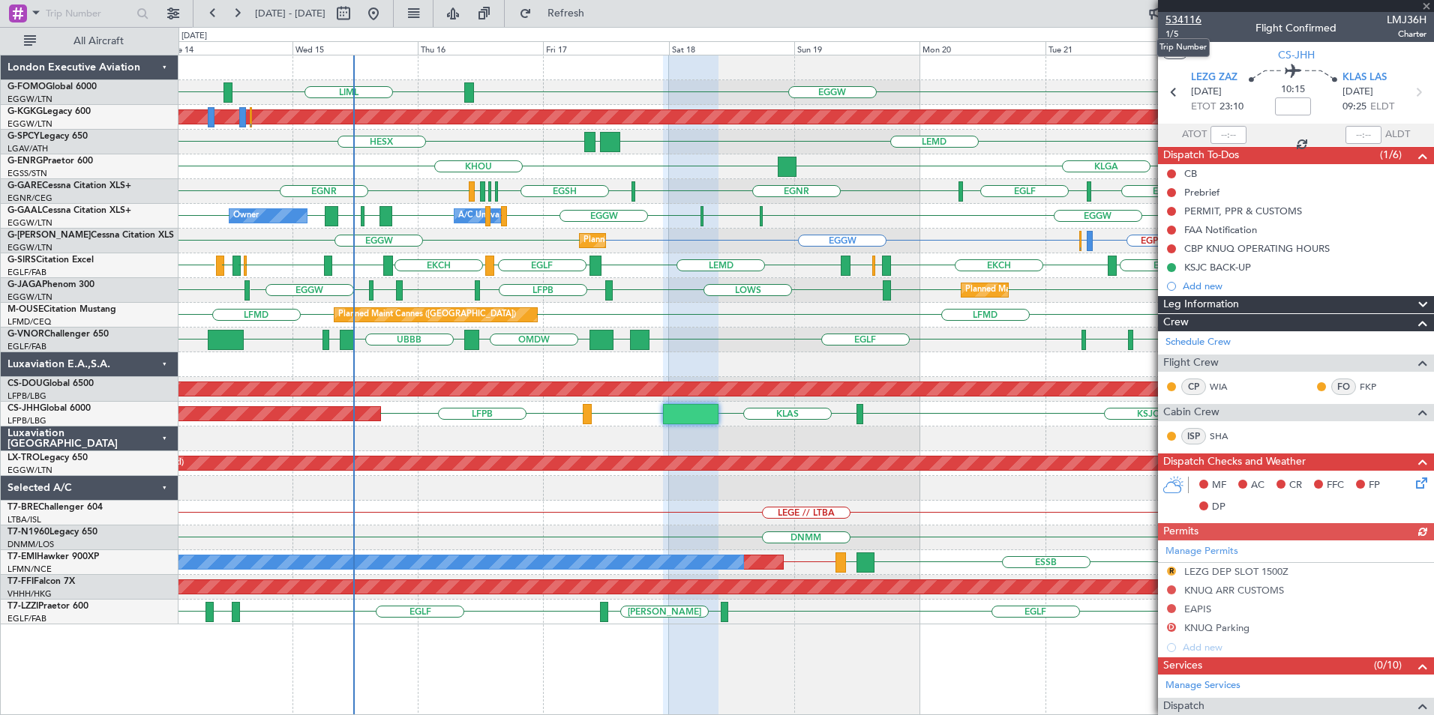
click at [1178, 18] on span "534116" at bounding box center [1183, 20] width 36 height 16
click at [1176, 15] on span "534116" at bounding box center [1183, 20] width 36 height 16
click at [1429, 6] on span at bounding box center [1426, 6] width 15 height 13
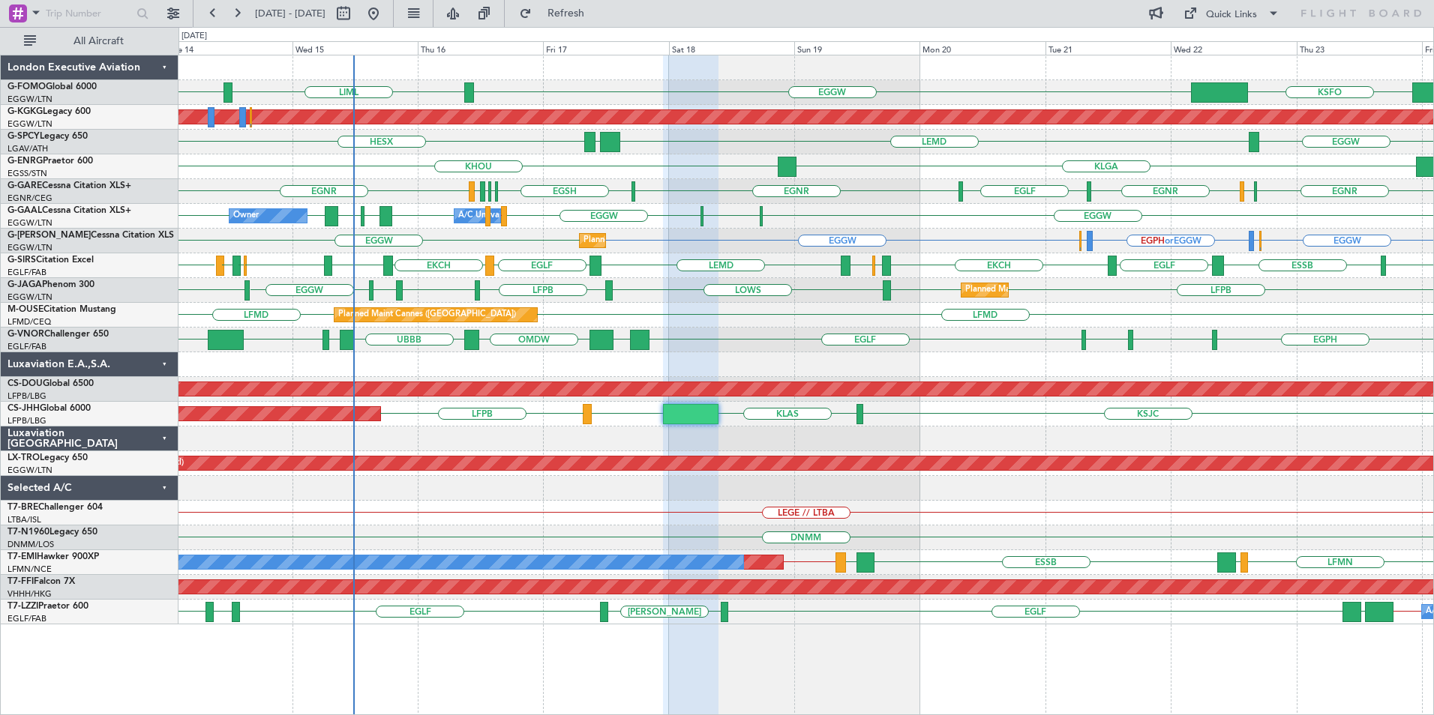
type input "0"
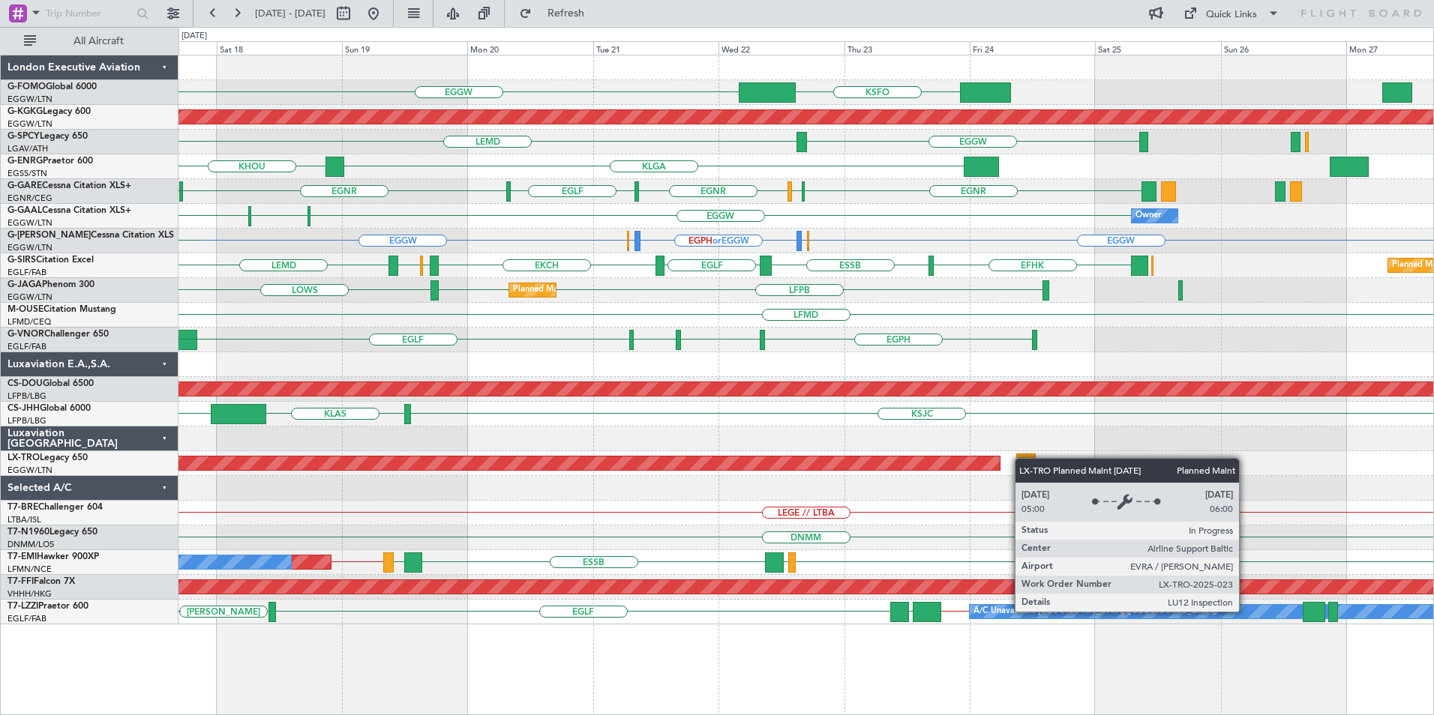
click at [957, 462] on div "EGGW KSFO LIML Planned Maint Athens (Eleftherios Venizelos Intl) EGGW LEMD LGAV…" at bounding box center [805, 339] width 1254 height 569
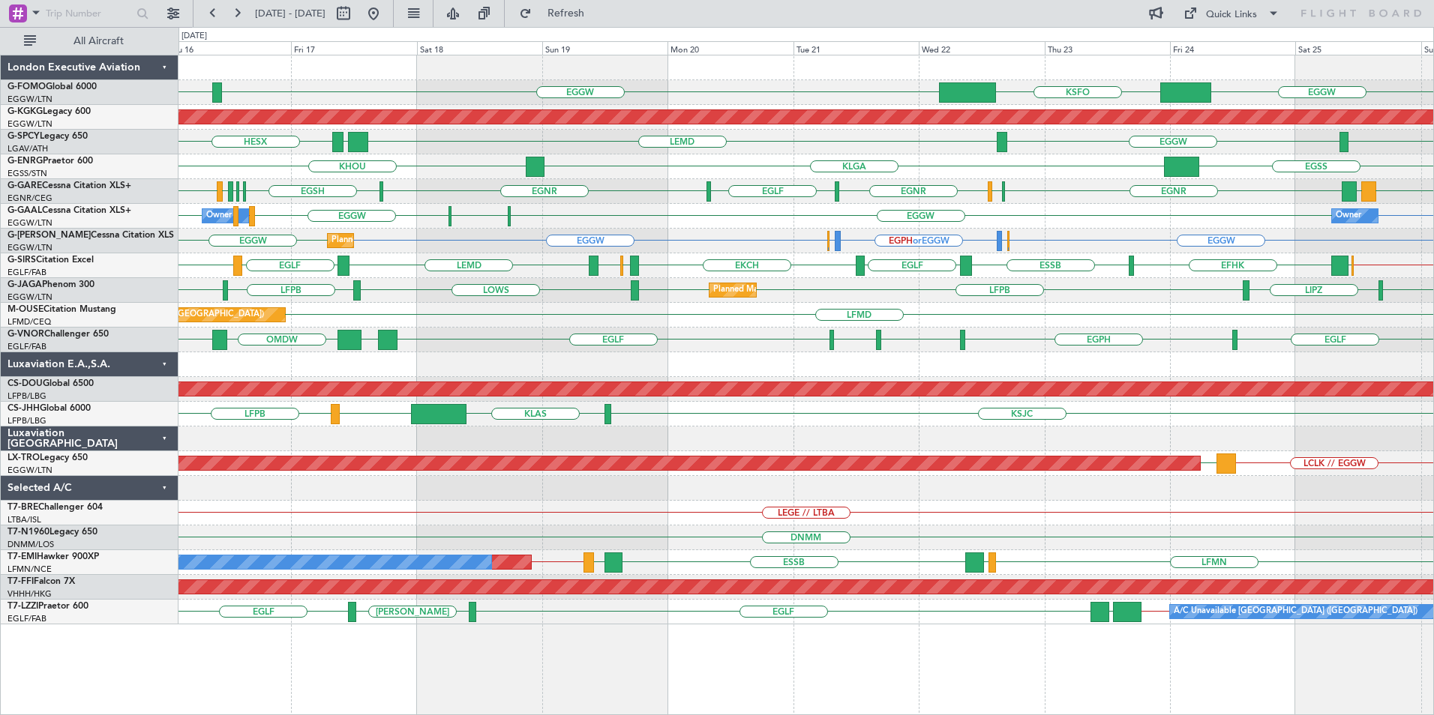
click at [801, 370] on div at bounding box center [805, 364] width 1254 height 25
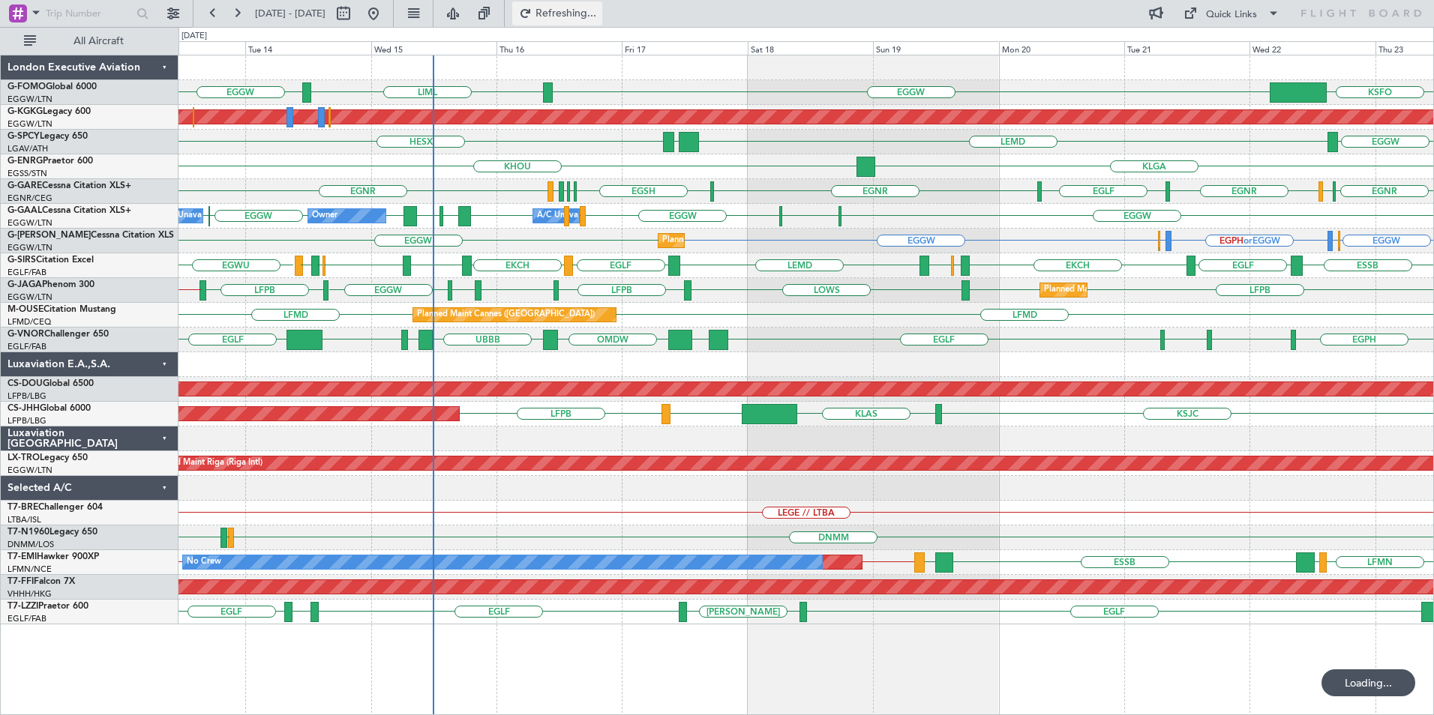
click at [598, 10] on span "Refreshing..." at bounding box center [566, 13] width 63 height 10
click at [1052, 162] on div "EGGW LIML EGGW KSFO Planned Maint Athens (Eleftherios Venizelos Intl) LEMD LGAV…" at bounding box center [805, 339] width 1254 height 569
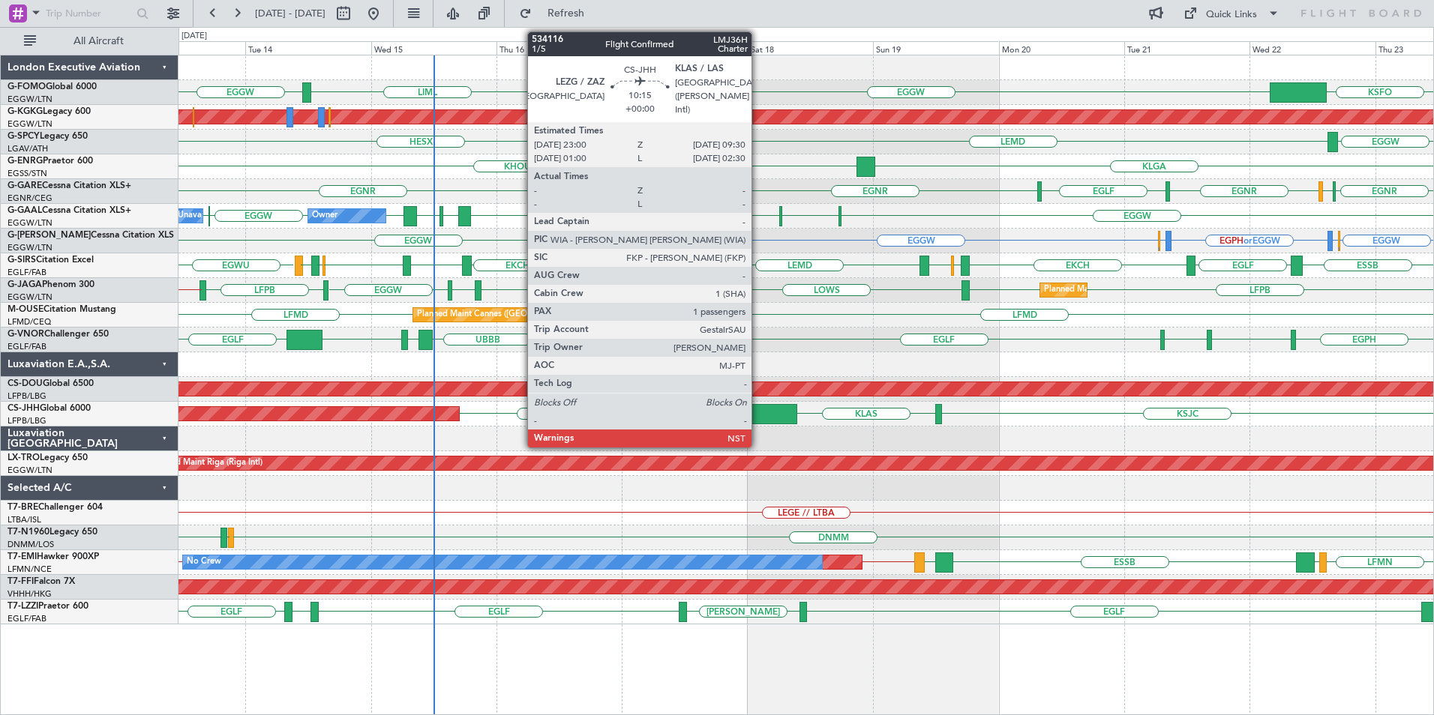
click at [758, 409] on div at bounding box center [769, 414] width 55 height 20
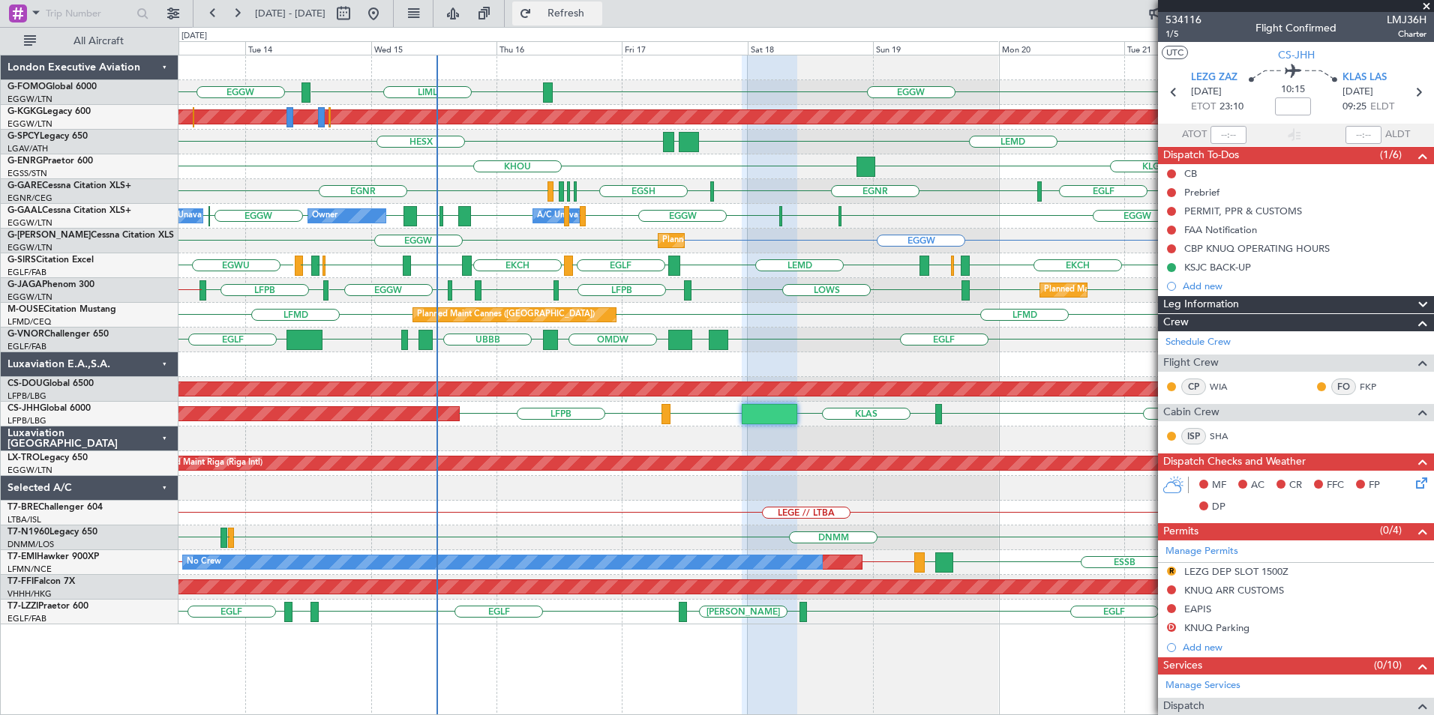
click at [598, 10] on span "Refresh" at bounding box center [566, 13] width 63 height 10
click at [385, 10] on button at bounding box center [373, 13] width 24 height 24
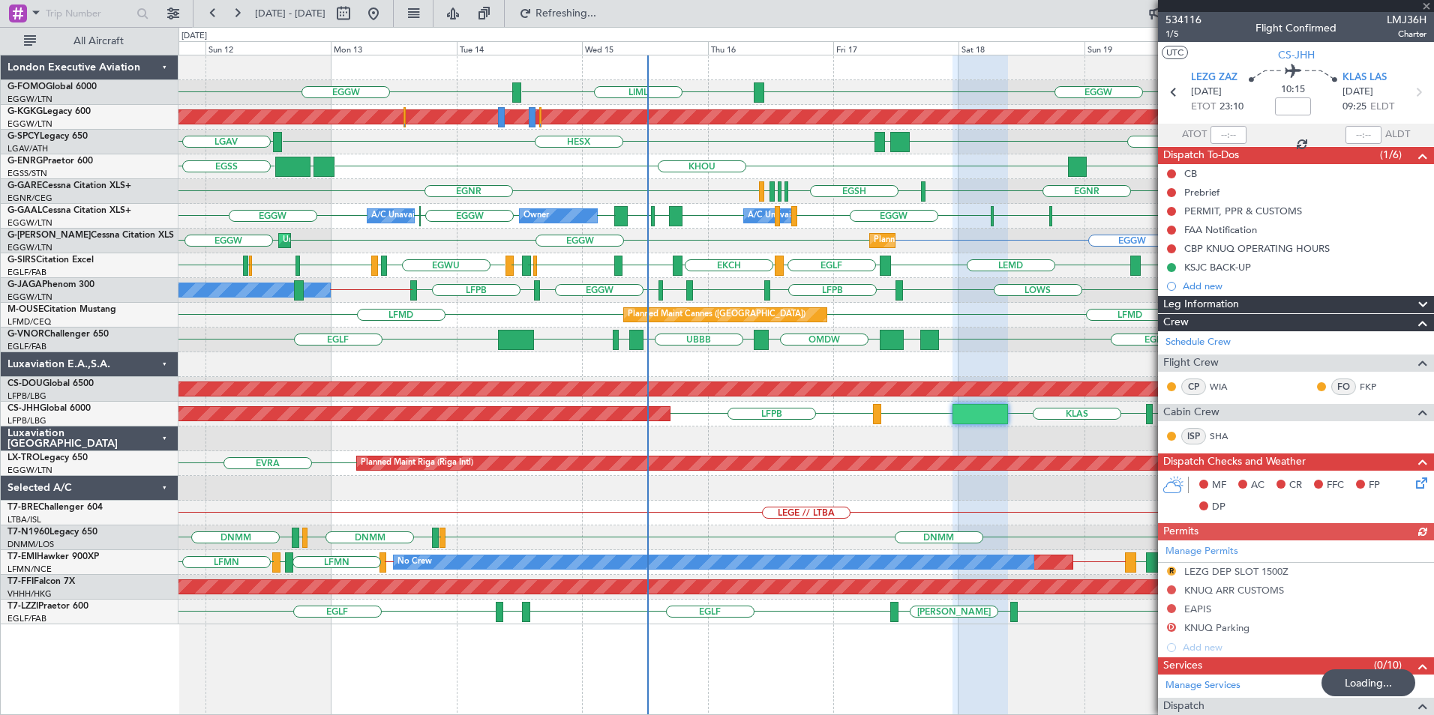
click at [581, 198] on div "EGGW EGGW LIML Planned Maint Athens (Eleftherios Venizelos Intl) LGAV LEMD LGAV…" at bounding box center [805, 339] width 1254 height 569
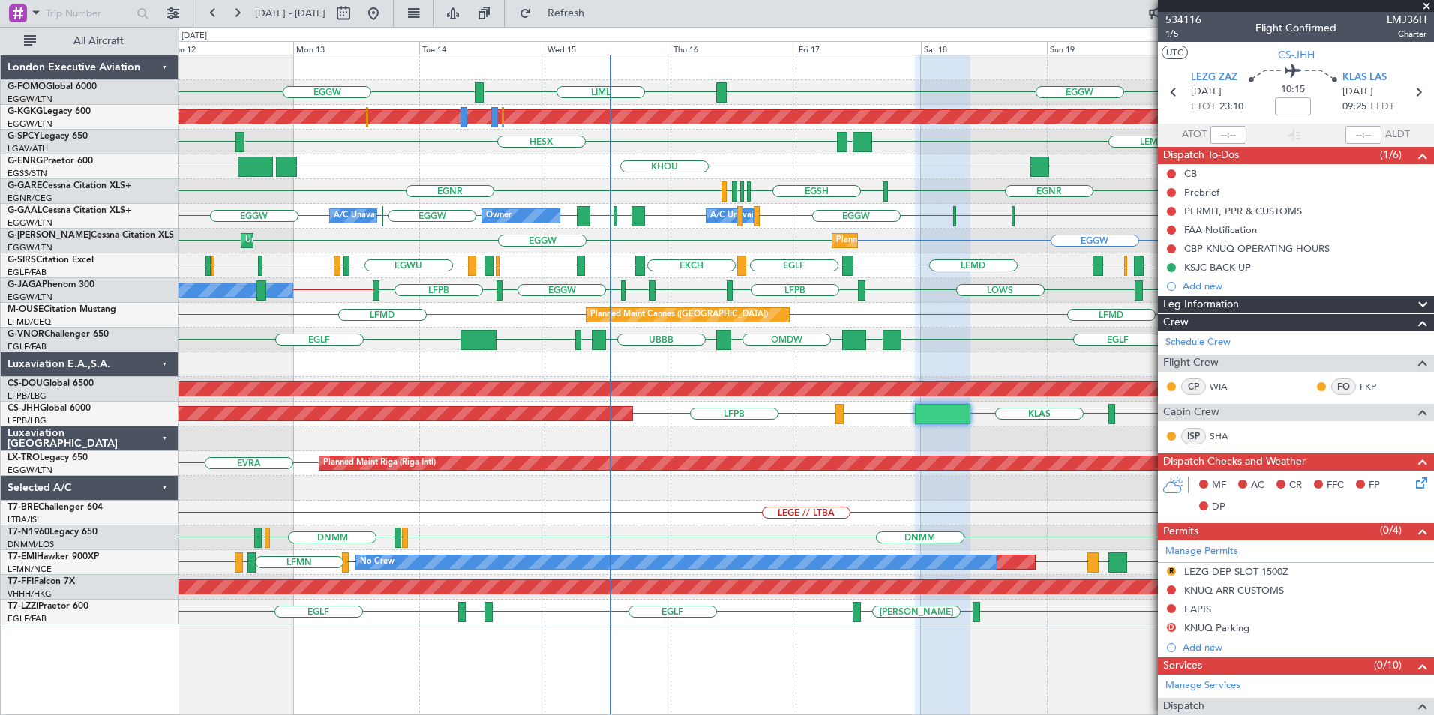
drag, startPoint x: 572, startPoint y: 250, endPoint x: 1359, endPoint y: 27, distance: 818.1
click at [1425, 6] on span at bounding box center [1426, 6] width 15 height 13
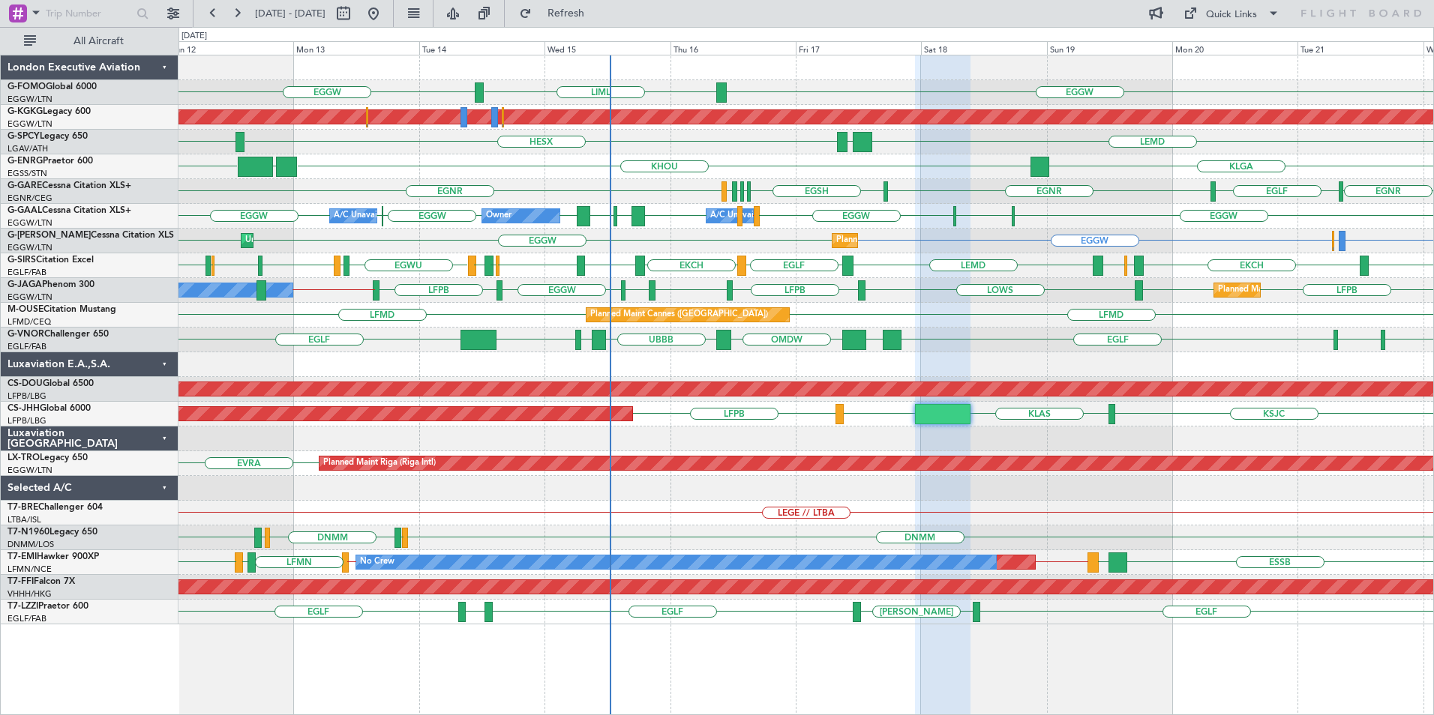
type input "0"
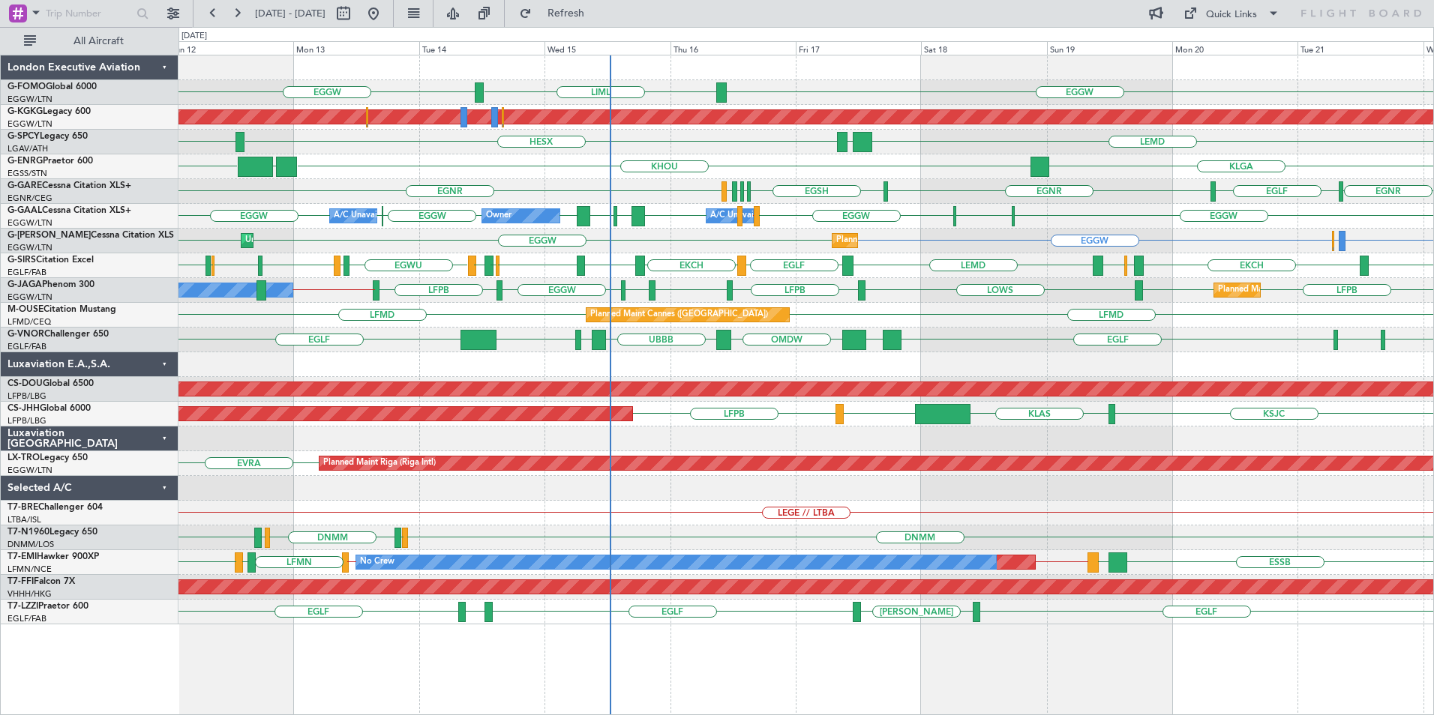
click at [973, 419] on div "KSJC KLAS LEZG LFPB Planned Maint Paris (Le Bourget)" at bounding box center [805, 414] width 1254 height 25
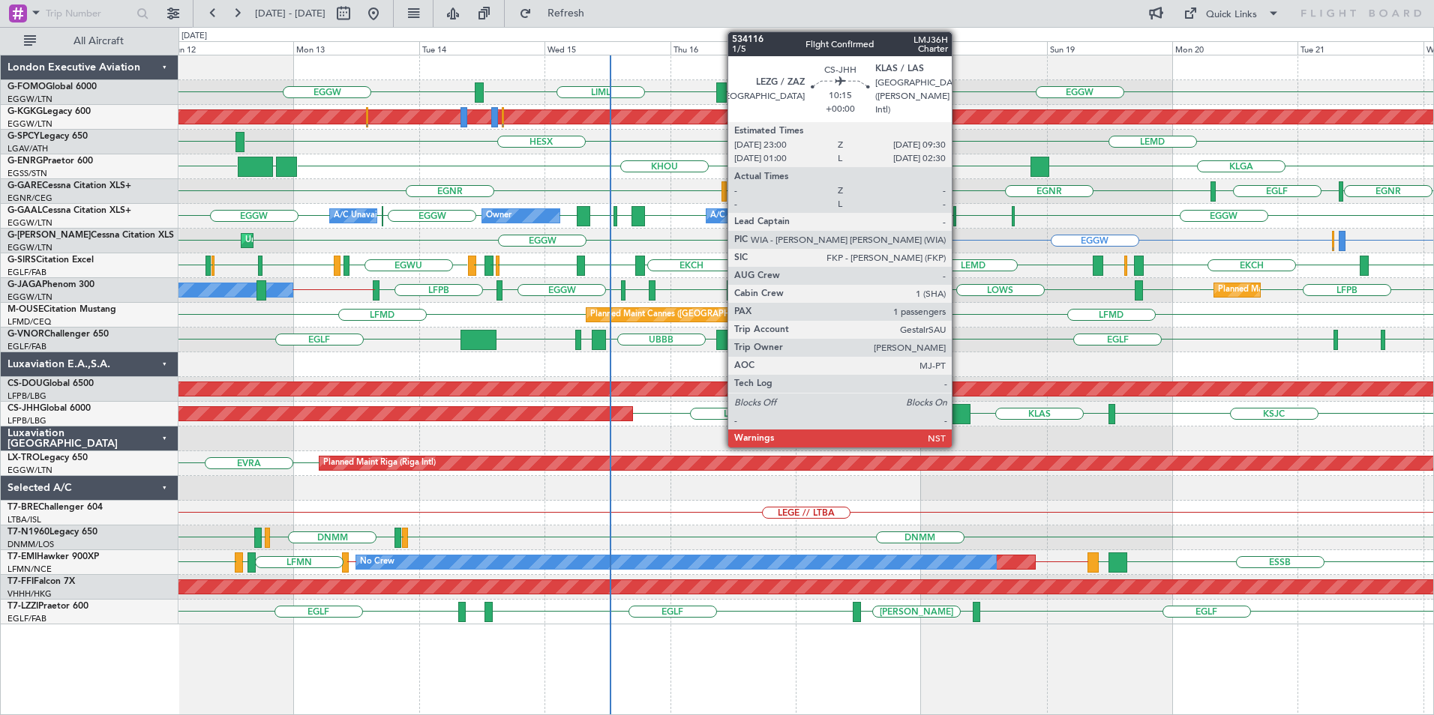
click at [957, 418] on div at bounding box center [942, 414] width 55 height 20
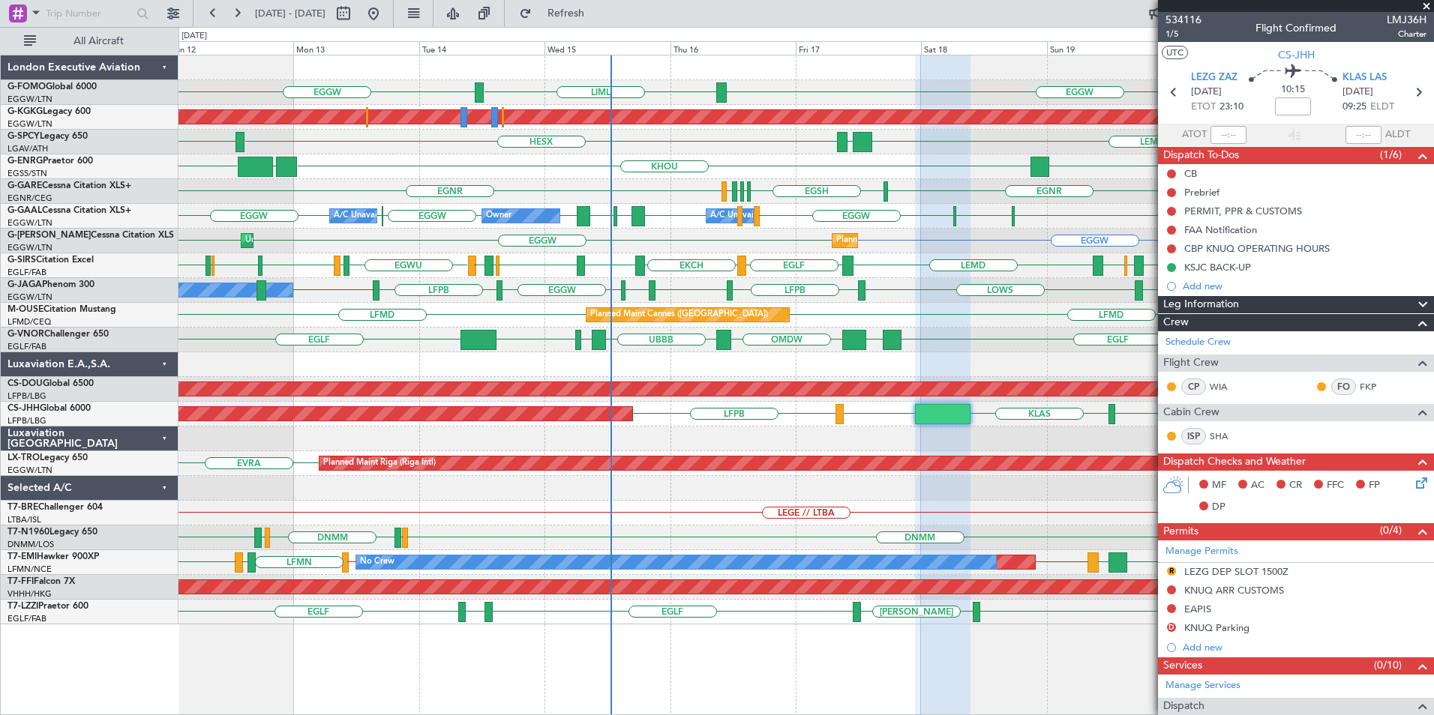
click at [1426, 5] on span at bounding box center [1426, 6] width 15 height 13
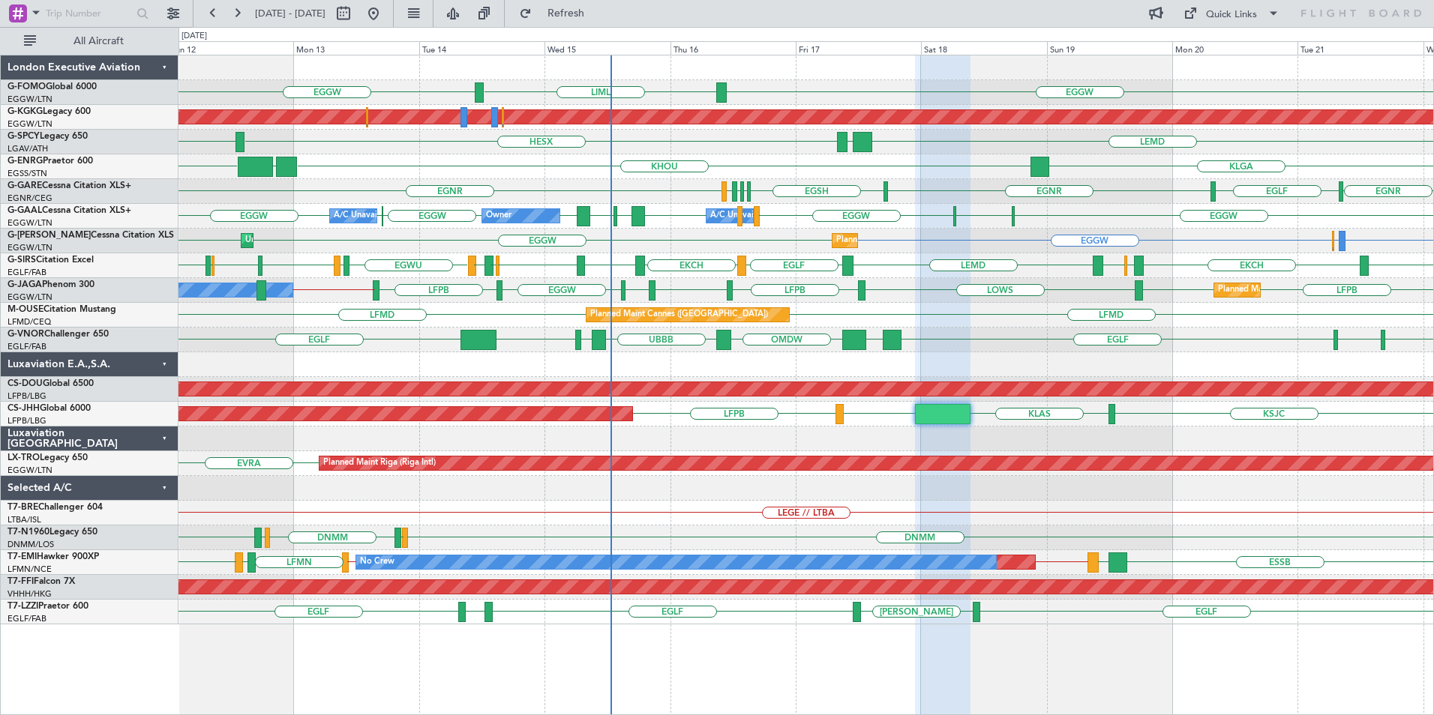
type input "0"
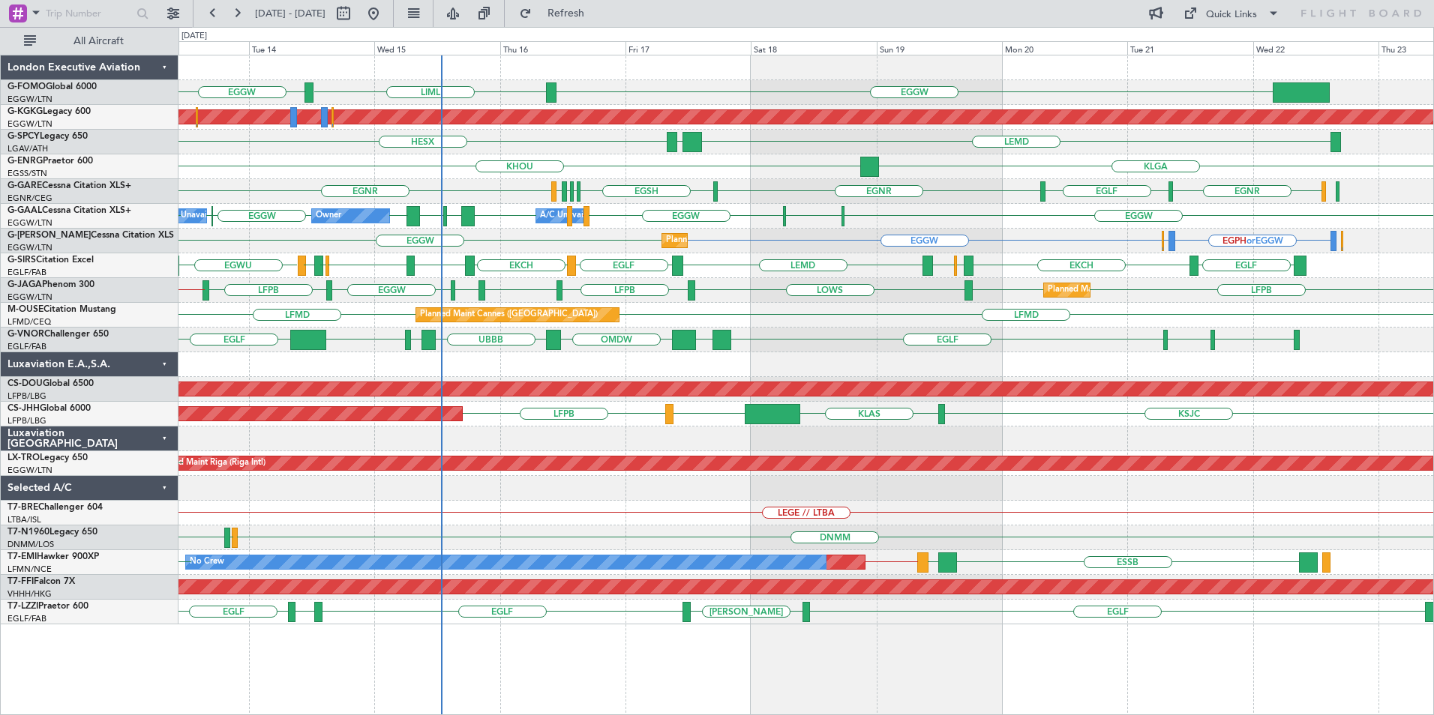
click at [751, 443] on div "EGGW LIML EGGW Planned Maint Athens (Eleftherios Venizelos Intl) LEMD LGAV HESX…" at bounding box center [805, 339] width 1254 height 569
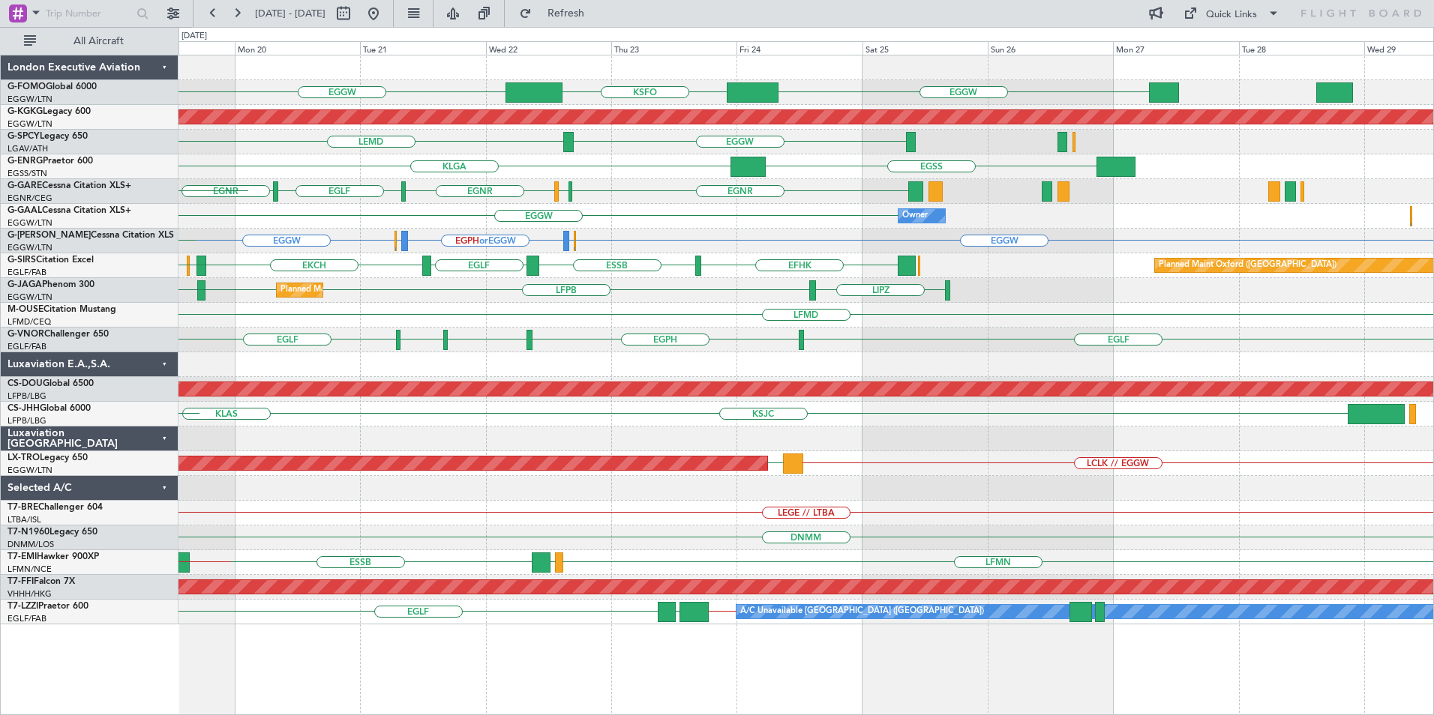
click at [227, 578] on div "EGGW EGGW KSFO Planned Maint Athens (Eleftherios Venizelos Intl) LEMD EGGW LGAV…" at bounding box center [805, 385] width 1255 height 661
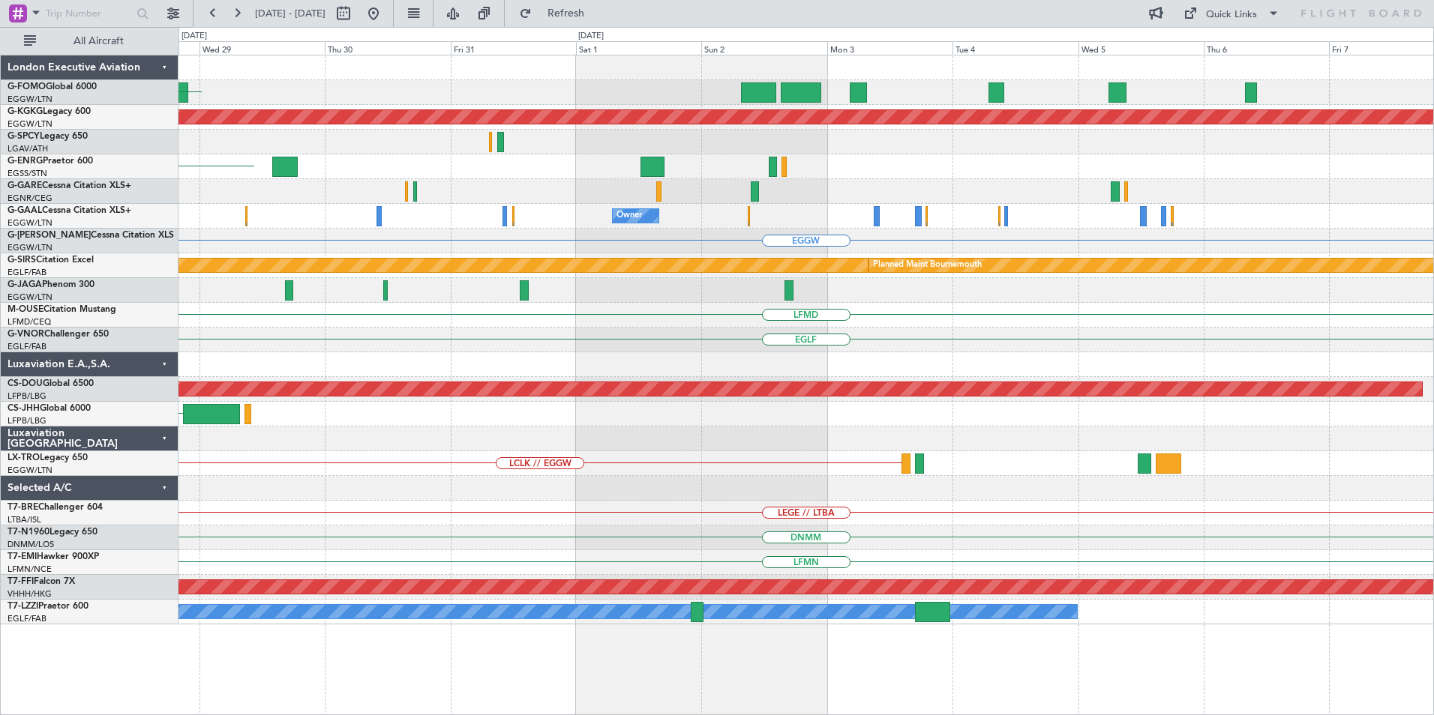
click at [380, 600] on div "A/C Unavailable [GEOGRAPHIC_DATA] ([GEOGRAPHIC_DATA])" at bounding box center [805, 612] width 1254 height 25
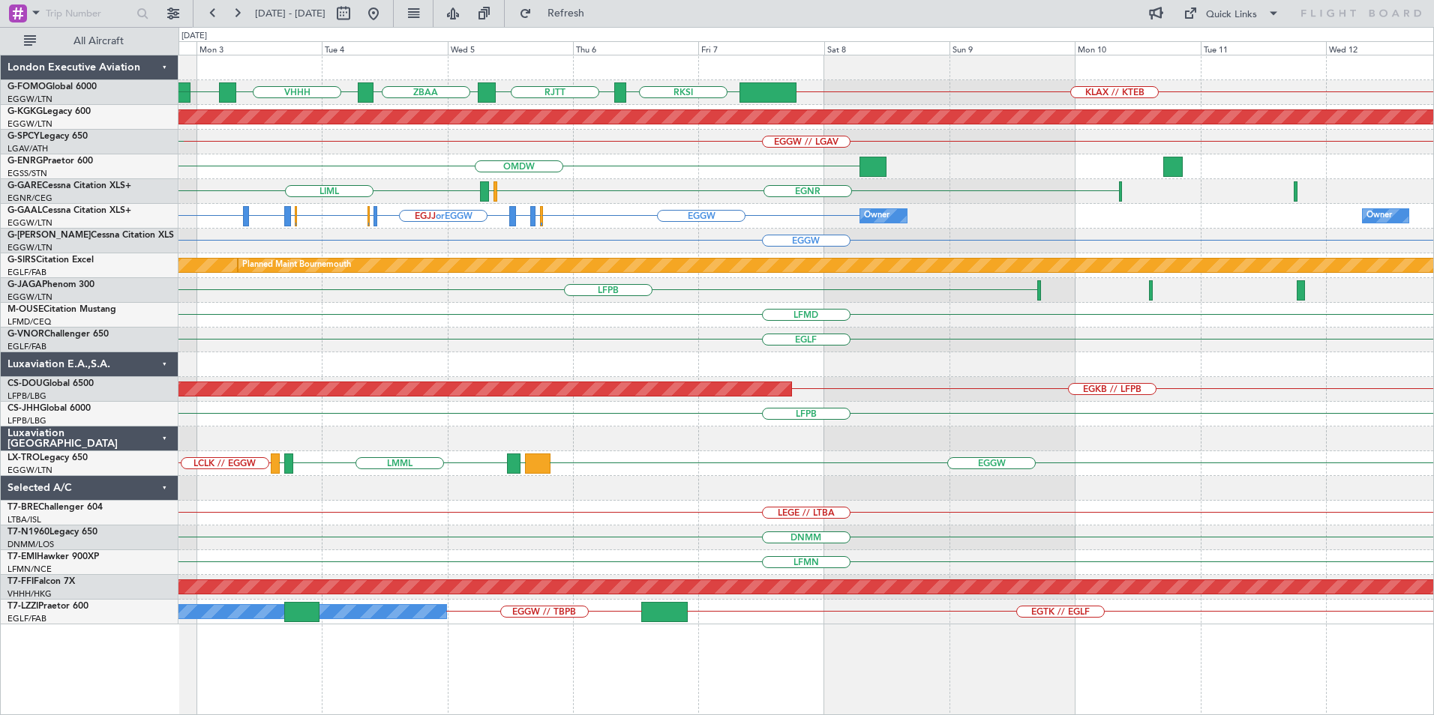
click at [560, 673] on div "RJTT ZBAA VHHH WSSL KLAX // KTEB RKSI OBBI EGGW Planned Maint Athens (Eleftheri…" at bounding box center [805, 385] width 1255 height 661
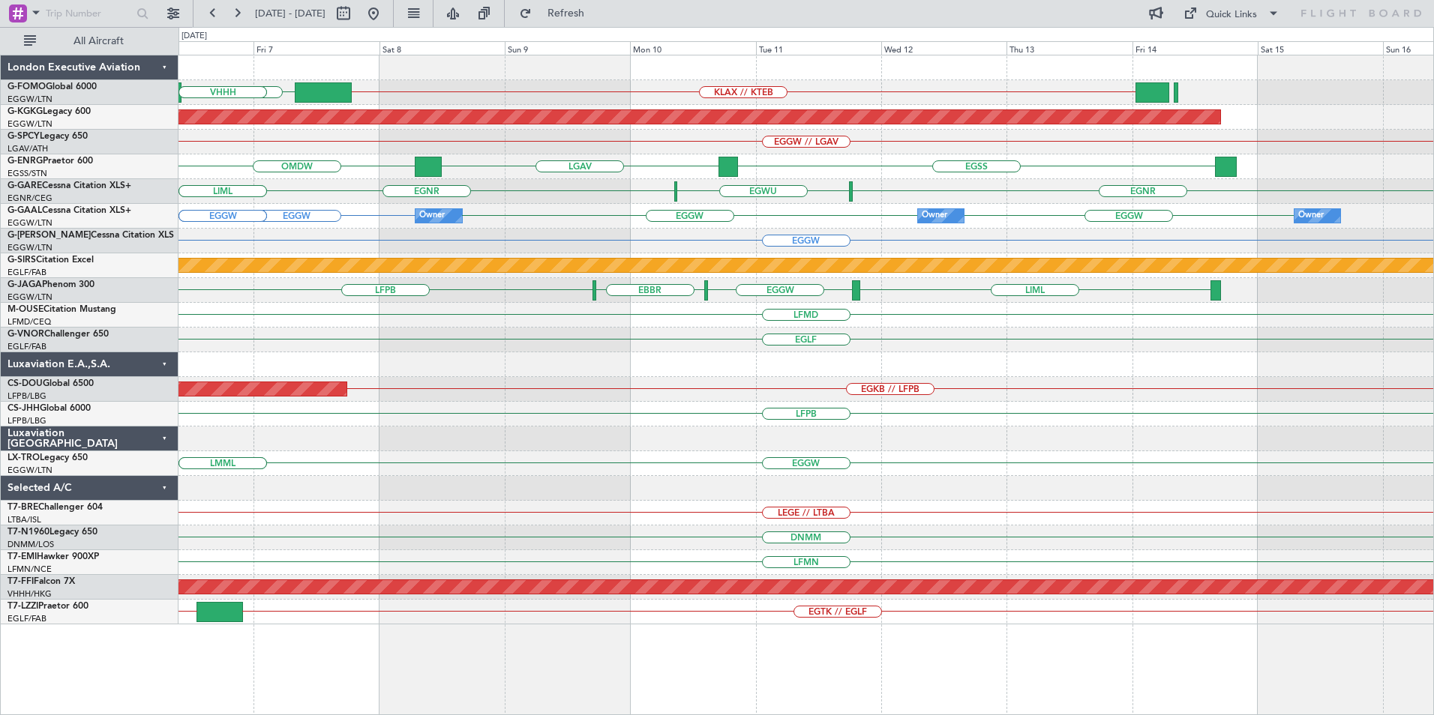
click at [631, 643] on div "KLAX // KTEB RKSI RJTT ZBAA VHHH Planned Maint Athens (Eleftherios Venizelos In…" at bounding box center [805, 385] width 1255 height 661
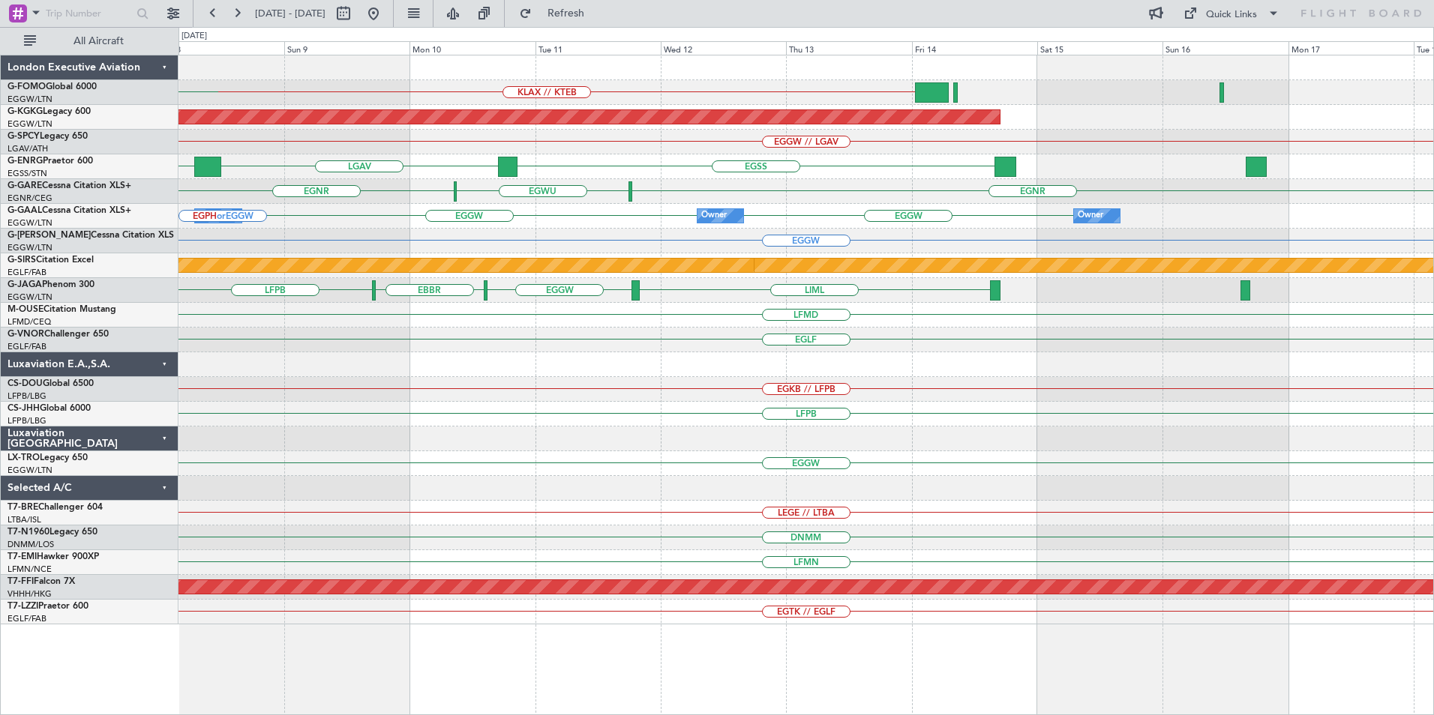
click at [1126, 668] on div "KLAX // KTEB RKSI RJTT Planned Maint Athens (Eleftherios Venizelos Intl) EGGW /…" at bounding box center [805, 385] width 1255 height 661
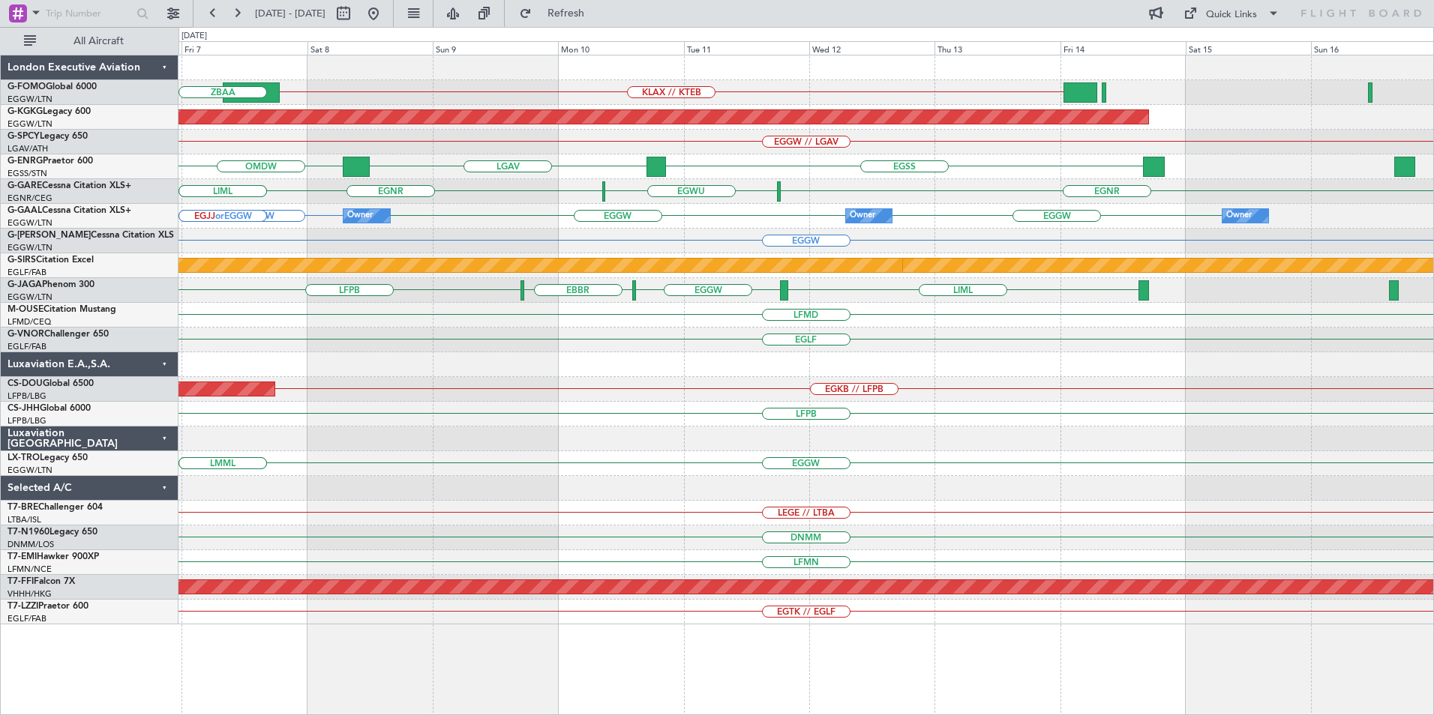
click at [1253, 680] on div "KLAX // KTEB RKSI RJTT ZBAA Planned Maint Athens (Eleftherios Venizelos Intl) E…" at bounding box center [805, 385] width 1255 height 661
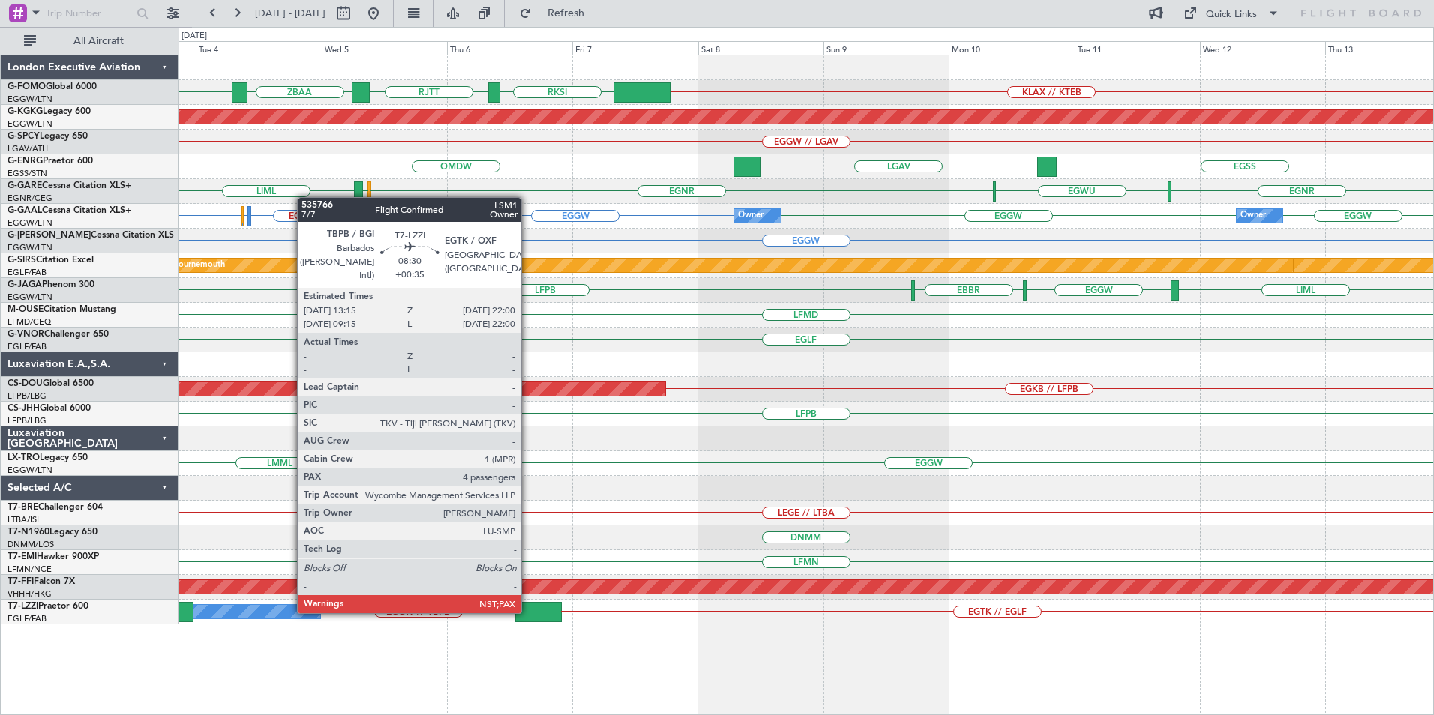
click at [528, 612] on div at bounding box center [538, 612] width 46 height 20
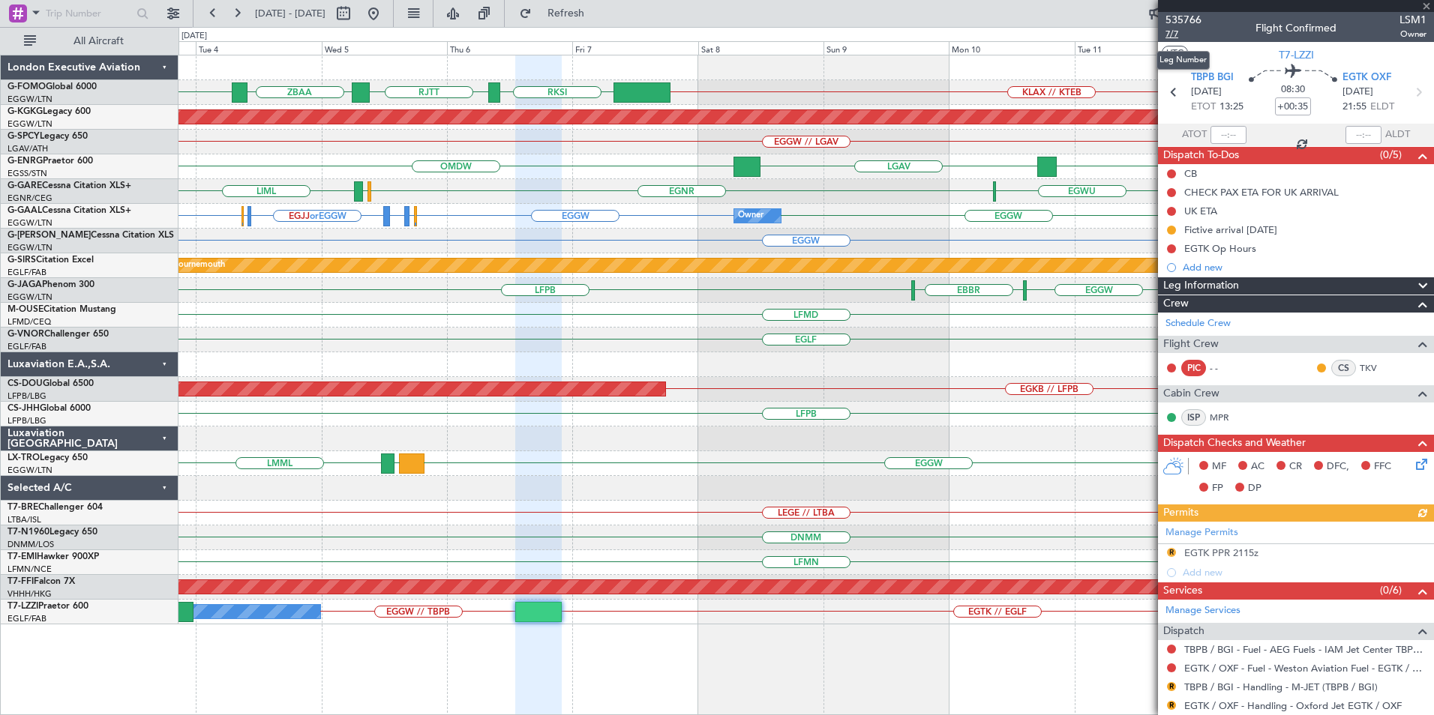
click at [1175, 38] on span "7/7" at bounding box center [1183, 34] width 36 height 13
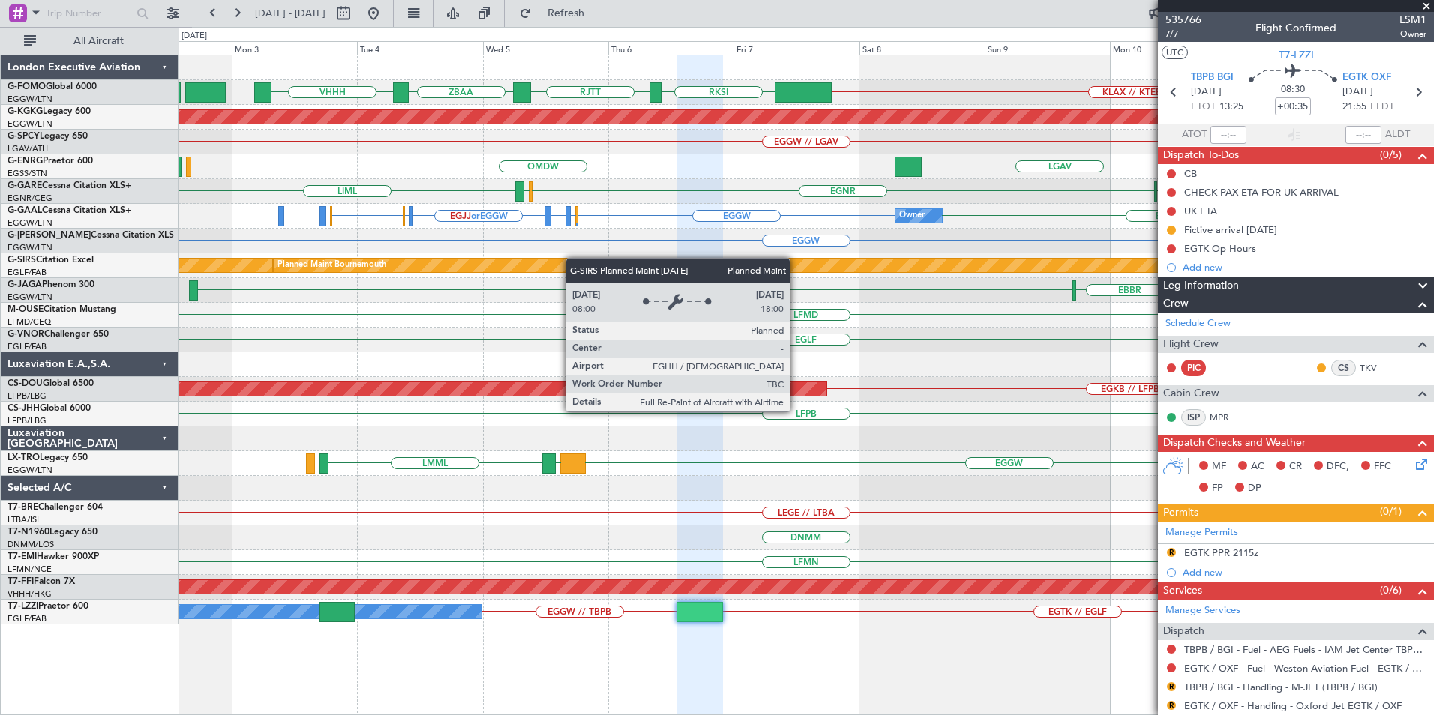
click at [631, 262] on div "RJTT ZBAA VHHH KLAX // KTEB RKSI Planned Maint Athens (Eleftherios Venizelos In…" at bounding box center [805, 339] width 1254 height 569
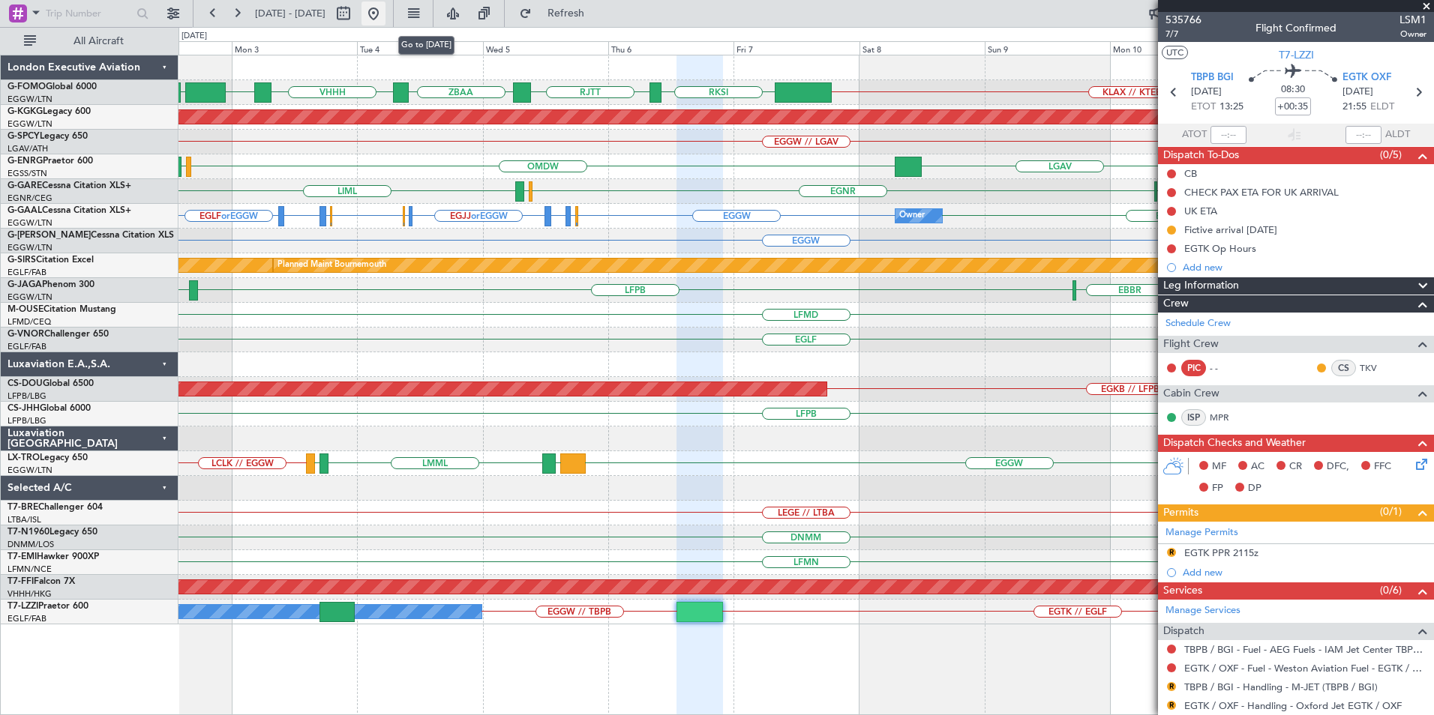
click at [385, 15] on button at bounding box center [373, 13] width 24 height 24
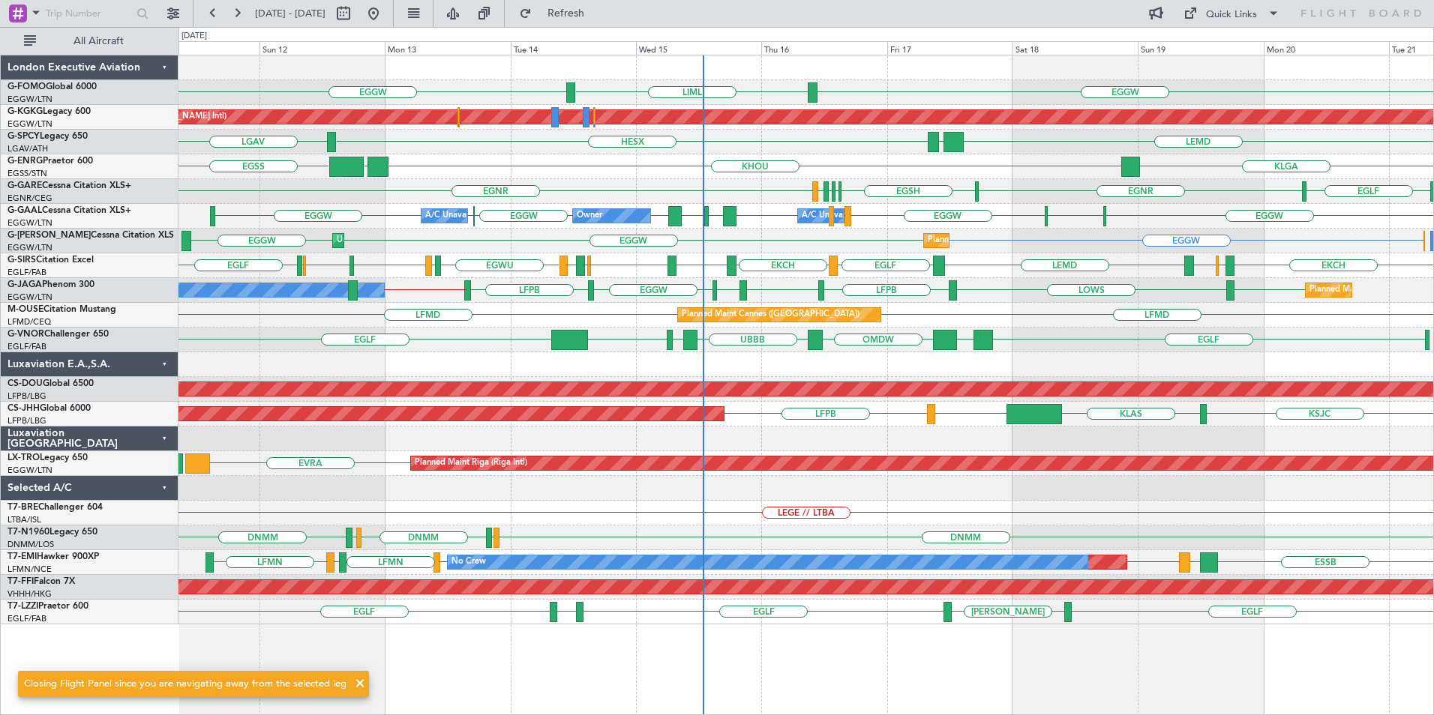
click at [902, 178] on div "EGGW LIML EGGW Planned Maint Athens (Eleftherios Venizelos Intl) LEMD LGAV HESX…" at bounding box center [805, 339] width 1254 height 569
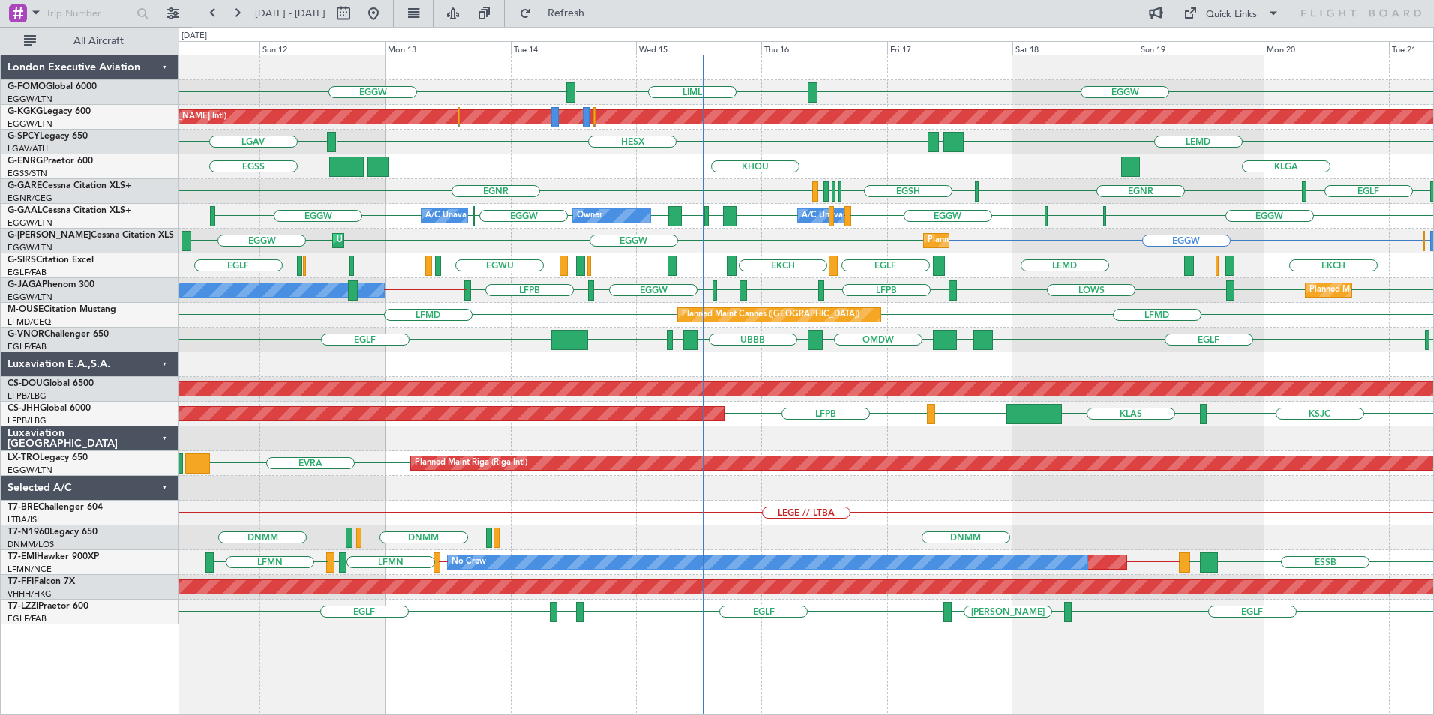
click at [858, 330] on div "EGGW LIML EGGW Planned Maint Athens (Eleftherios Venizelos Intl) LEMD LGAV HESX…" at bounding box center [805, 339] width 1254 height 569
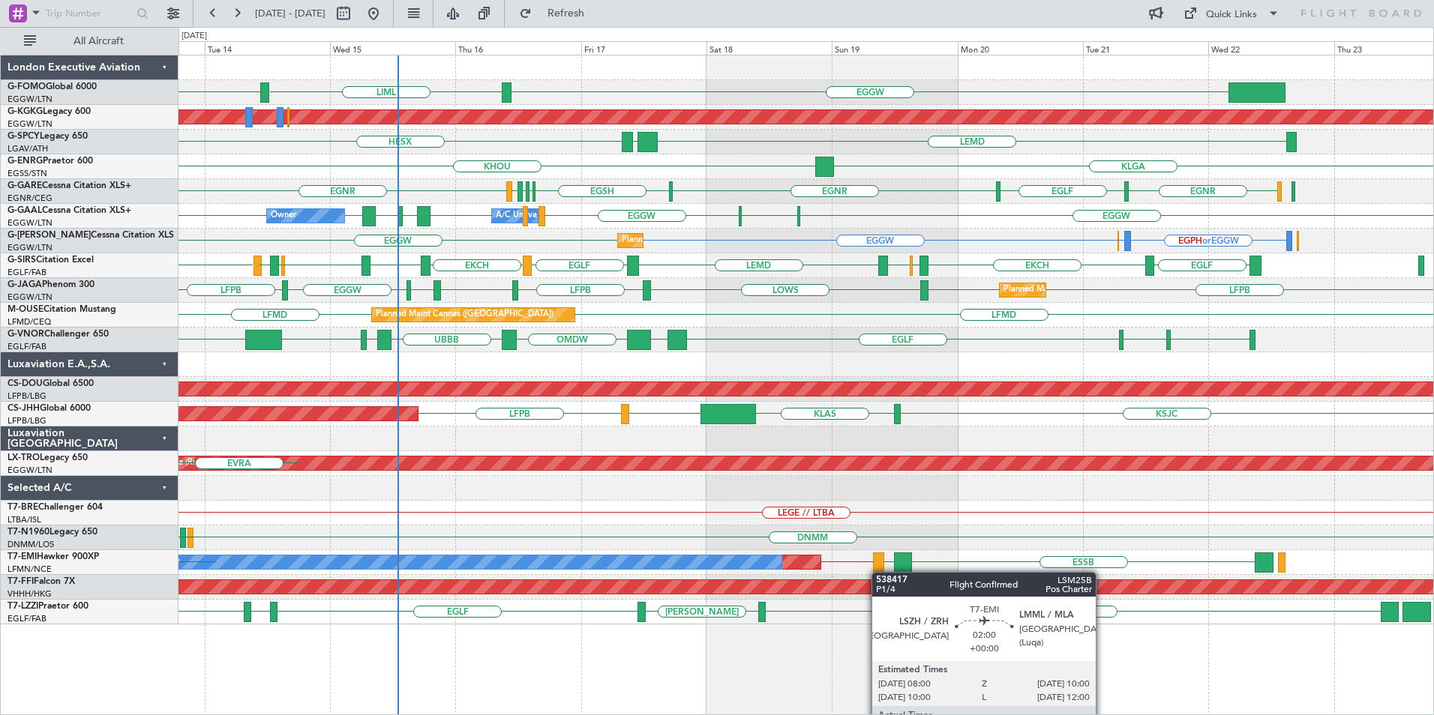
click at [879, 572] on div "EGGW EGGW LIML Planned Maint Athens (Eleftherios Venizelos Intl) LEMD LGAV HESX…" at bounding box center [805, 339] width 1254 height 569
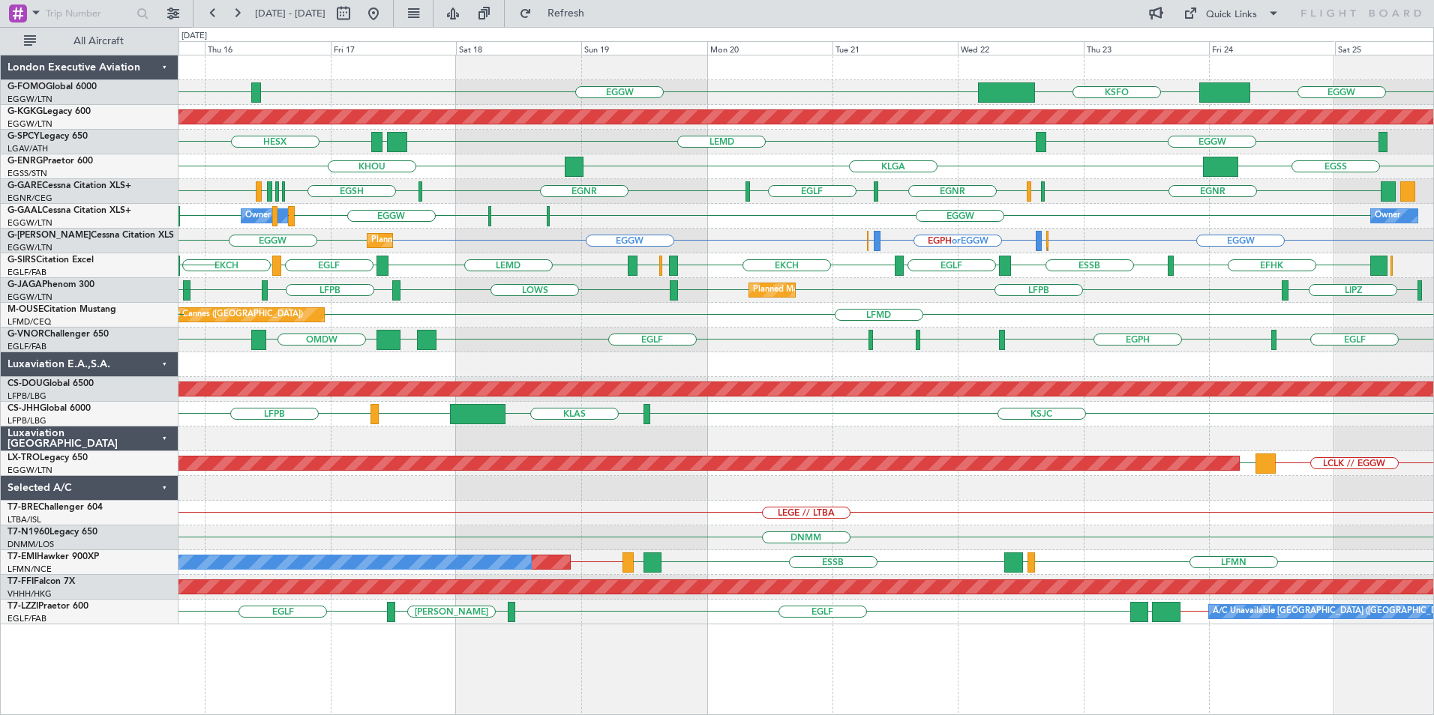
click at [952, 414] on div "KSJC KLAS LEZG LFPB Planned Maint Paris (Le Bourget)" at bounding box center [805, 414] width 1254 height 25
click at [987, 346] on div "EGGW EGGW KSFO LIML Planned Maint Athens (Eleftherios Venizelos Intl) LEMD LGAV…" at bounding box center [805, 339] width 1254 height 569
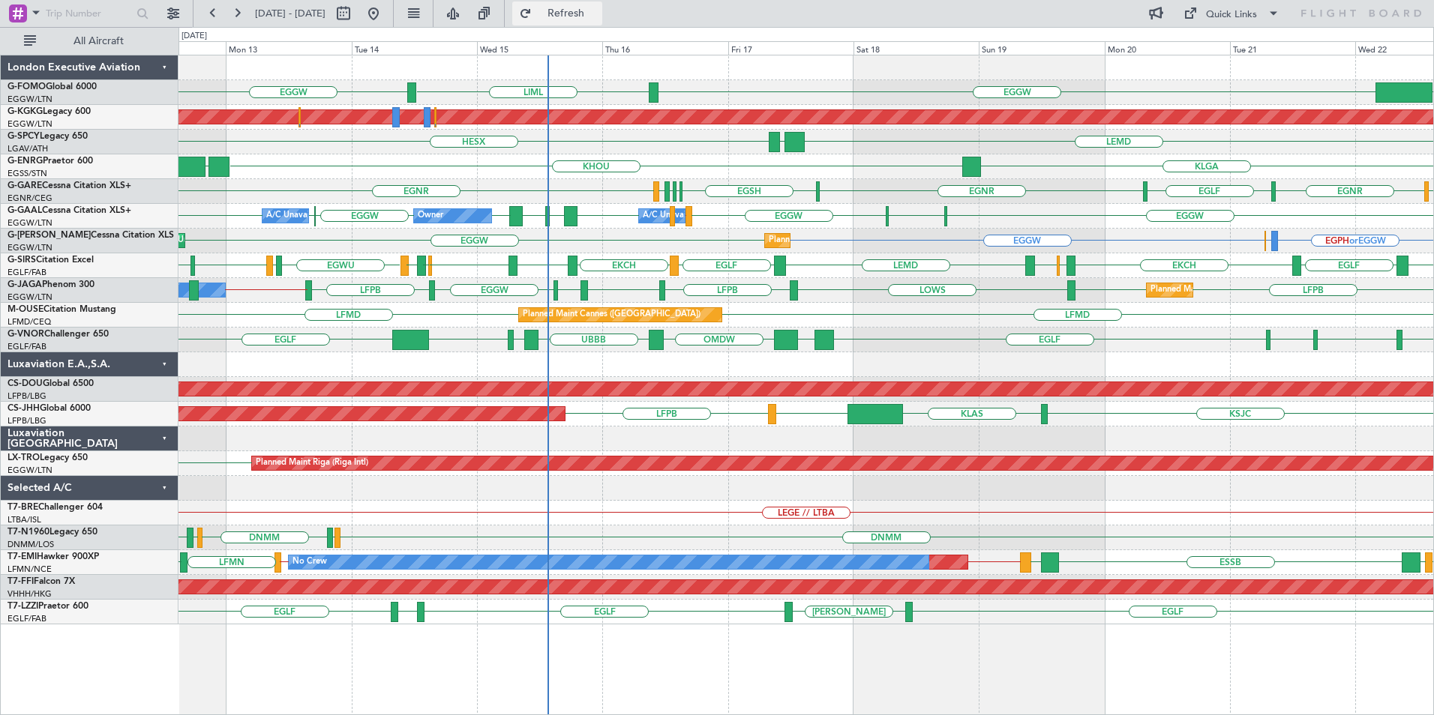
click at [591, 13] on span "Refresh" at bounding box center [566, 13] width 63 height 10
